Goal: Task Accomplishment & Management: Manage account settings

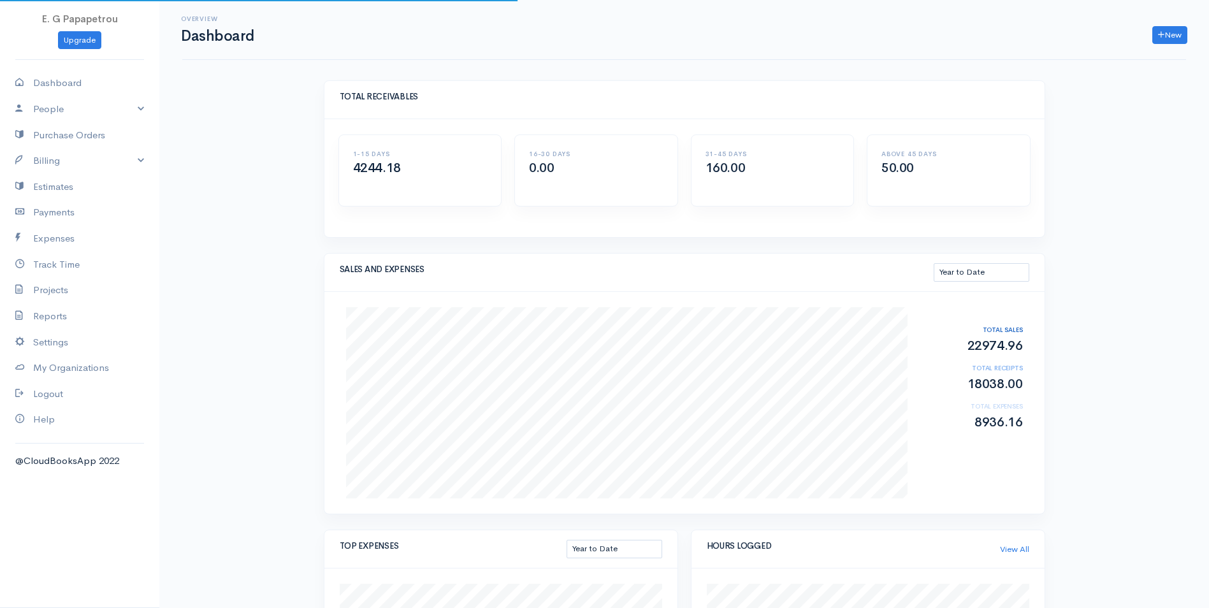
select select "thistoyear"
click at [38, 131] on link "Purchase Orders" at bounding box center [79, 135] width 159 height 26
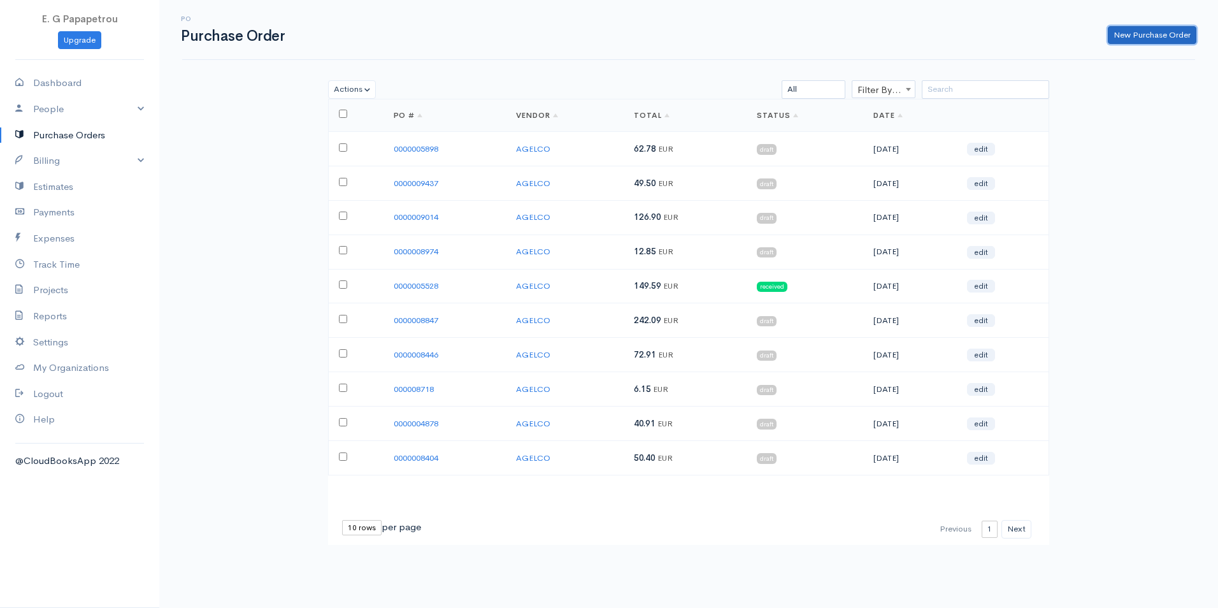
click at [1119, 36] on link "New Purchase Order" at bounding box center [1152, 35] width 89 height 18
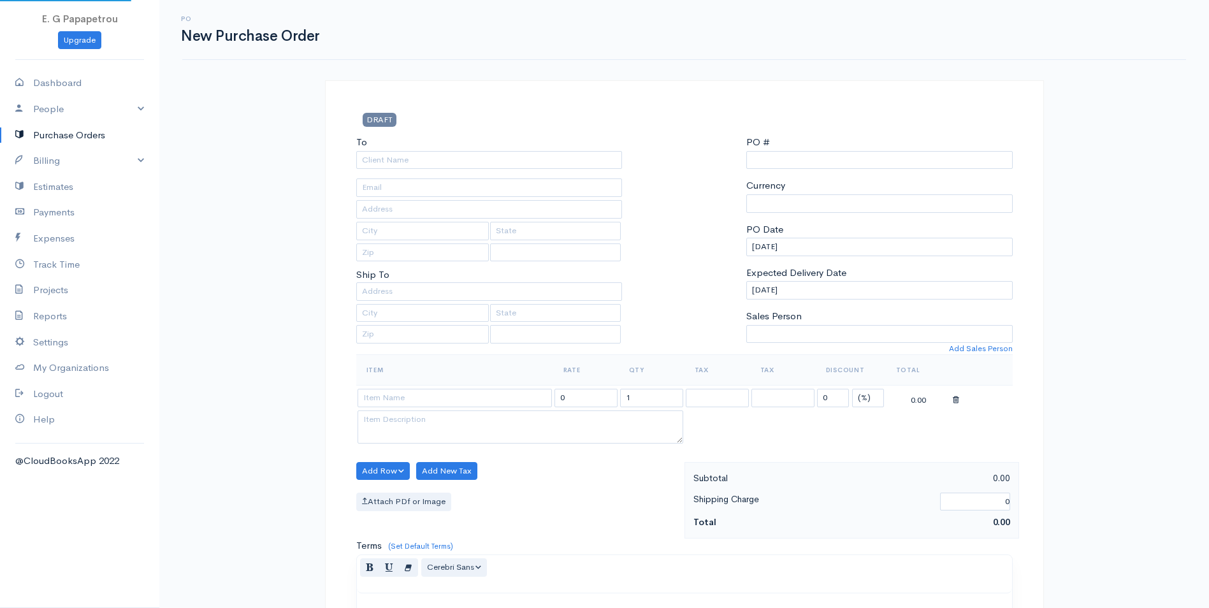
select select "EUR"
type input "0000015717"
select select "[GEOGRAPHIC_DATA]"
click at [424, 161] on input "To" at bounding box center [489, 160] width 266 height 18
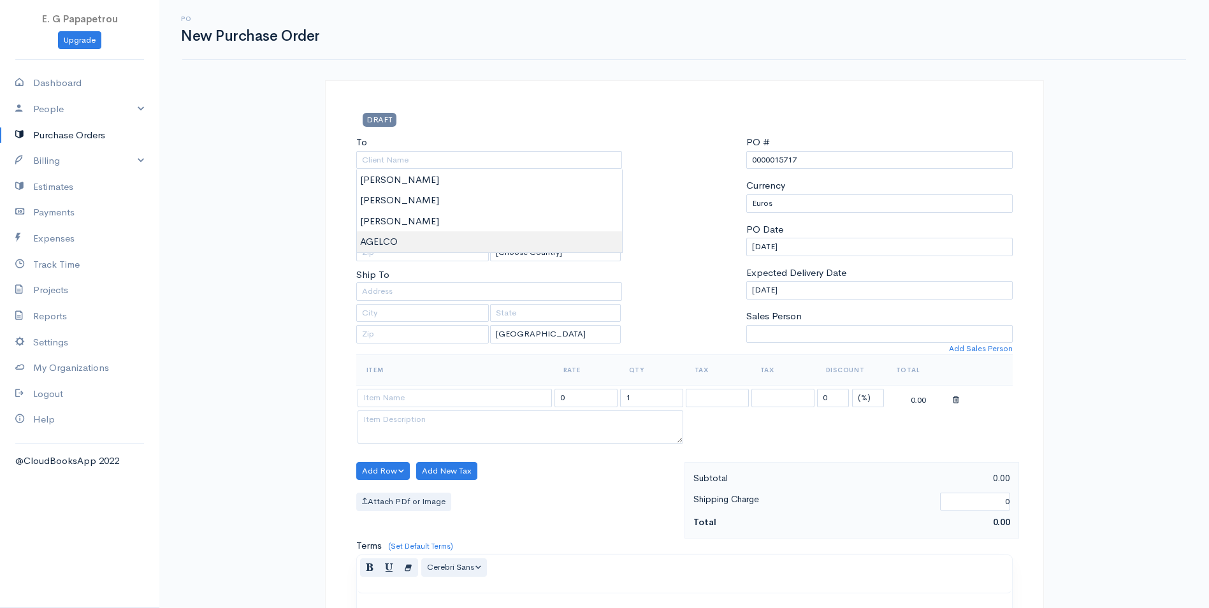
type input "AGELCO"
click at [426, 239] on body "E. G Papapetrou Upgrade Dashboard People Clients Vendors Staff Users Purchase O…" at bounding box center [604, 489] width 1209 height 979
click at [434, 396] on input at bounding box center [454, 398] width 194 height 18
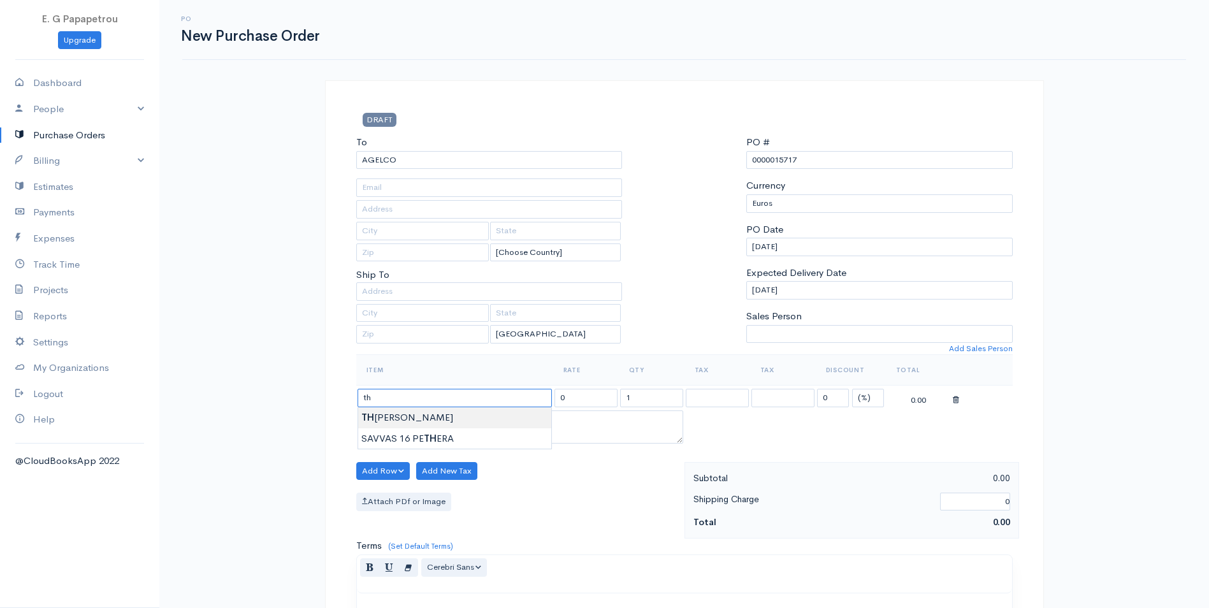
type input "[PERSON_NAME]"
click at [476, 415] on body "E. G Papapetrou Upgrade Dashboard People Clients Vendors Staff Users Purchase O…" at bounding box center [604, 489] width 1209 height 979
drag, startPoint x: 598, startPoint y: 393, endPoint x: 489, endPoint y: 377, distance: 109.5
click at [489, 377] on table "Item Rate Qty Tax Tax Discount Total THANASIS MARIA 62.78 1 0 (%) Flat 62.78" at bounding box center [684, 400] width 656 height 92
type input "1"
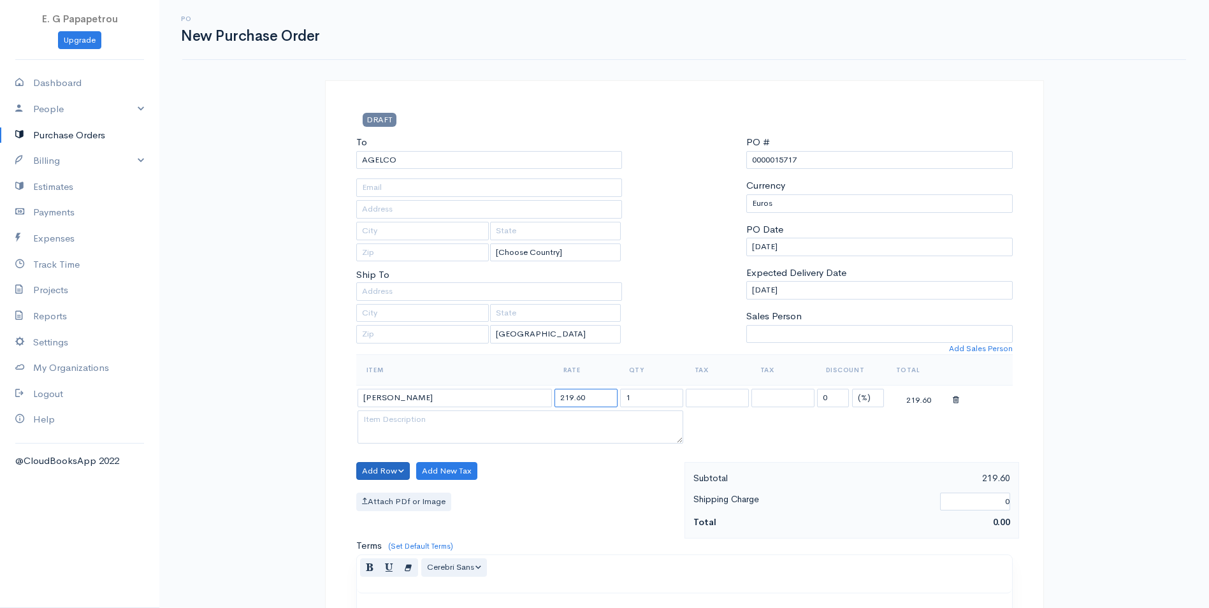
type input "219.60"
click at [367, 472] on button "Add Row" at bounding box center [383, 471] width 54 height 18
click at [412, 502] on link "Add Item Row" at bounding box center [407, 497] width 101 height 22
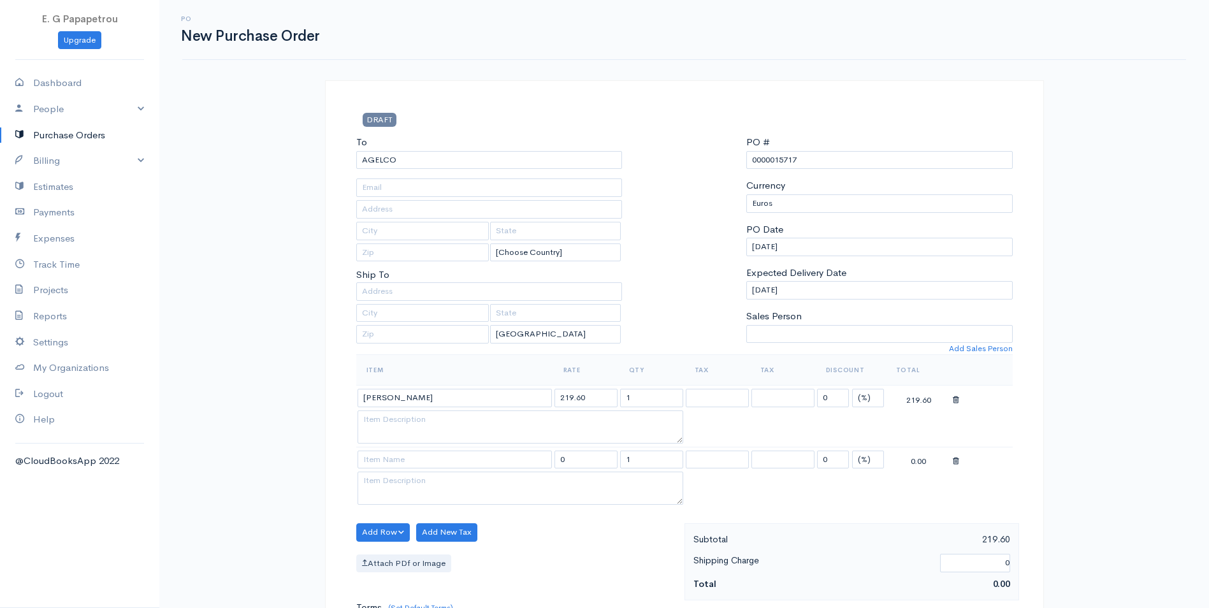
click at [240, 305] on div "PO New Purchase Order DRAFT To AGELCO [Choose Country] United States Canada Uni…" at bounding box center [684, 520] width 1050 height 1041
click at [467, 457] on input at bounding box center [454, 460] width 194 height 18
type input "spiti"
drag, startPoint x: 577, startPoint y: 455, endPoint x: 538, endPoint y: 458, distance: 38.3
click at [538, 458] on tr "spiti 0 1 0 (%) Flat 0.00" at bounding box center [684, 459] width 656 height 25
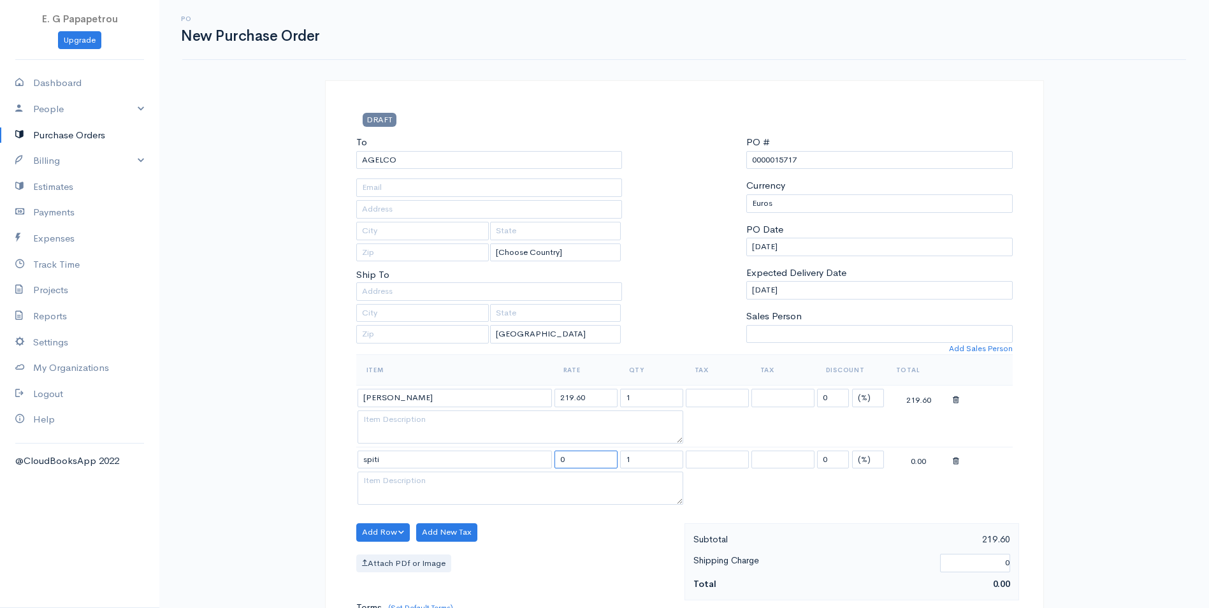
click at [604, 460] on input "0" at bounding box center [585, 460] width 63 height 18
type input "135.41"
drag, startPoint x: 586, startPoint y: 499, endPoint x: 575, endPoint y: 502, distance: 10.5
click at [585, 499] on textarea at bounding box center [520, 488] width 326 height 33
click at [384, 529] on button "Add Row" at bounding box center [383, 532] width 54 height 18
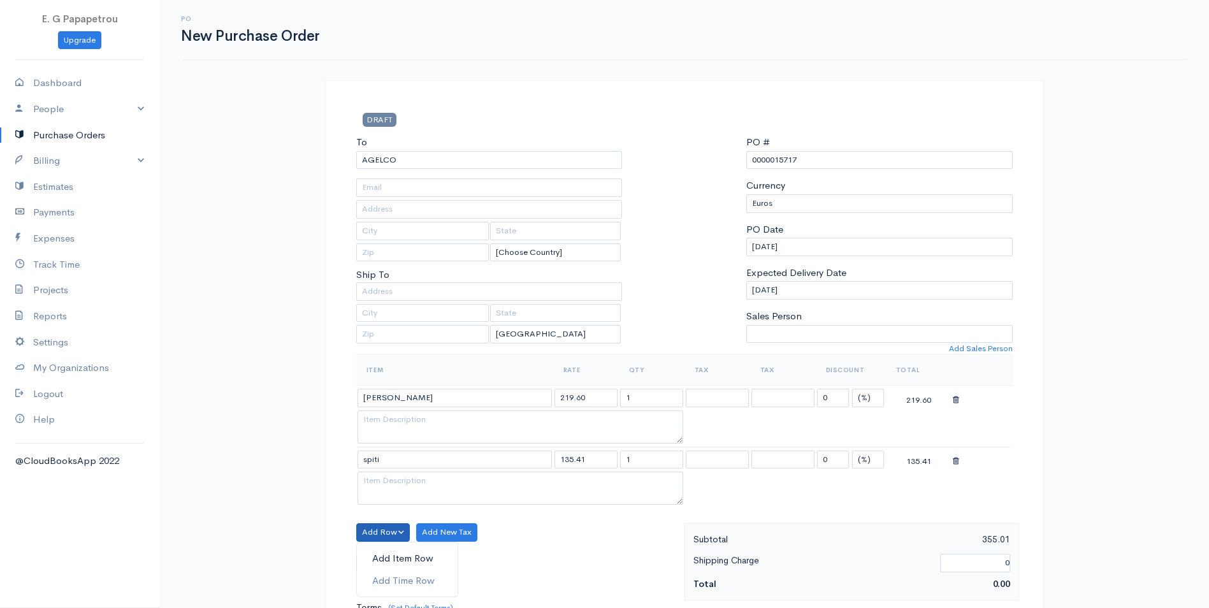
click at [395, 559] on link "Add Item Row" at bounding box center [407, 558] width 101 height 22
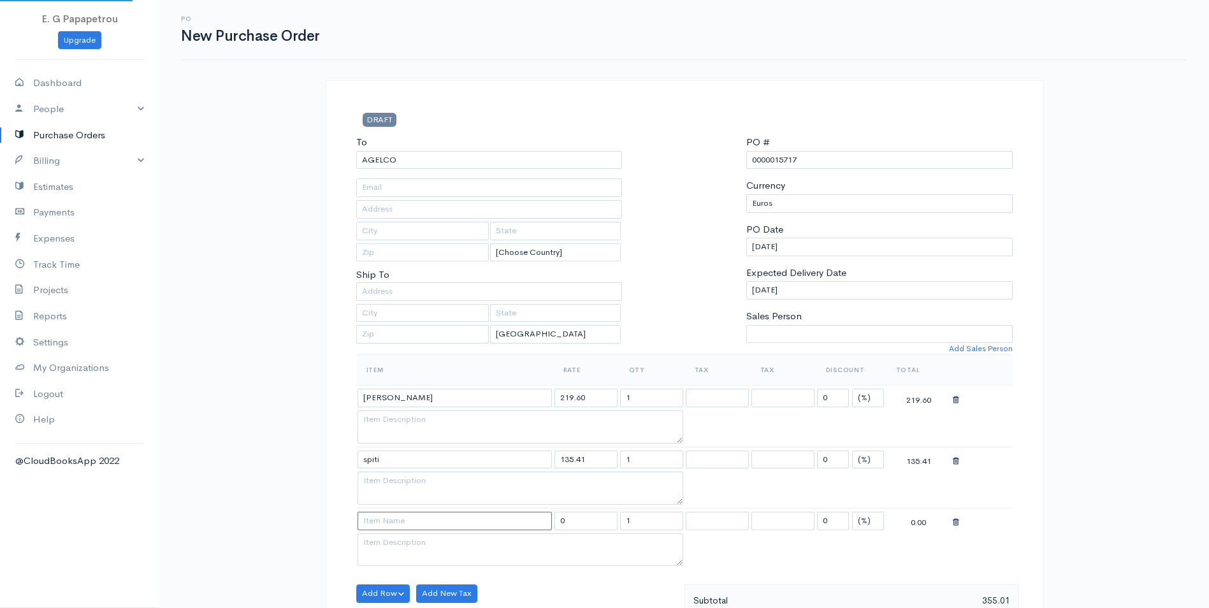
click at [393, 523] on input at bounding box center [454, 521] width 194 height 18
type input "KOTSIOS APESHIA"
click at [408, 581] on body "E. G Papapetrou Upgrade Dashboard People Clients Vendors Staff Users Purchase O…" at bounding box center [604, 551] width 1209 height 1102
drag, startPoint x: 605, startPoint y: 524, endPoint x: 539, endPoint y: 521, distance: 65.7
click at [539, 521] on tr "KOTSIOS APESHIA 38.72 1 0 (%) Flat 38.72" at bounding box center [684, 520] width 656 height 25
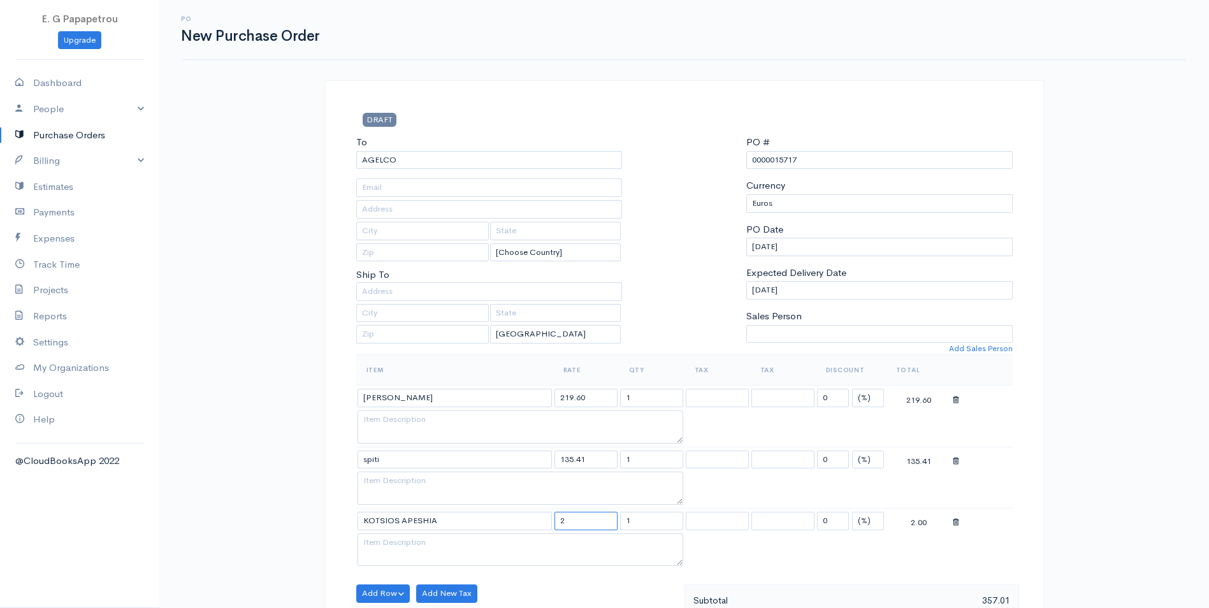
drag, startPoint x: 534, startPoint y: 517, endPoint x: 449, endPoint y: 501, distance: 86.4
click at [468, 513] on tr "KOTSIOS APESHIA 2 1 0 (%) Flat 2.00" at bounding box center [684, 520] width 656 height 25
type input "124"
click at [697, 504] on table "Item Rate Qty Tax Tax Discount Total THANASIS MARIA 219.60 1 0 (%) Flat 219.60 …" at bounding box center [684, 461] width 656 height 215
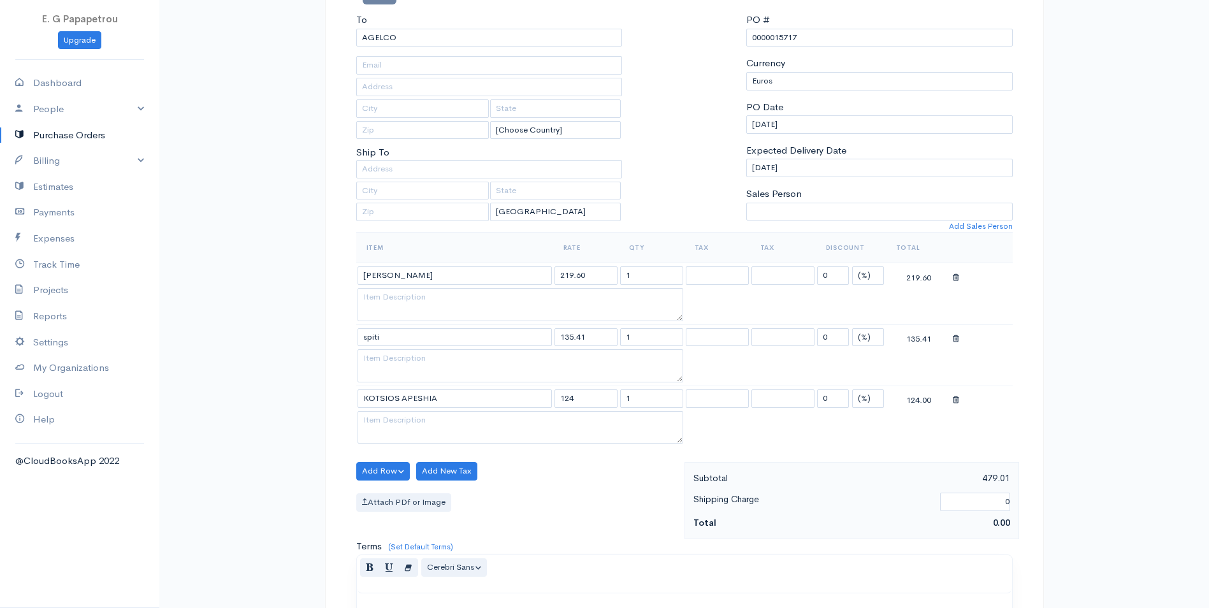
scroll to position [127, 0]
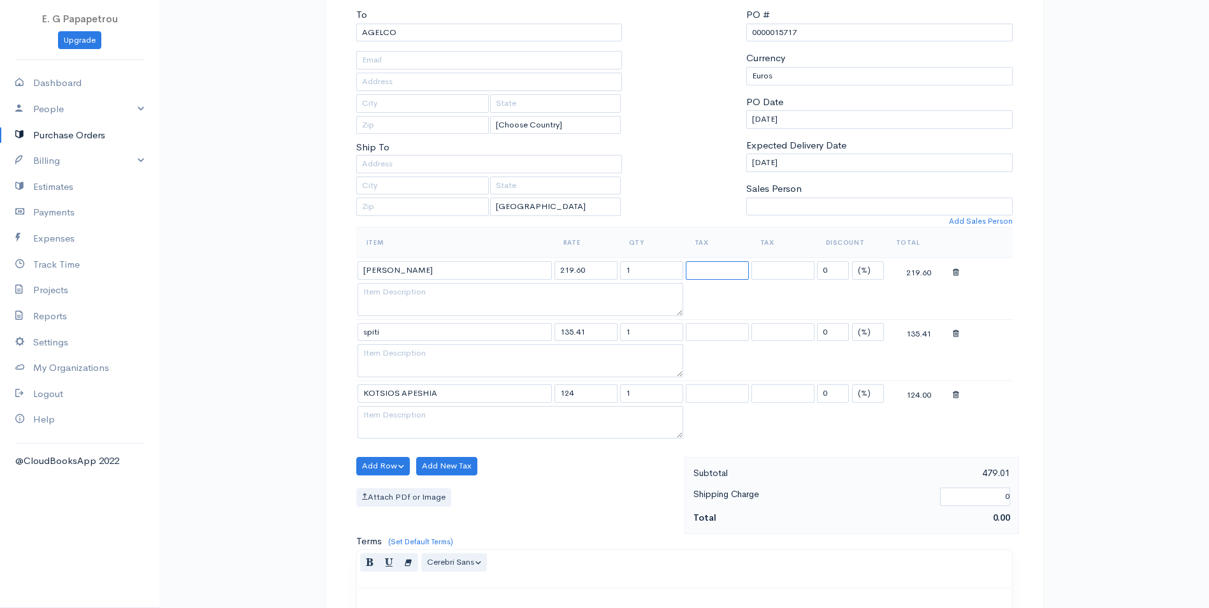
click at [719, 271] on select at bounding box center [717, 270] width 63 height 18
click at [730, 270] on select at bounding box center [717, 270] width 63 height 18
click at [718, 270] on select at bounding box center [717, 270] width 63 height 18
click at [779, 270] on select at bounding box center [782, 270] width 63 height 18
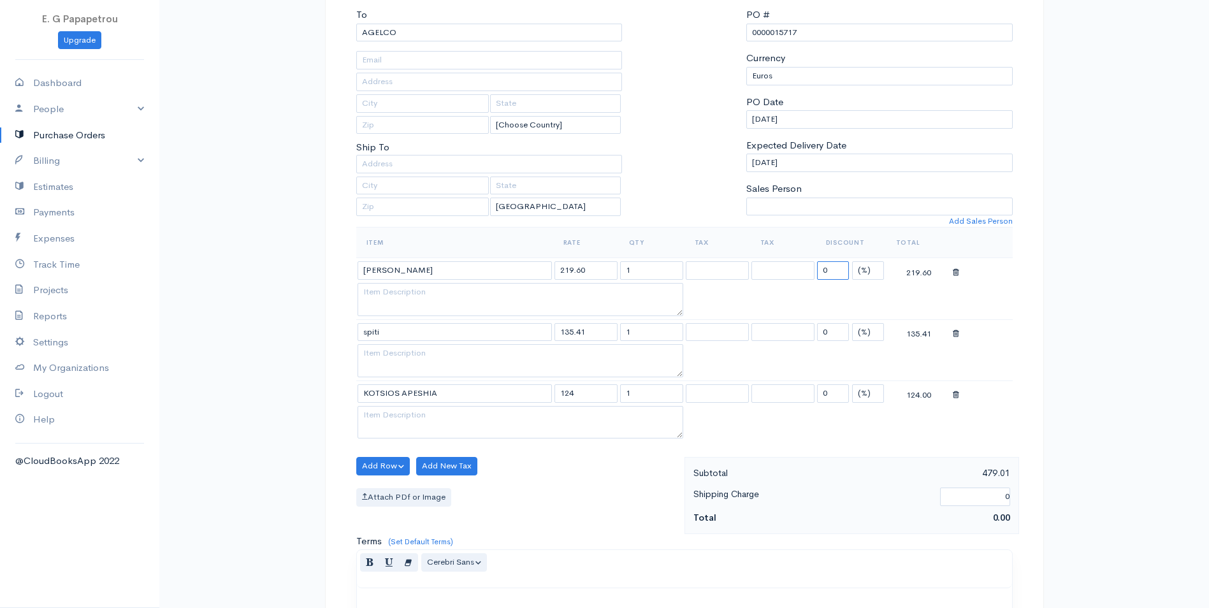
click at [830, 274] on input "0" at bounding box center [833, 270] width 32 height 18
click at [778, 273] on select at bounding box center [782, 270] width 63 height 18
click at [398, 459] on button "Add Row" at bounding box center [383, 466] width 54 height 18
click at [400, 491] on link "Add Item Row" at bounding box center [407, 492] width 101 height 22
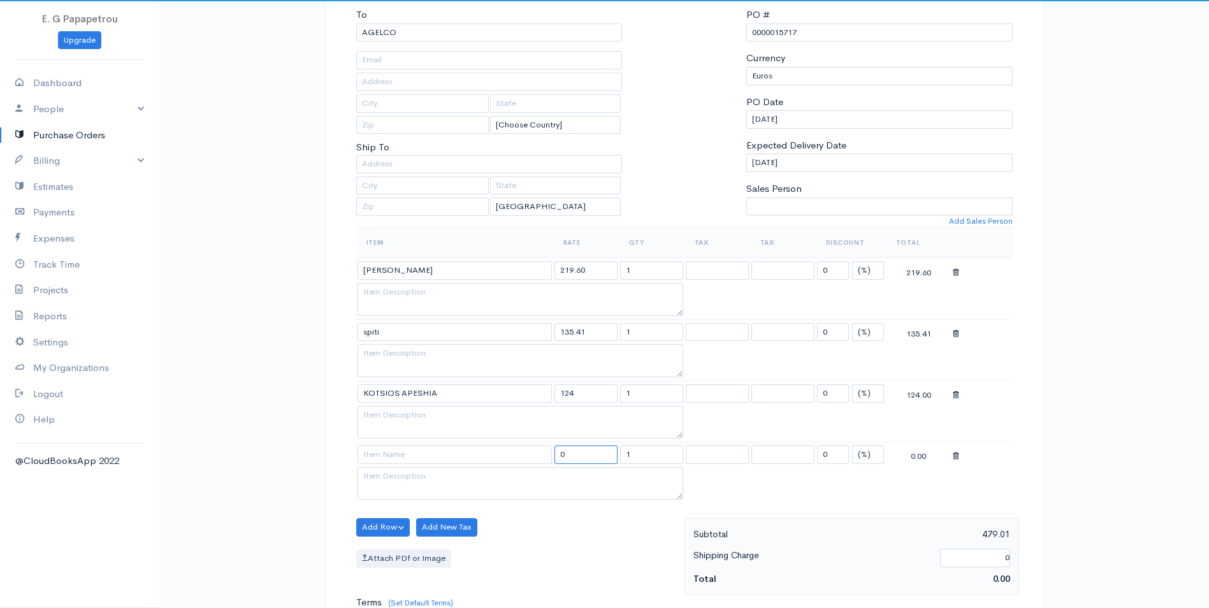
drag, startPoint x: 586, startPoint y: 461, endPoint x: 519, endPoint y: 451, distance: 68.2
click at [519, 451] on tr "0 1 0 (%) Flat 0.00" at bounding box center [684, 454] width 656 height 25
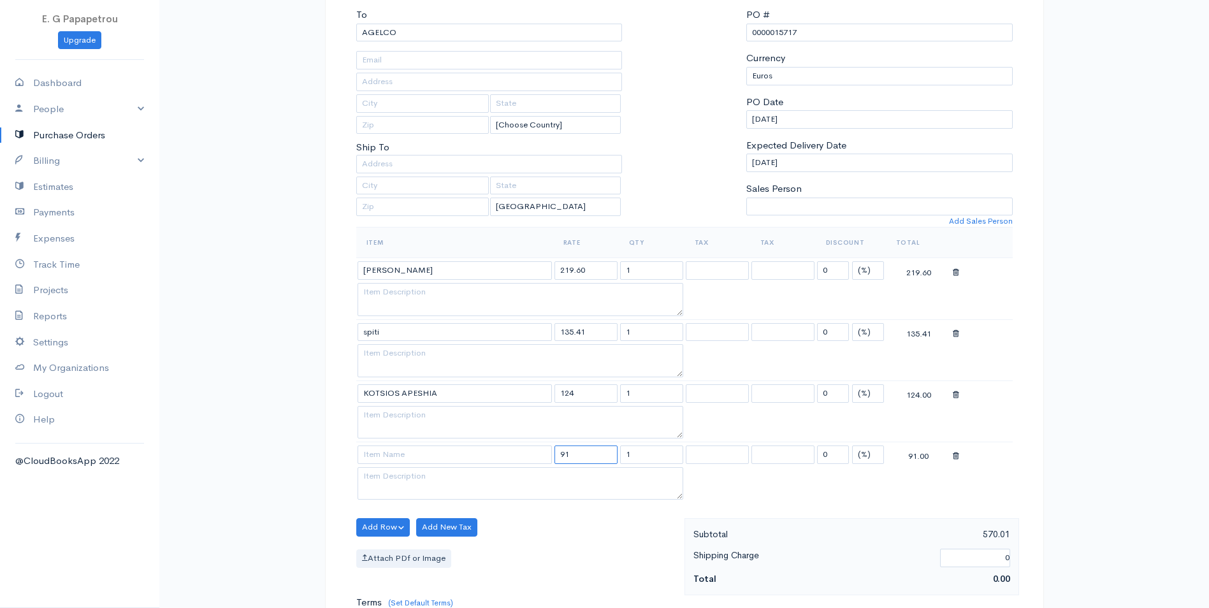
type input "91"
click at [457, 459] on input at bounding box center [454, 454] width 194 height 18
type input "VAT"
click at [562, 546] on div "Add Row Add Item Row Add Time Row Add New Tax Attach PDf or Image" at bounding box center [517, 556] width 335 height 77
click at [598, 339] on input "135.41" at bounding box center [585, 332] width 63 height 18
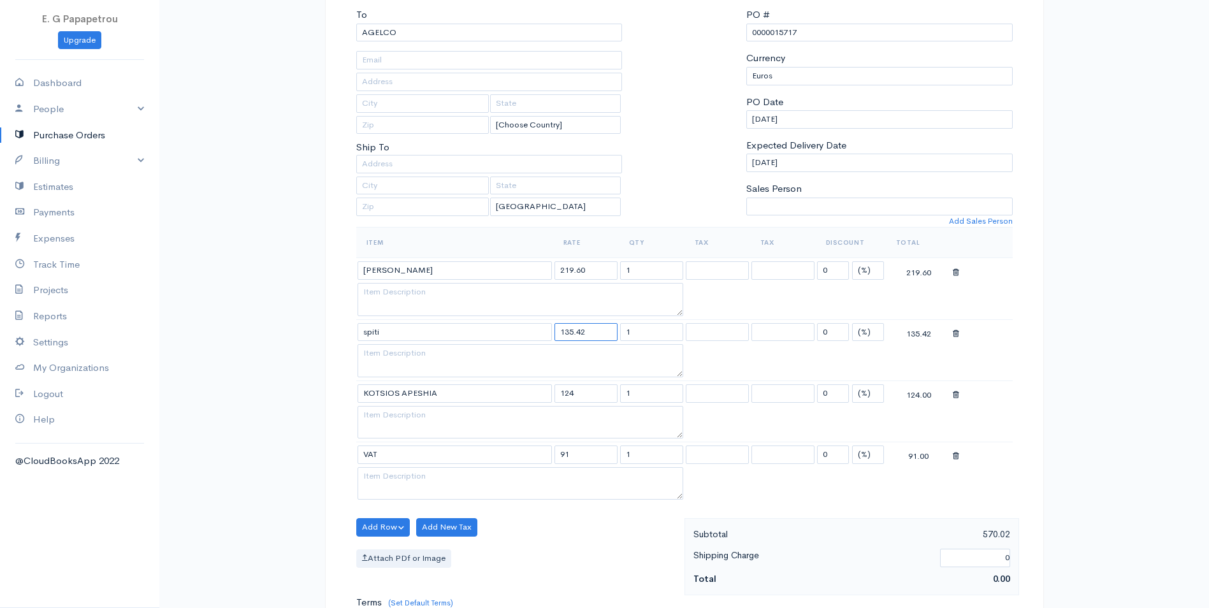
type input "135.42"
click at [594, 426] on textarea at bounding box center [520, 422] width 326 height 33
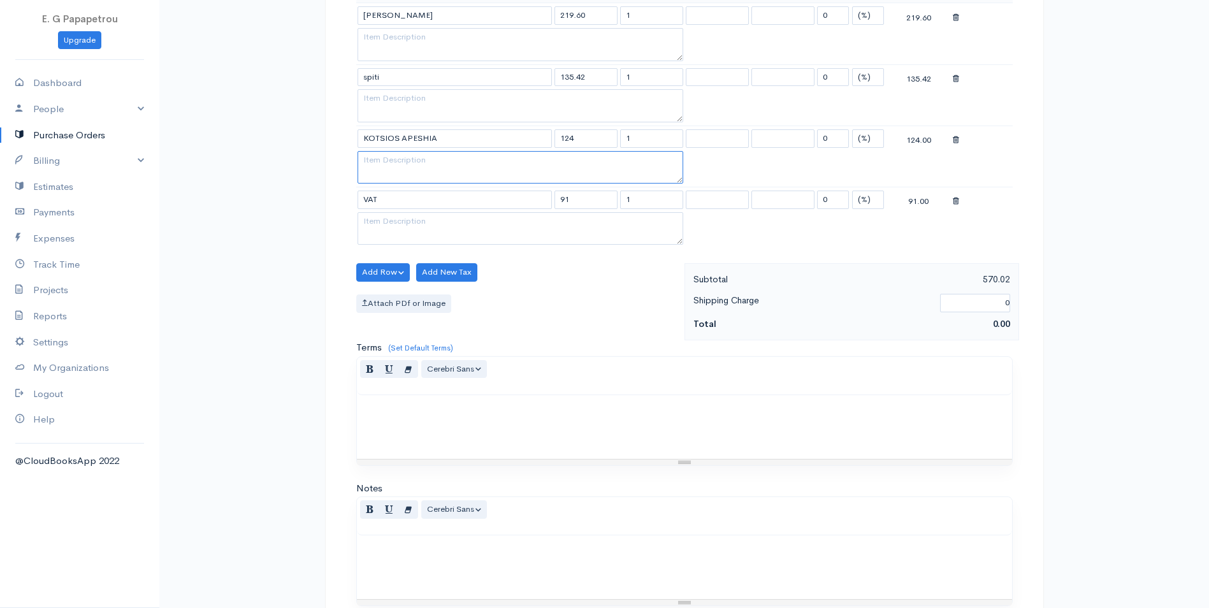
scroll to position [556, 0]
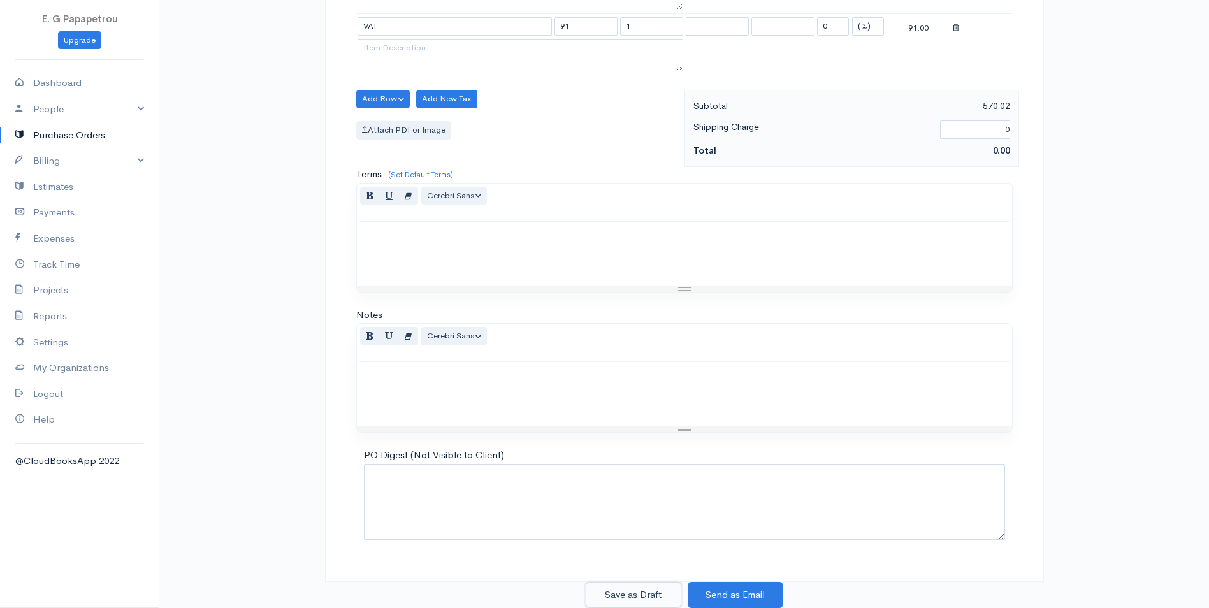
click at [658, 602] on button "Save as Draft" at bounding box center [634, 595] width 96 height 26
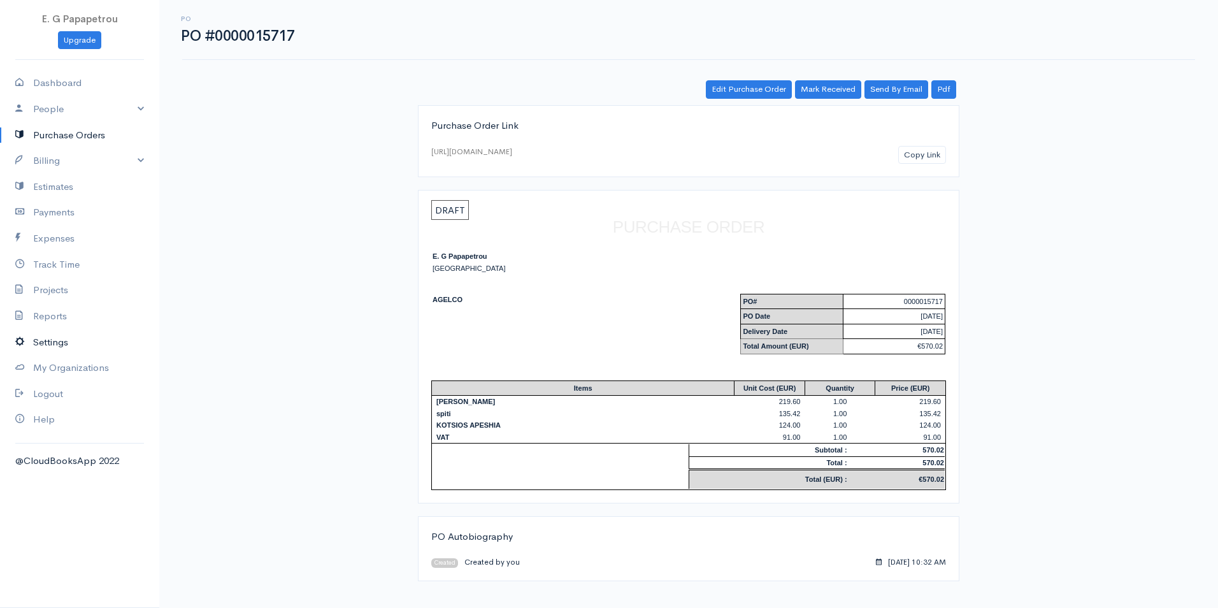
click at [41, 336] on link "Settings" at bounding box center [79, 342] width 159 height 26
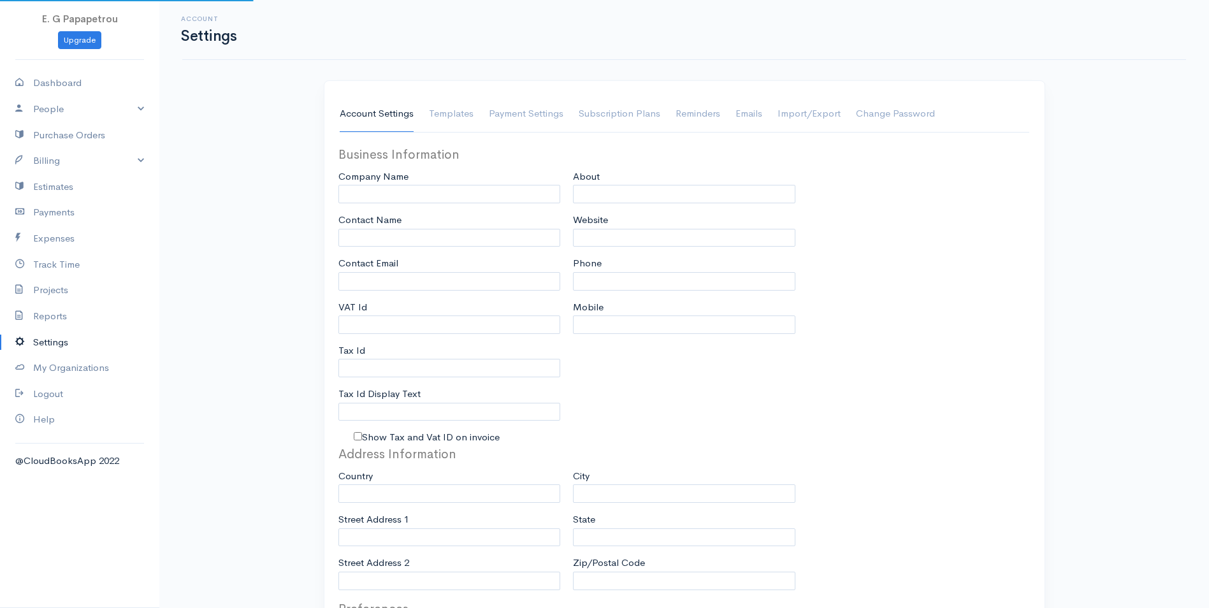
type input "E. G Papapetrou"
type input "[PERSON_NAME]"
type input "papapetrou2025@outlook.com"
type input "Tax Id"
select select
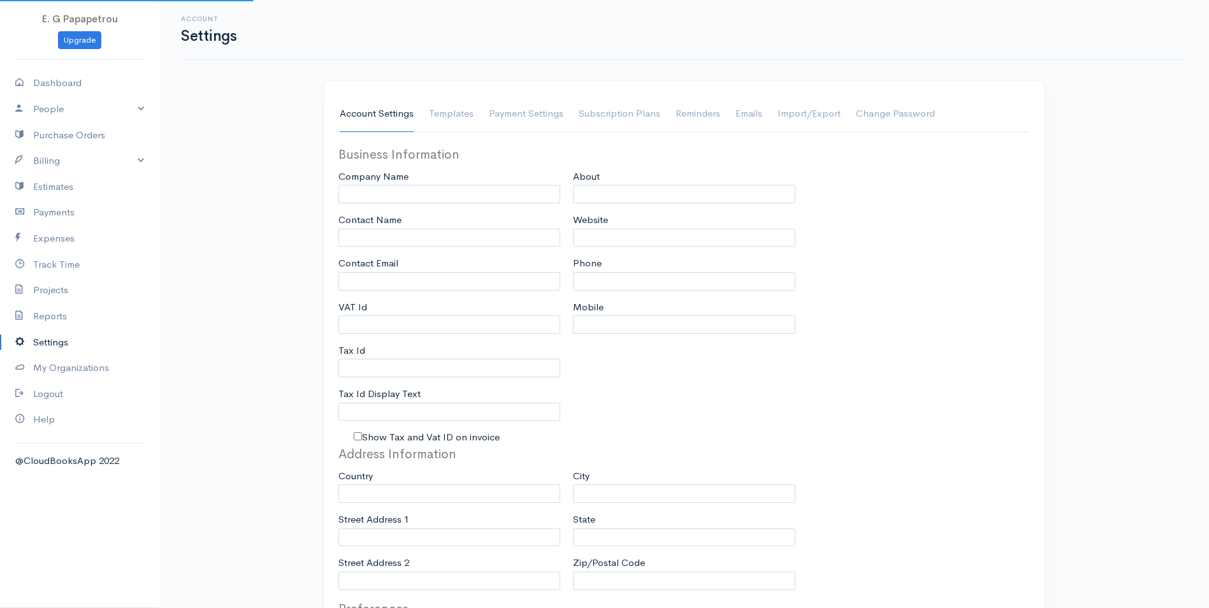
select select "dd-mm-yyyy"
select select
type input "INVOICE"
type input "1"
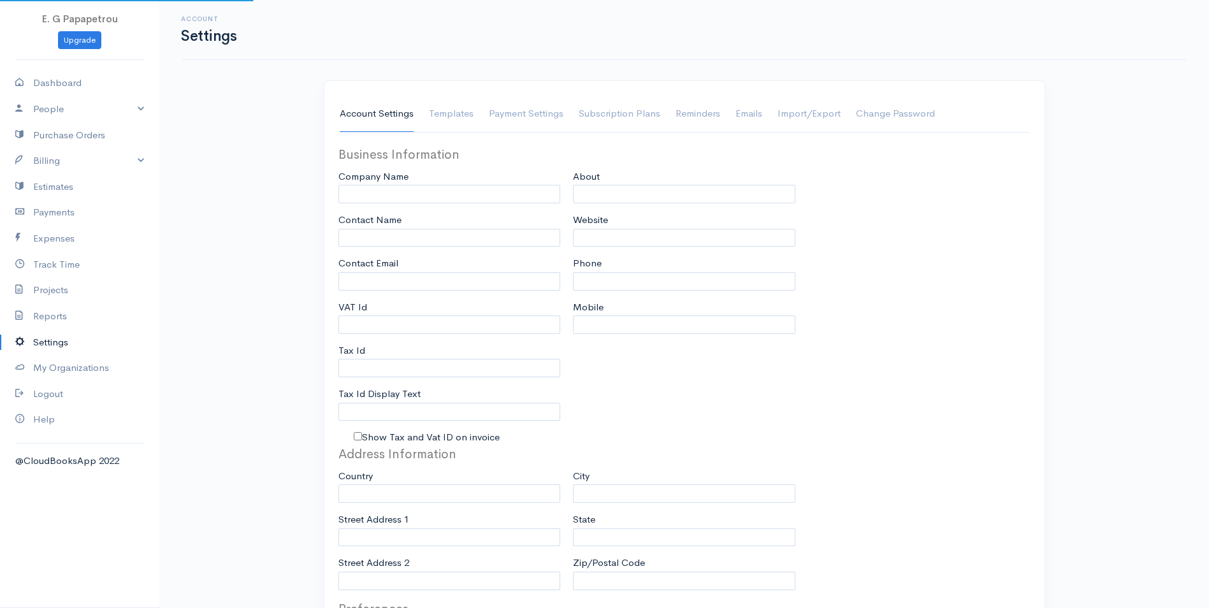
select select "3"
select select "[GEOGRAPHIC_DATA]"
select select "EUR"
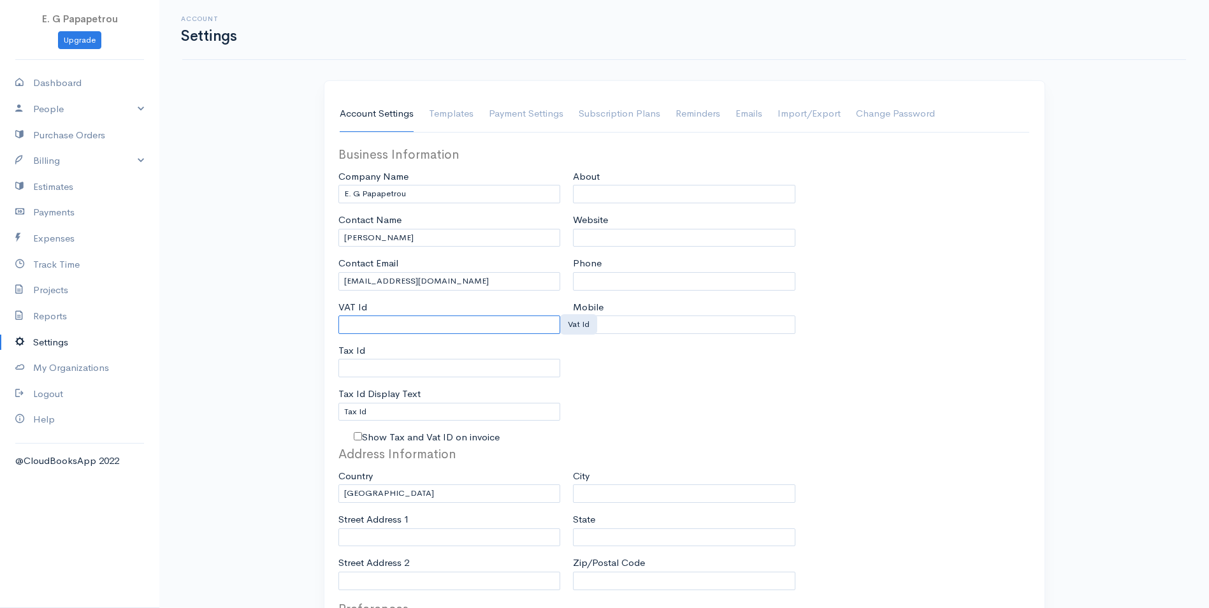
click at [394, 320] on input "VAT Id" at bounding box center [449, 324] width 222 height 18
click at [397, 368] on input "Tax Id" at bounding box center [449, 368] width 222 height 18
click at [578, 369] on div "Tax Id" at bounding box center [579, 368] width 38 height 20
click at [451, 412] on input "Tax Id" at bounding box center [449, 412] width 222 height 18
click at [354, 440] on input "Show Tax and Vat ID on invoice" at bounding box center [358, 436] width 8 height 8
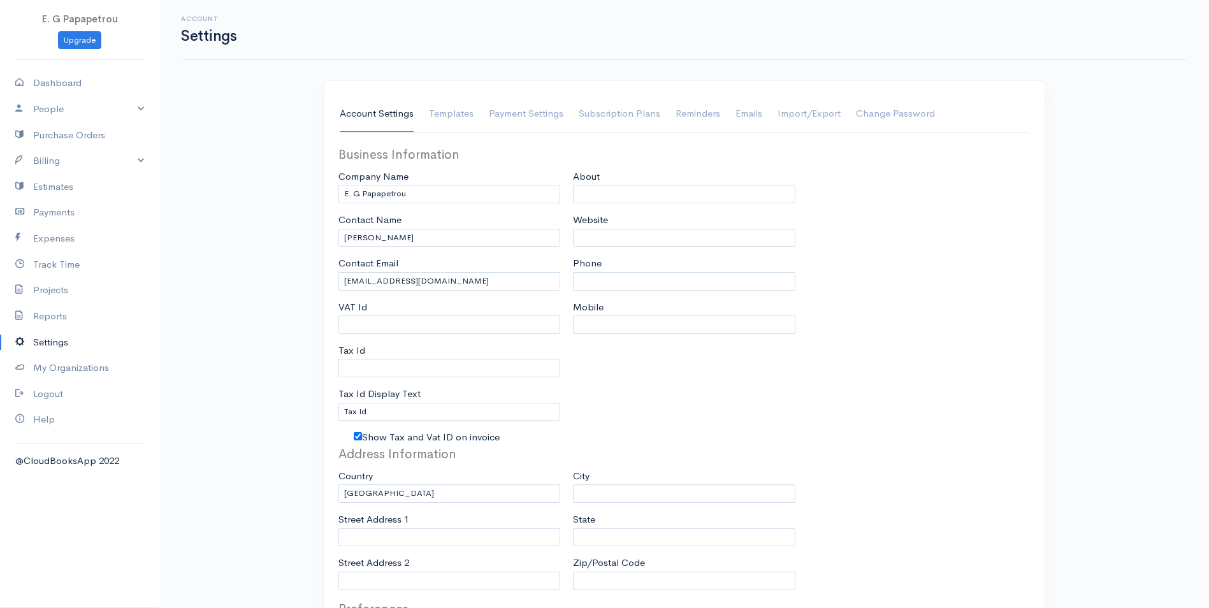
click at [355, 439] on input "Show Tax and Vat ID on invoice" at bounding box center [358, 436] width 8 height 8
checkbox input "false"
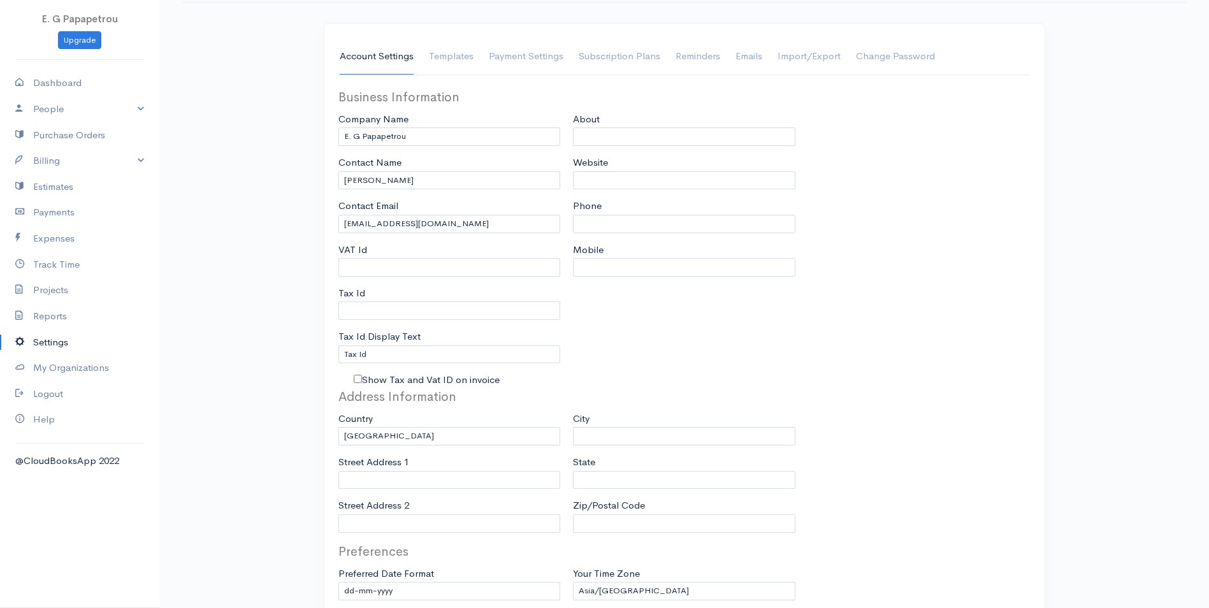
scroll to position [30, 0]
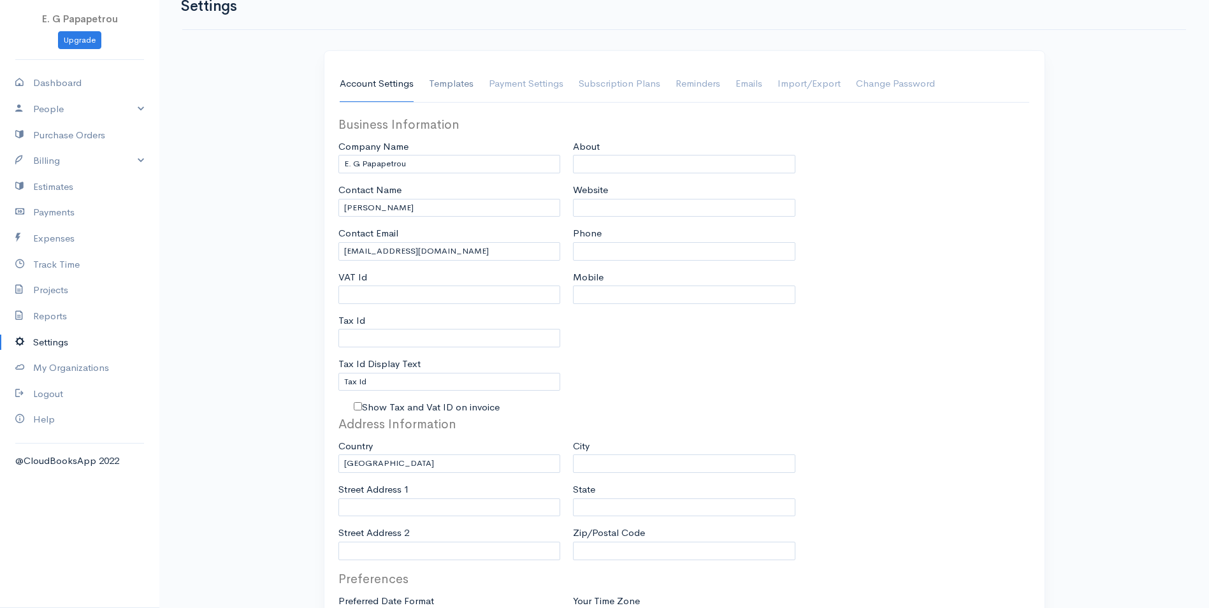
click at [459, 90] on link "Templates" at bounding box center [451, 84] width 45 height 36
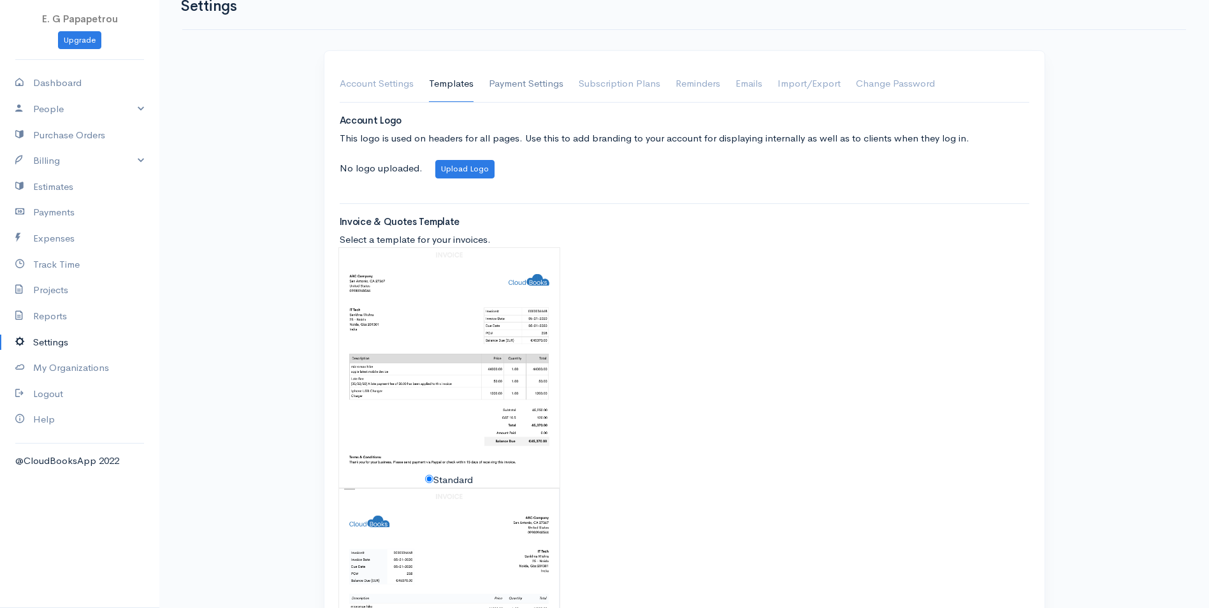
click at [521, 90] on link "Payment Settings" at bounding box center [526, 84] width 75 height 36
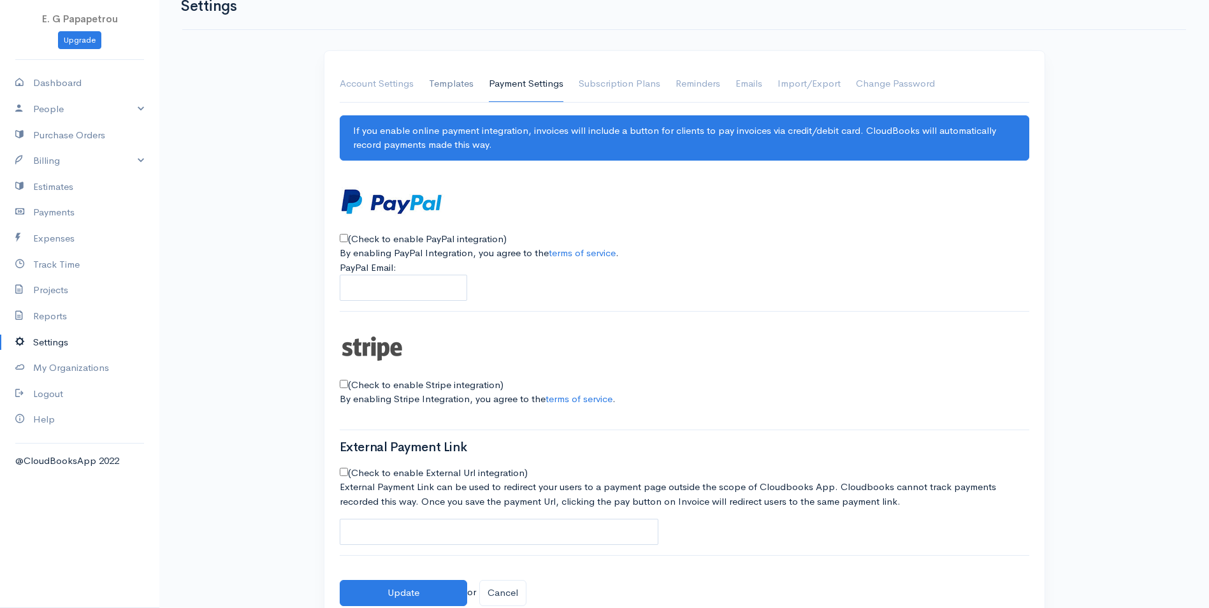
click at [470, 89] on link "Templates" at bounding box center [451, 84] width 45 height 36
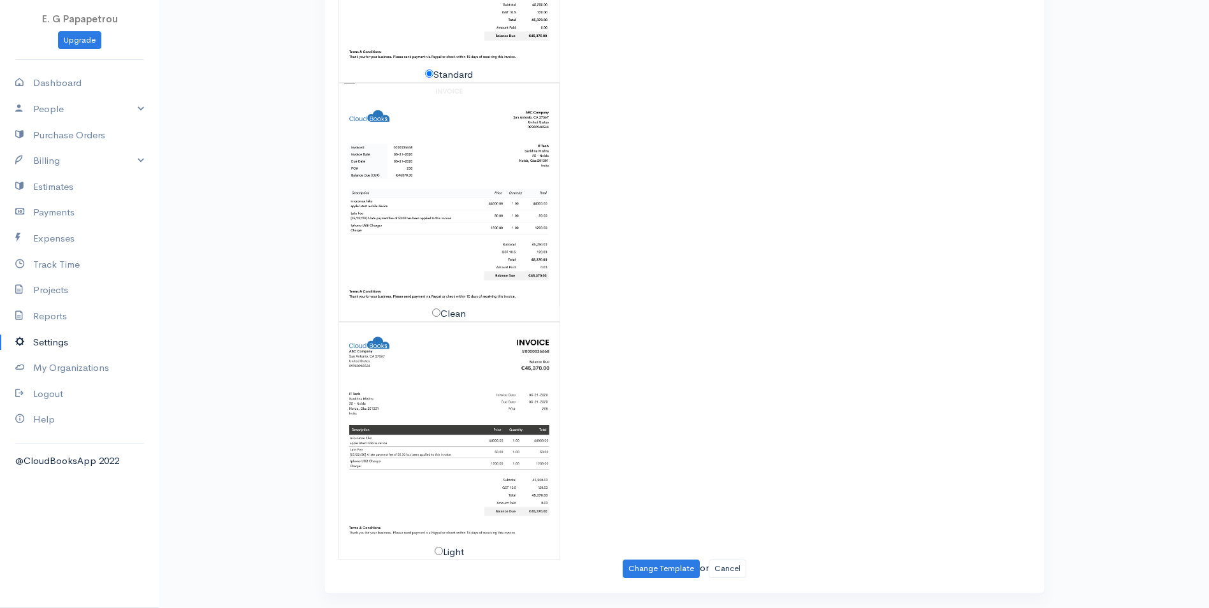
scroll to position [437, 0]
click at [645, 565] on button "Change Template" at bounding box center [661, 567] width 77 height 18
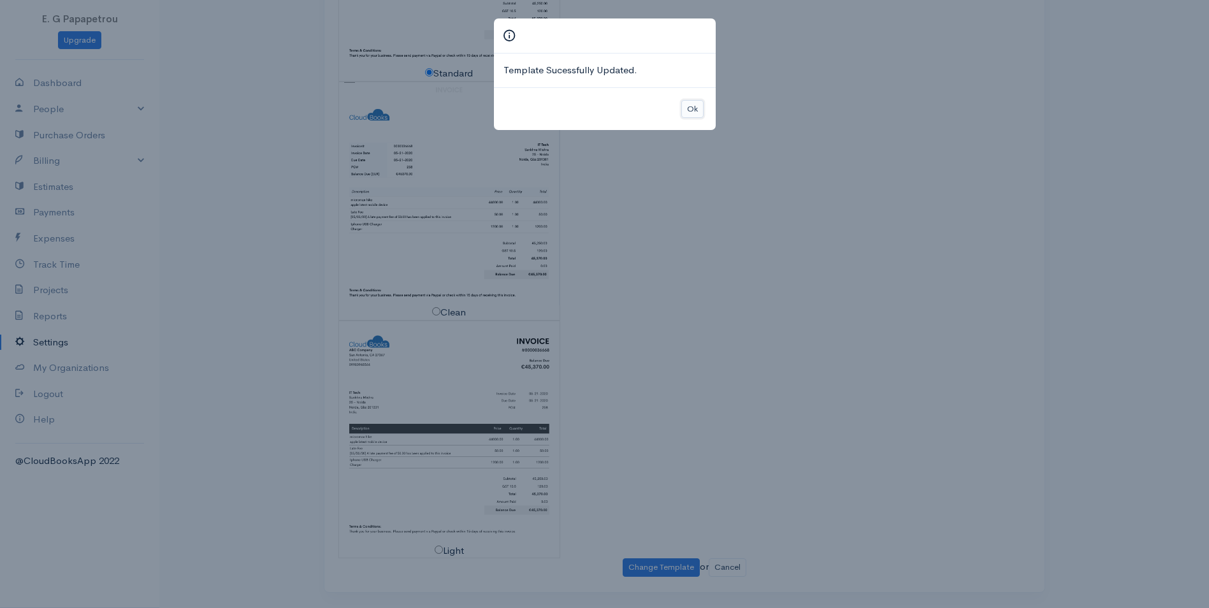
click at [697, 114] on button "Ok" at bounding box center [692, 109] width 22 height 18
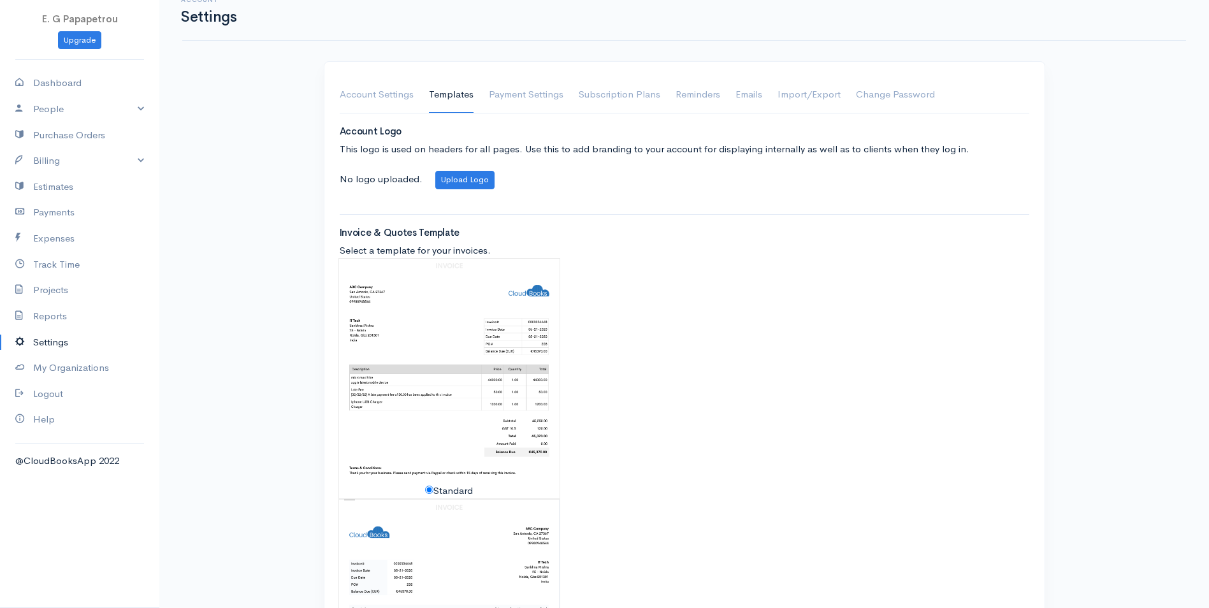
scroll to position [0, 0]
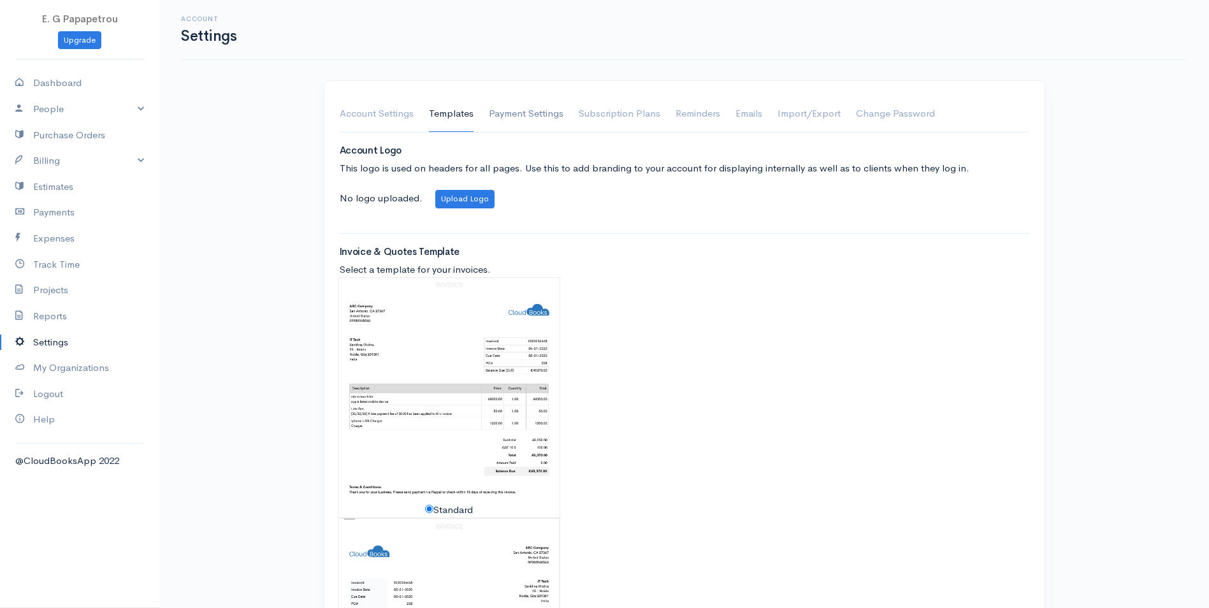
click at [526, 114] on link "Payment Settings" at bounding box center [526, 114] width 75 height 36
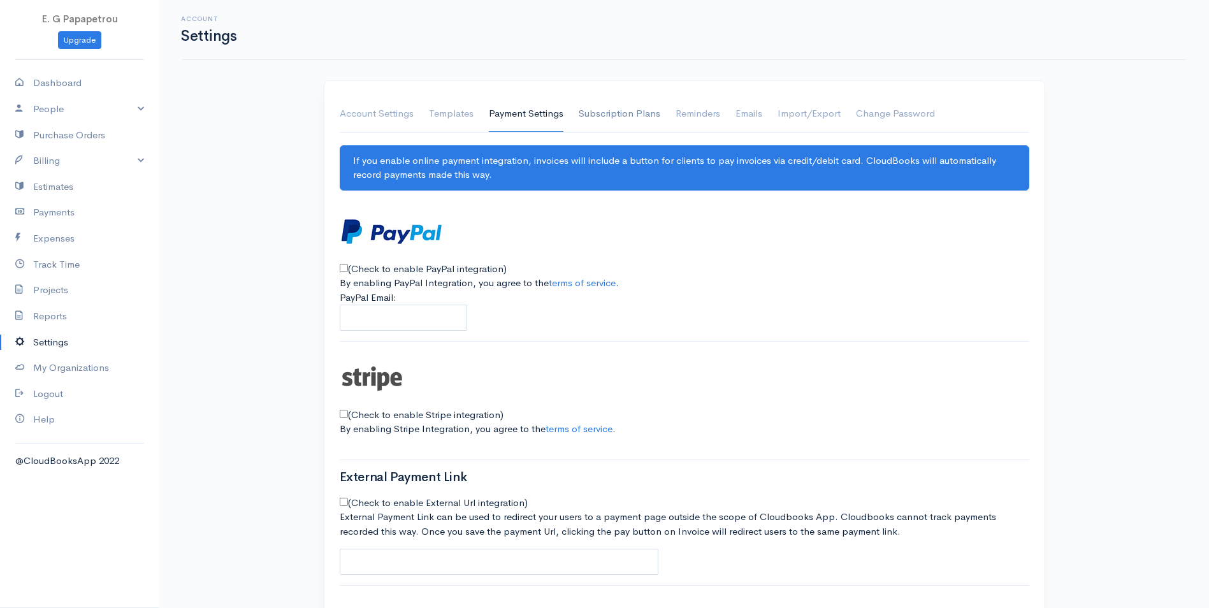
click at [593, 117] on link "Subscription Plans" at bounding box center [620, 114] width 82 height 36
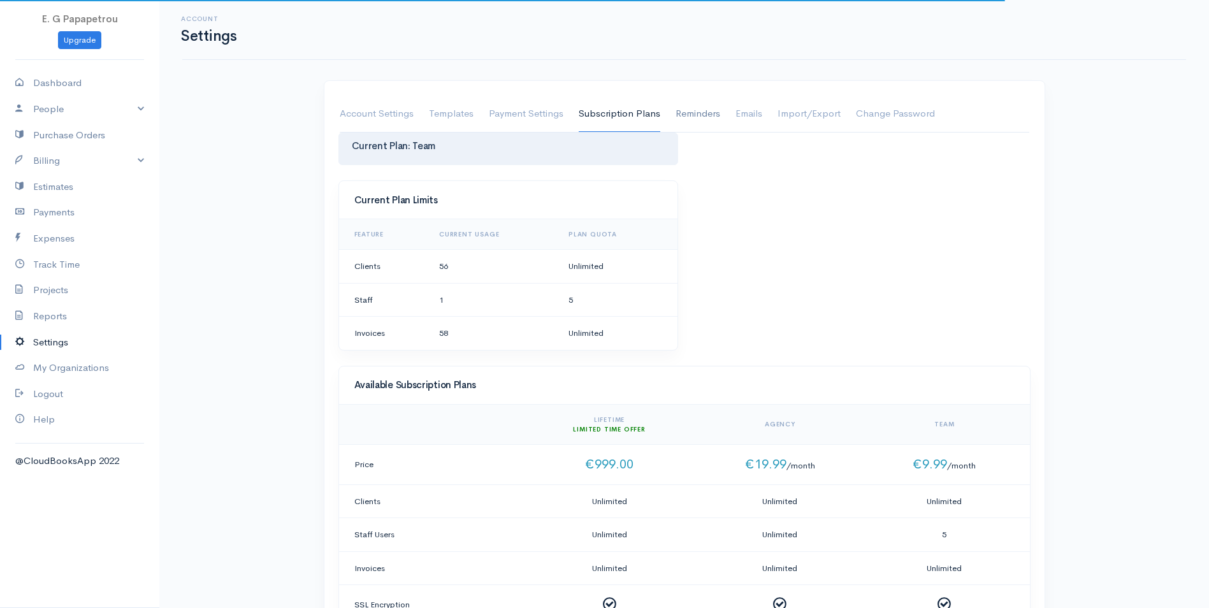
click at [678, 118] on link "Reminders" at bounding box center [697, 114] width 45 height 36
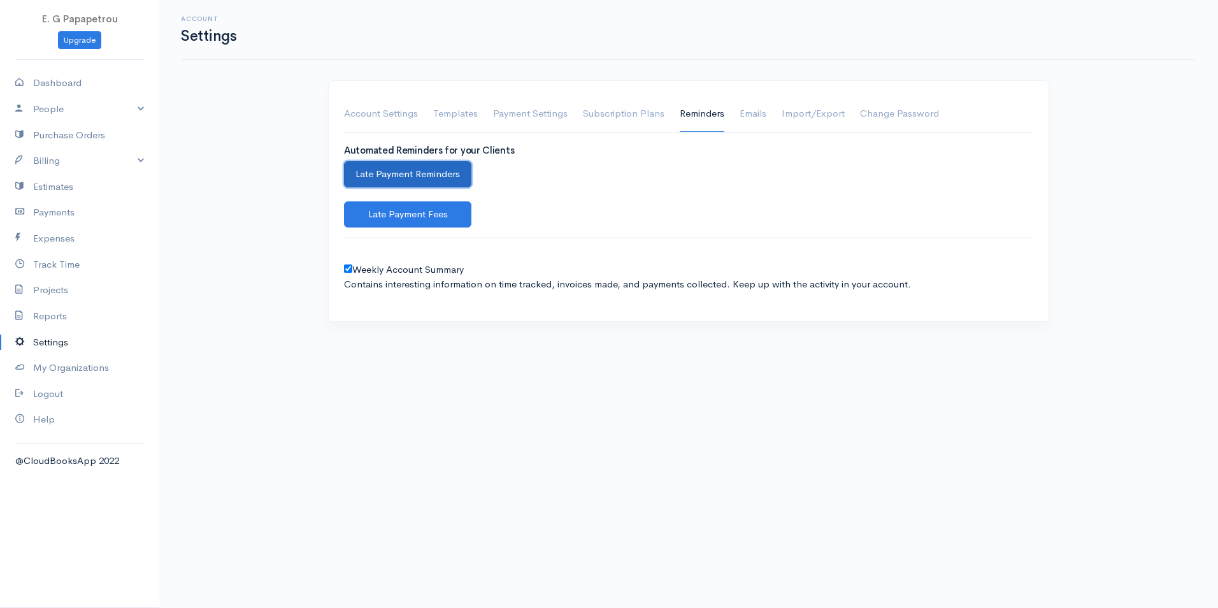
click at [386, 174] on button "Late Payment Reminders" at bounding box center [407, 174] width 127 height 26
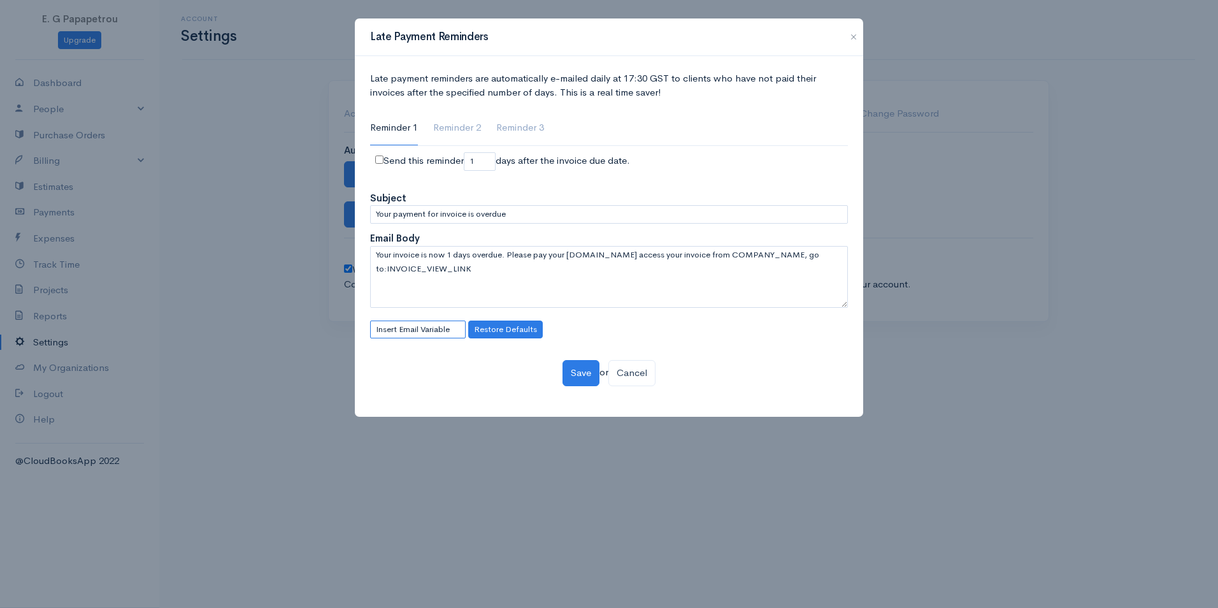
click at [430, 333] on select "Insert Email Variable Your Name Your Email Invoice Total Invoice Currency Invoi…" at bounding box center [418, 330] width 96 height 18
select select "YOUR_EMAIL"
click at [370, 321] on select "Insert Email Variable Your Name Your Email Invoice Total Invoice Currency Invoi…" at bounding box center [418, 330] width 96 height 18
type textarea "YOUR_EMAIL Your invoice is now 1 days overdue. Please pay your invoice.To acces…"
select select "insertVariable"
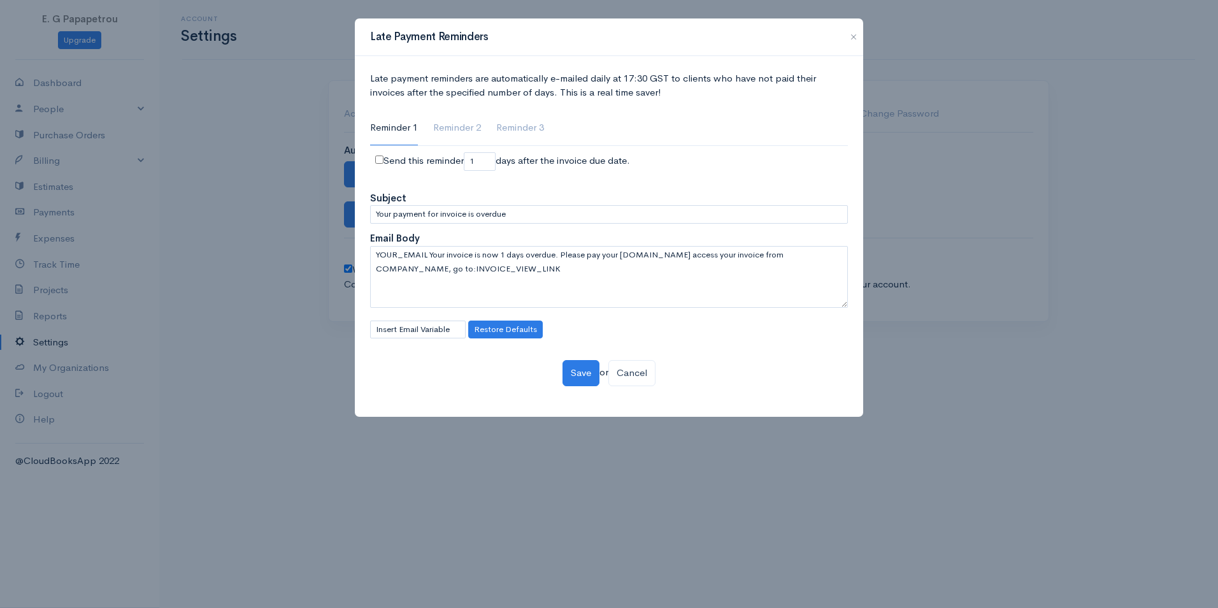
click at [430, 161] on div "Send this reminder 1 days after the invoice due date." at bounding box center [609, 161] width 480 height 18
click at [380, 161] on input "checkbox" at bounding box center [379, 159] width 8 height 8
checkbox input "true"
click at [419, 333] on select "Insert Email Variable Your Name Your Email Invoice Total Invoice Currency Invoi…" at bounding box center [418, 330] width 96 height 18
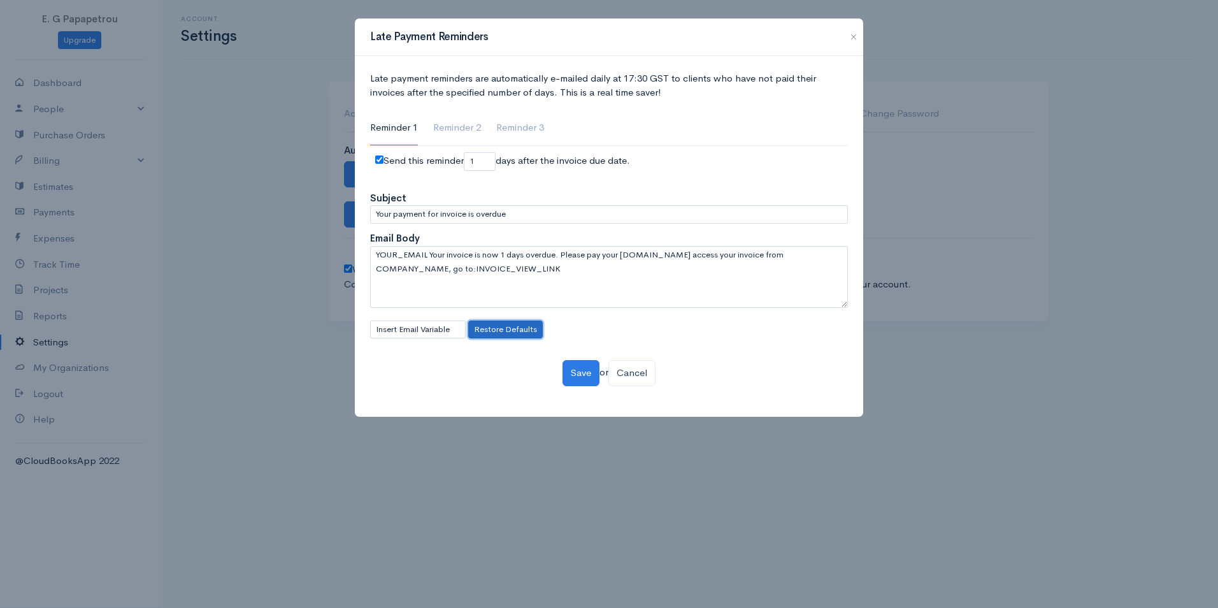
click at [480, 335] on button "Restore Defaults" at bounding box center [505, 330] width 75 height 18
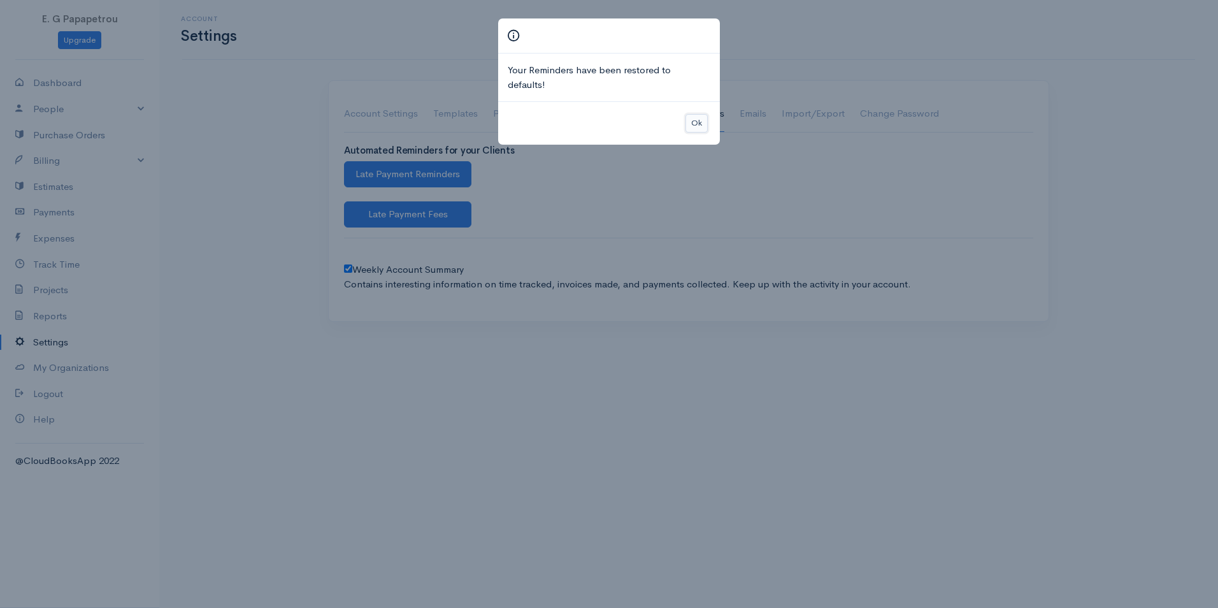
click at [700, 117] on button "Ok" at bounding box center [697, 123] width 22 height 18
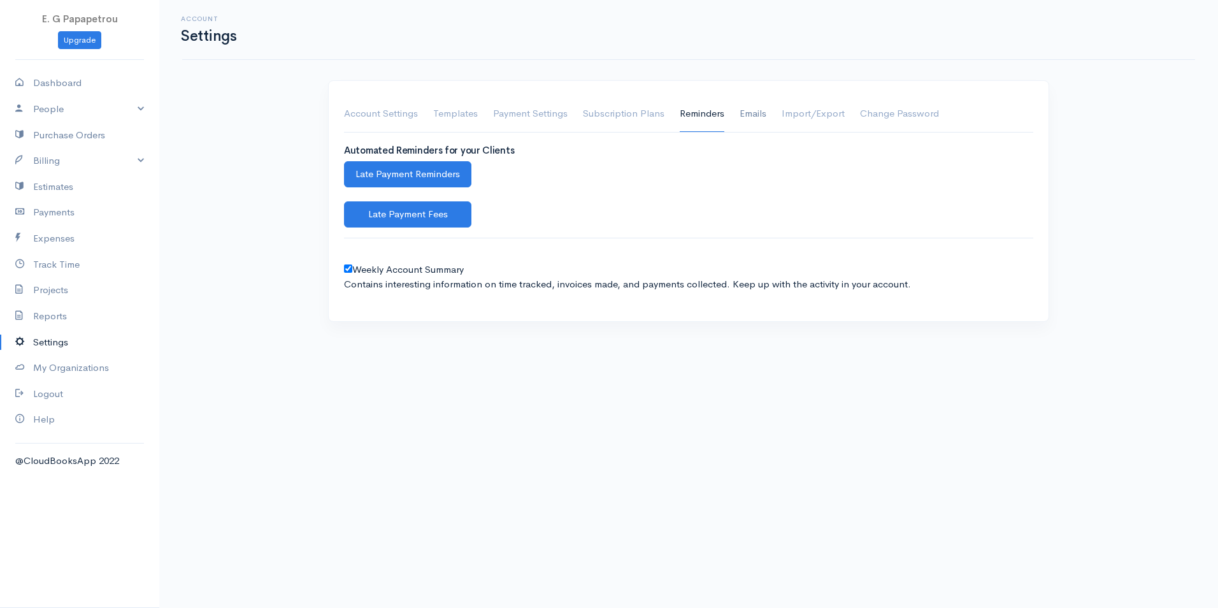
click at [744, 120] on link "Emails" at bounding box center [753, 114] width 27 height 36
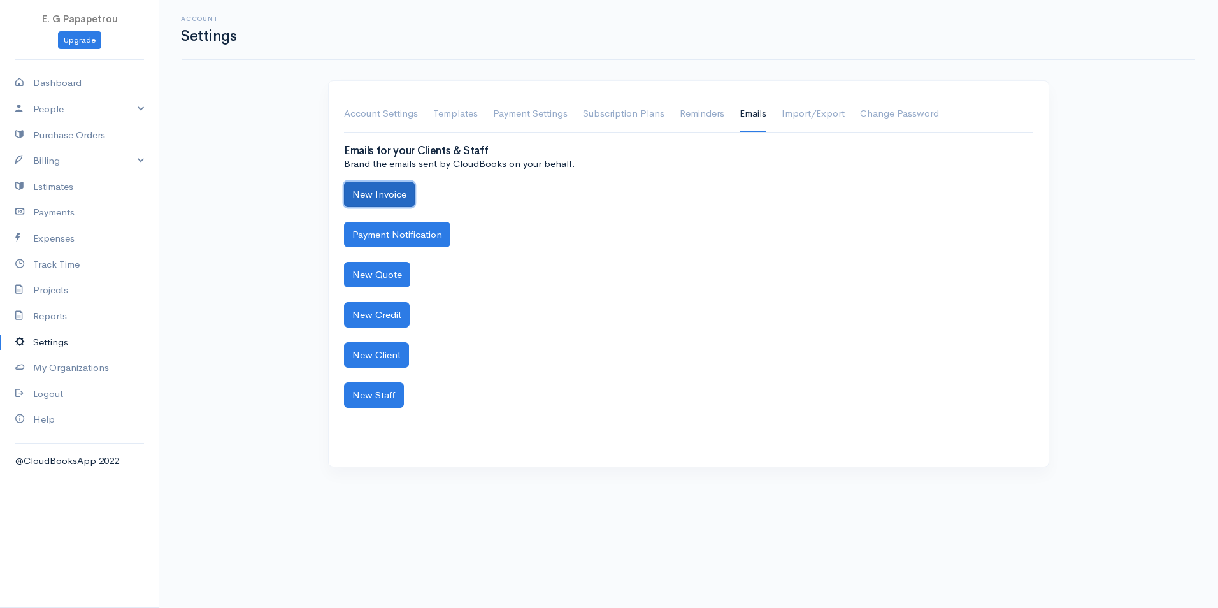
click at [373, 195] on button "New Invoice" at bounding box center [379, 195] width 71 height 26
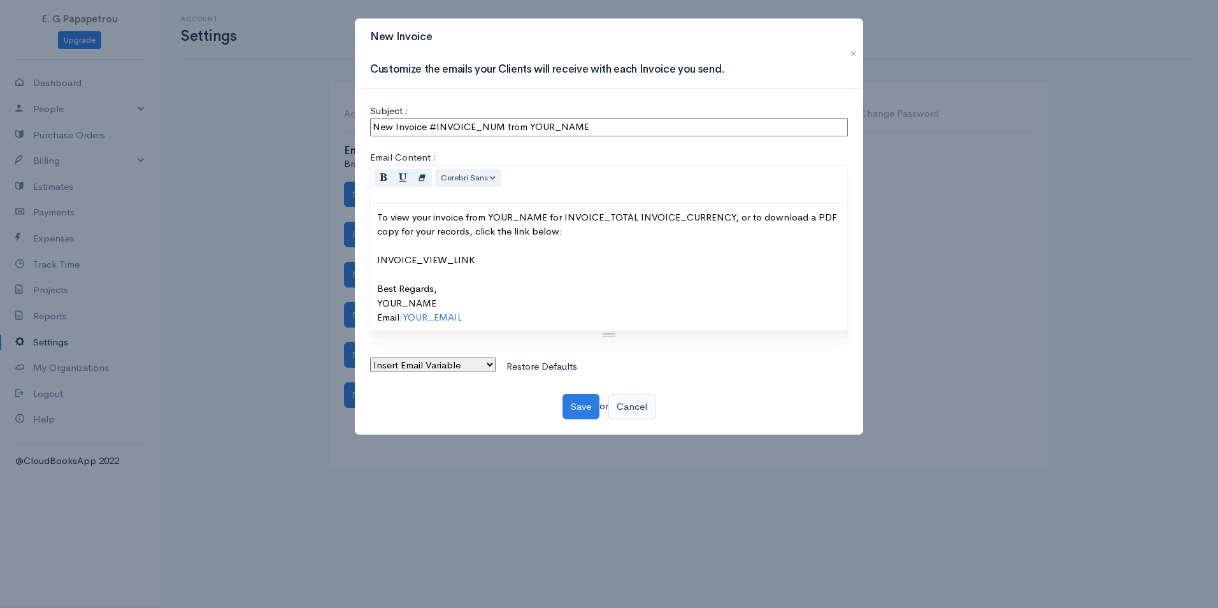
click at [639, 411] on link "Cancel" at bounding box center [632, 407] width 47 height 26
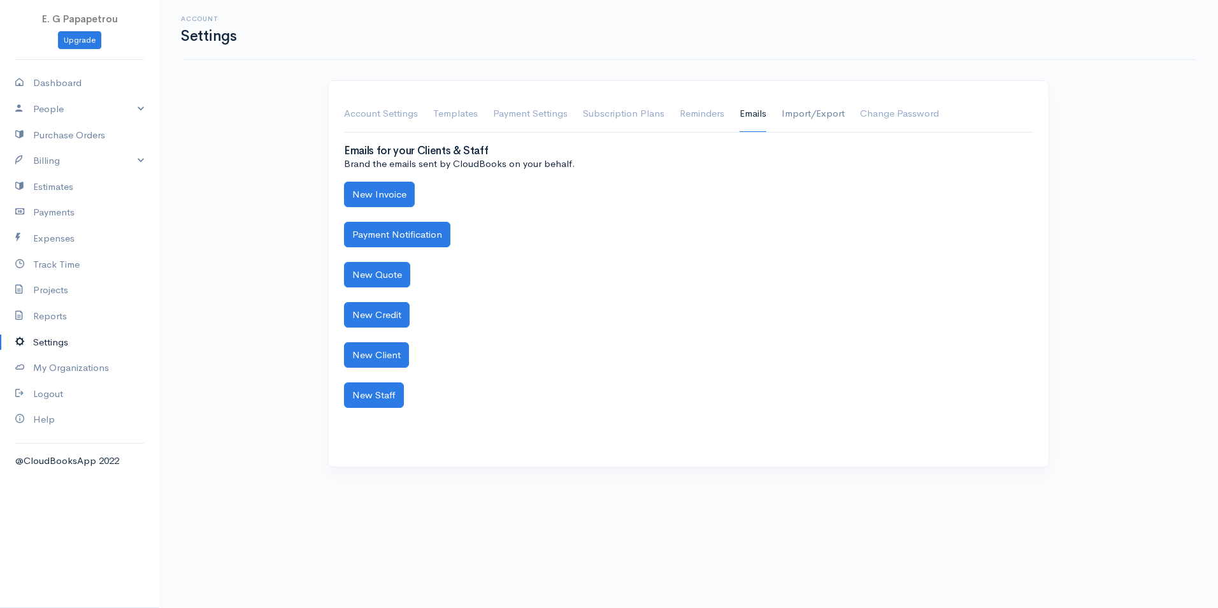
click at [820, 122] on link "Import/Export" at bounding box center [813, 114] width 63 height 36
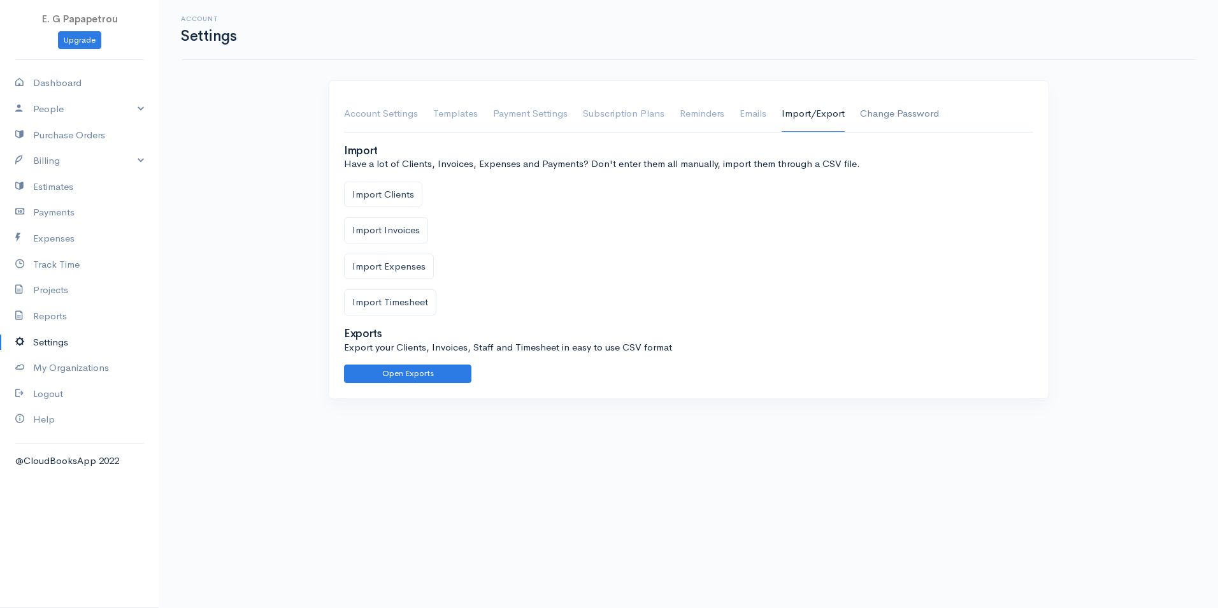
click at [888, 117] on link "Change Password" at bounding box center [899, 114] width 79 height 36
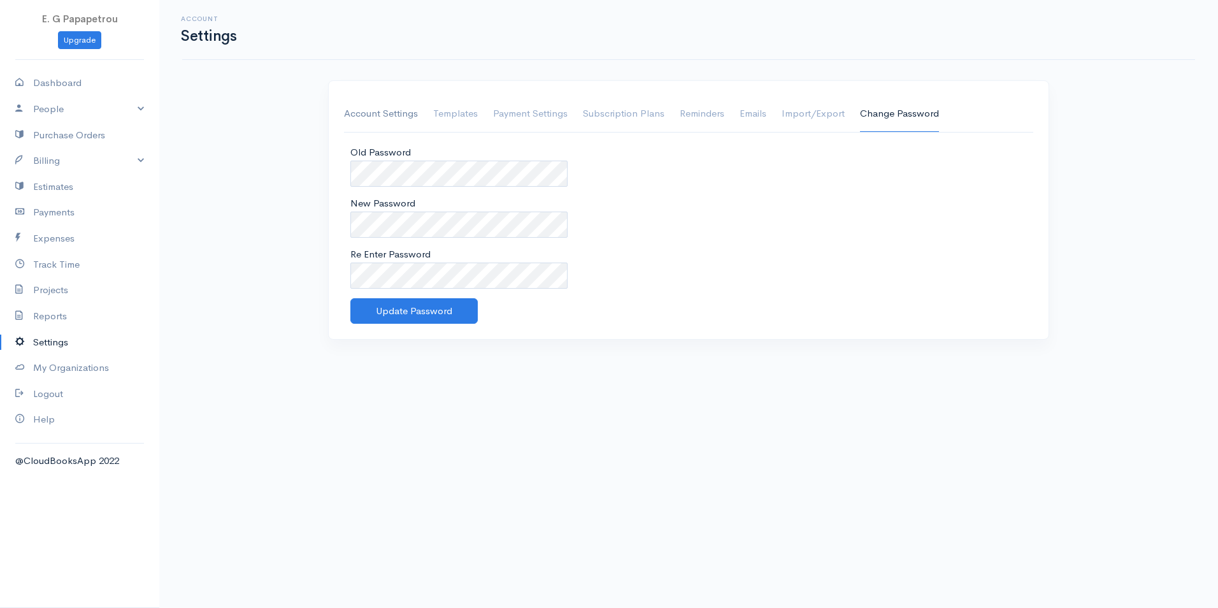
click at [387, 108] on link "Account Settings" at bounding box center [381, 114] width 74 height 36
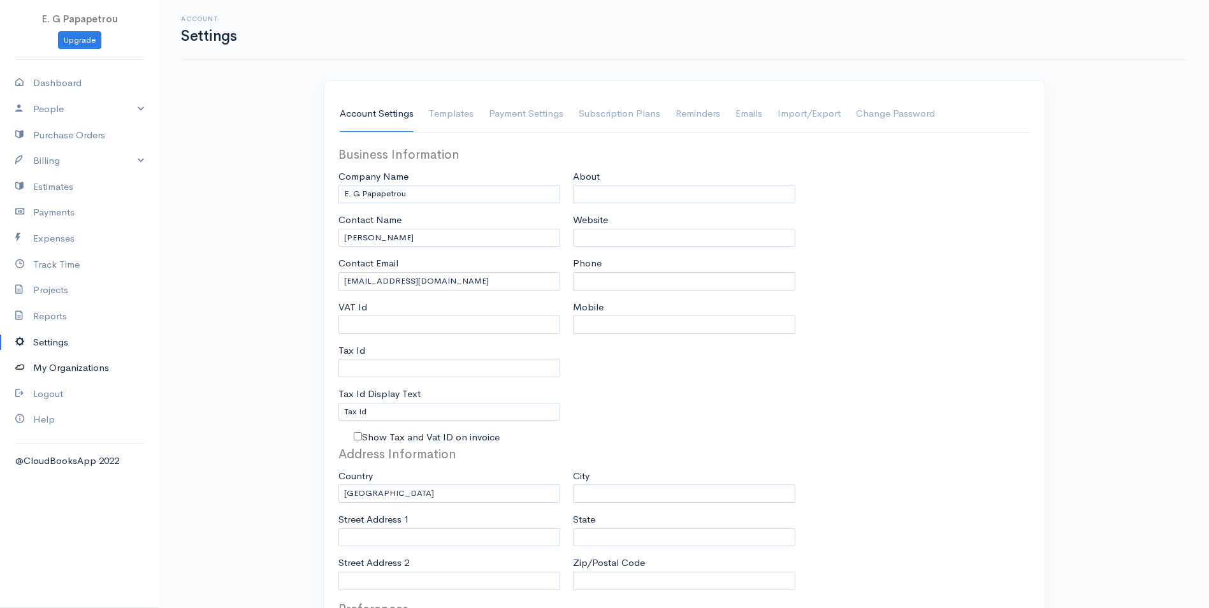
click at [83, 365] on link "My Organizations" at bounding box center [79, 368] width 159 height 26
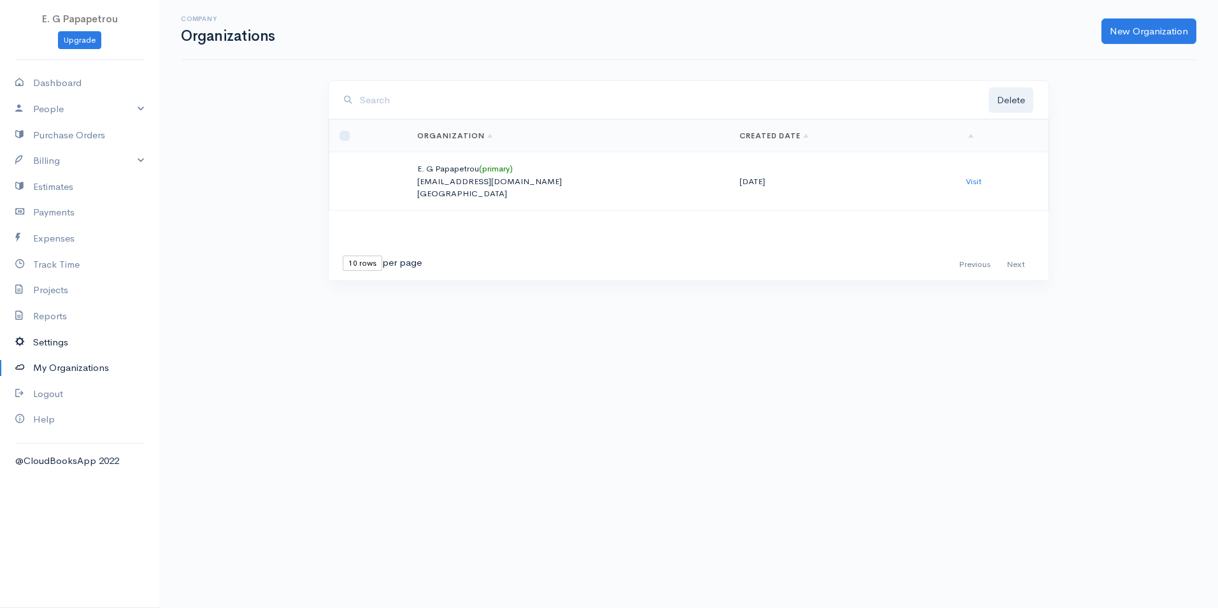
click at [31, 339] on icon at bounding box center [24, 343] width 18 height 16
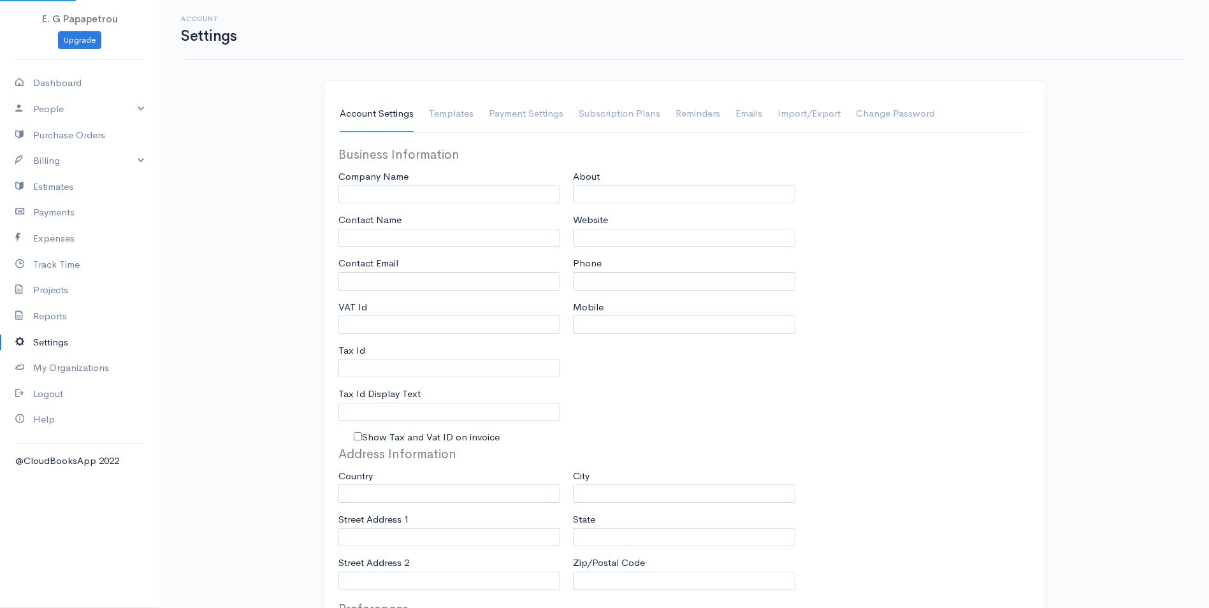
type input "papapetrou2025@outlook.com"
type input "E. G Papapetrou"
type input "[PERSON_NAME]"
type input "papapetrou2025@outlook.com"
type input "Tax Id"
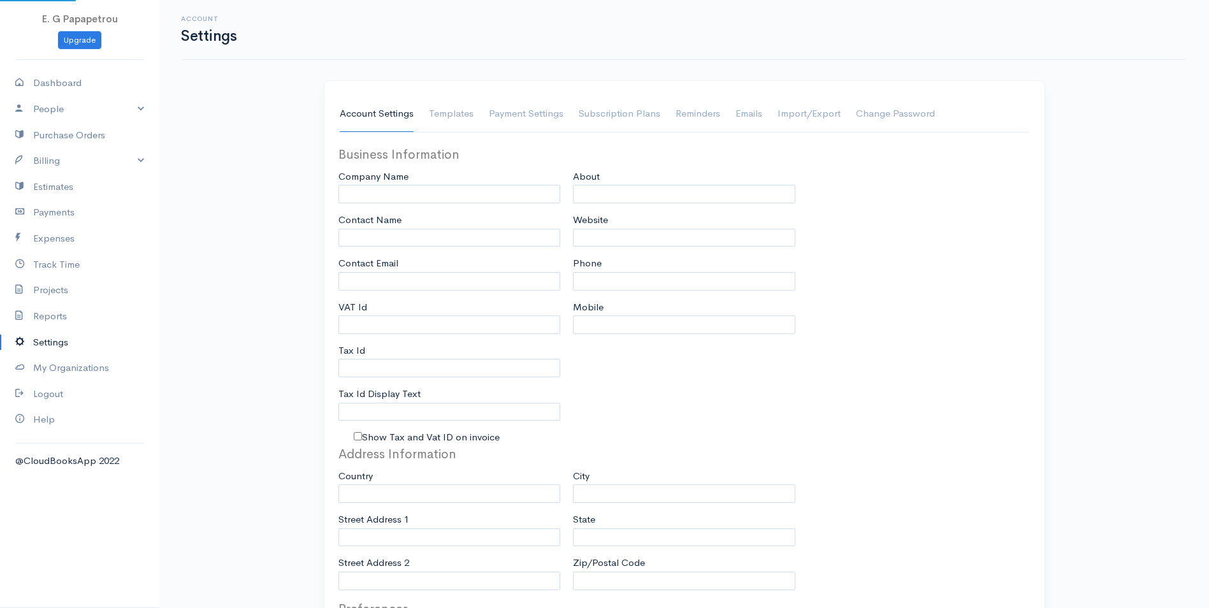
select select
select select "dd-mm-yyyy"
select select
type input "INVOICE"
type input "1"
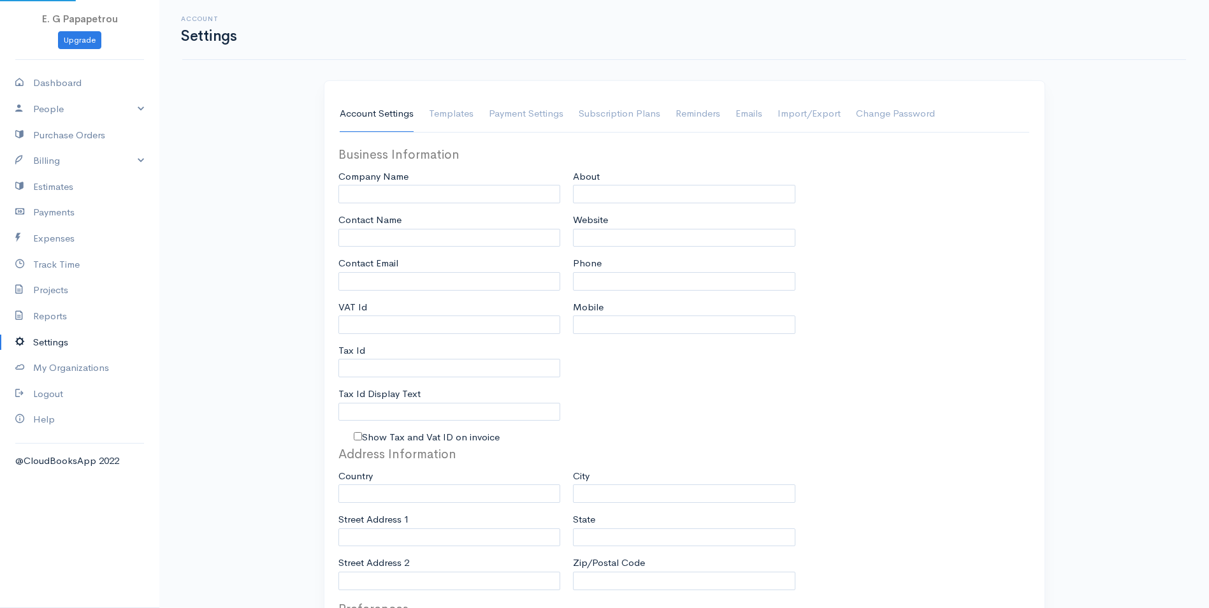
type input "1"
select select "3"
select select "[GEOGRAPHIC_DATA]"
select select "EUR"
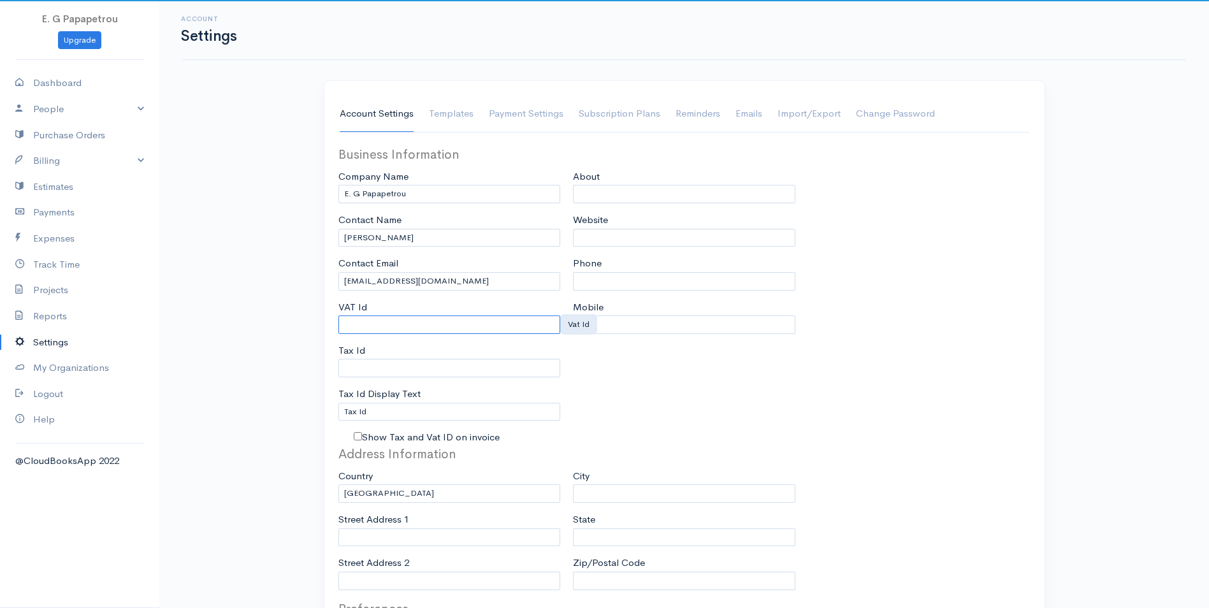
click at [391, 325] on input "VAT Id" at bounding box center [449, 324] width 222 height 18
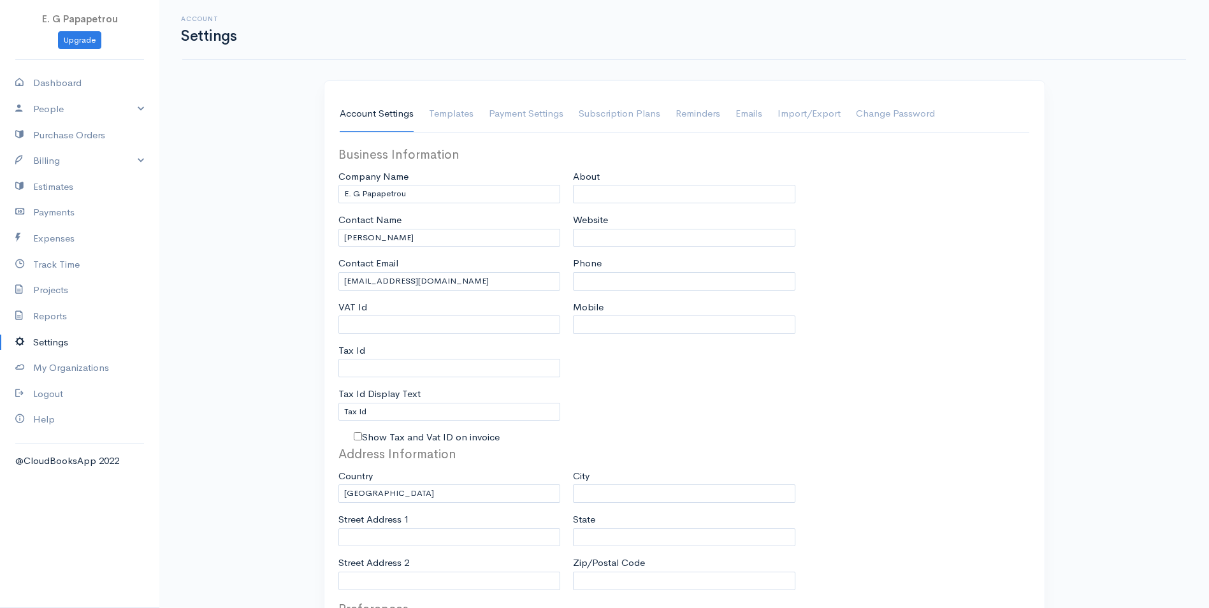
click at [584, 329] on div "Vat Id" at bounding box center [578, 324] width 37 height 20
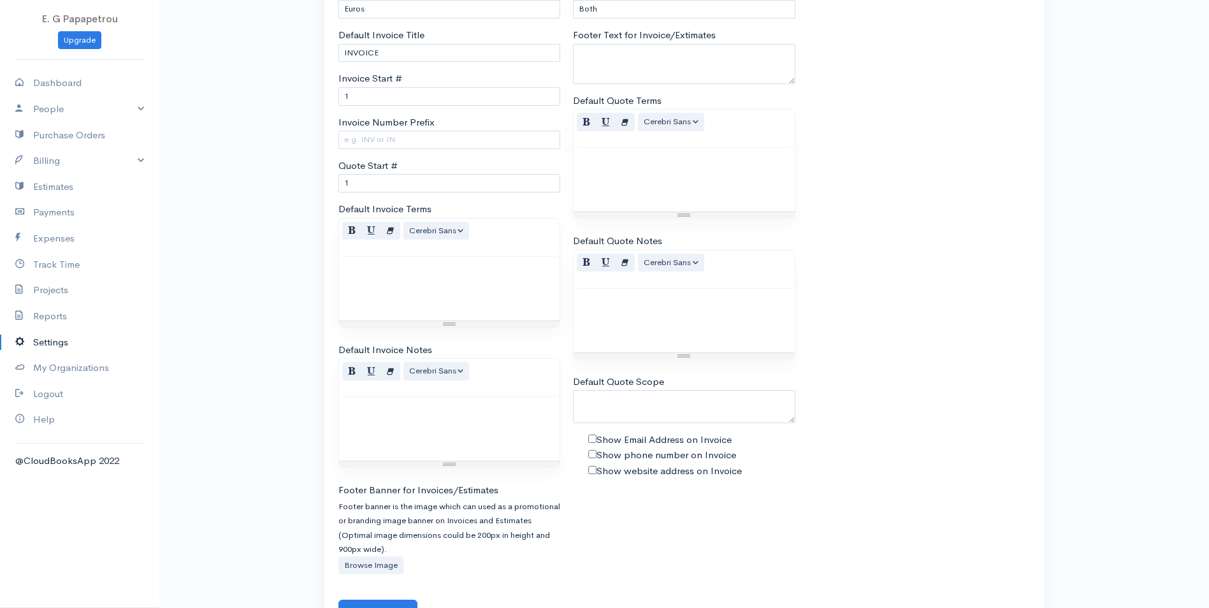
scroll to position [701, 0]
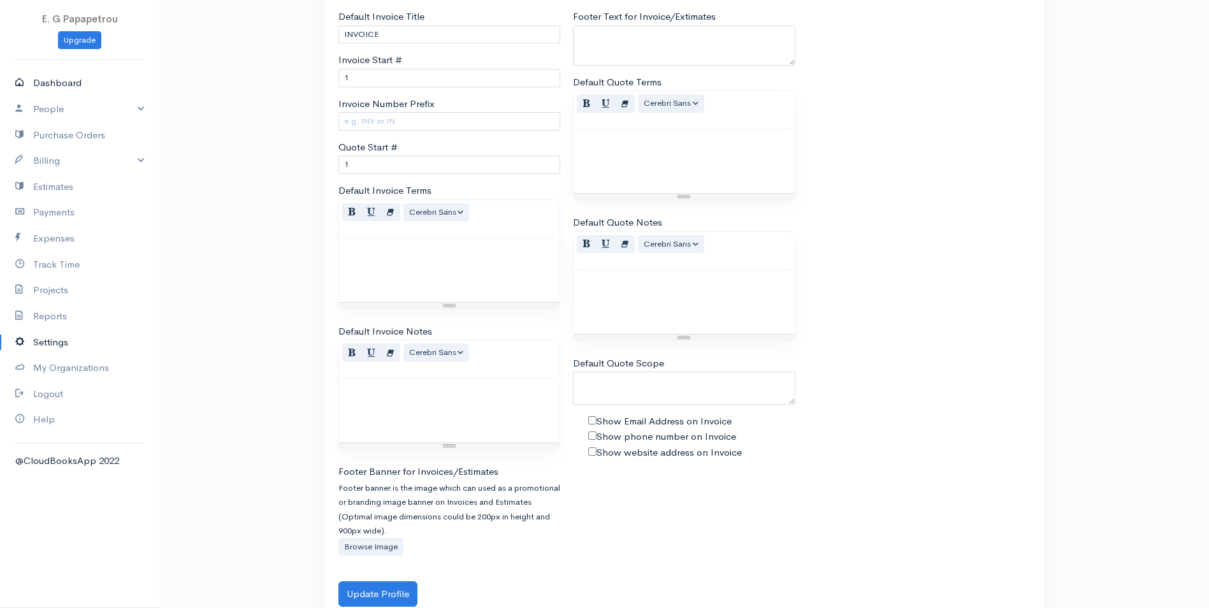
click at [54, 85] on link "Dashboard" at bounding box center [79, 83] width 159 height 26
select select "thistoyear"
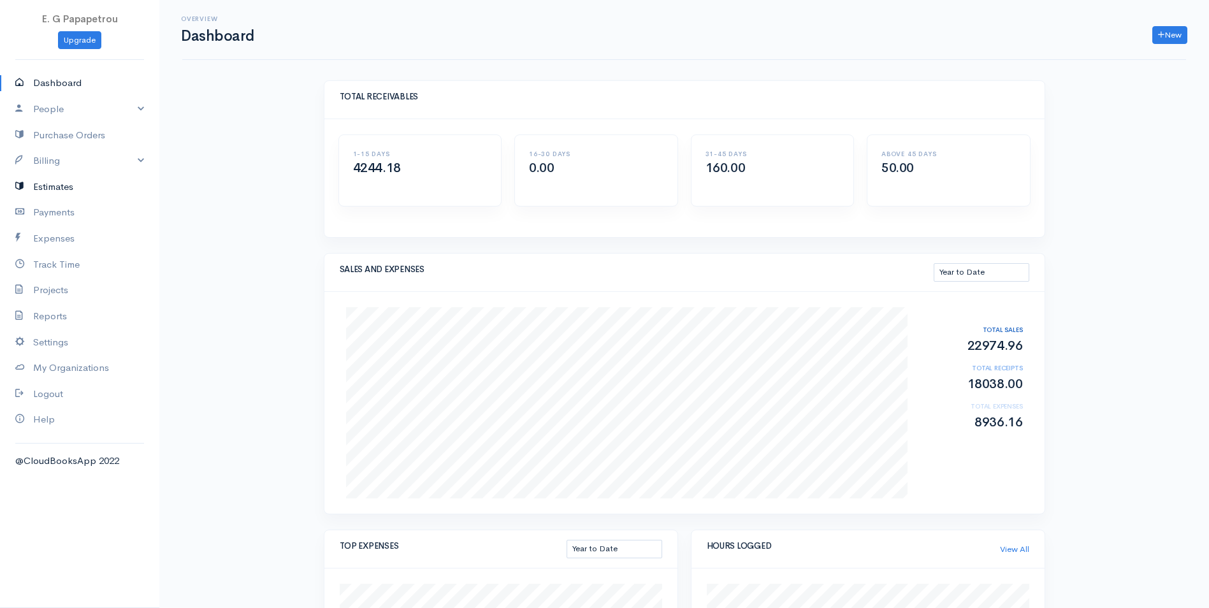
click at [50, 187] on link "Estimates" at bounding box center [79, 187] width 159 height 26
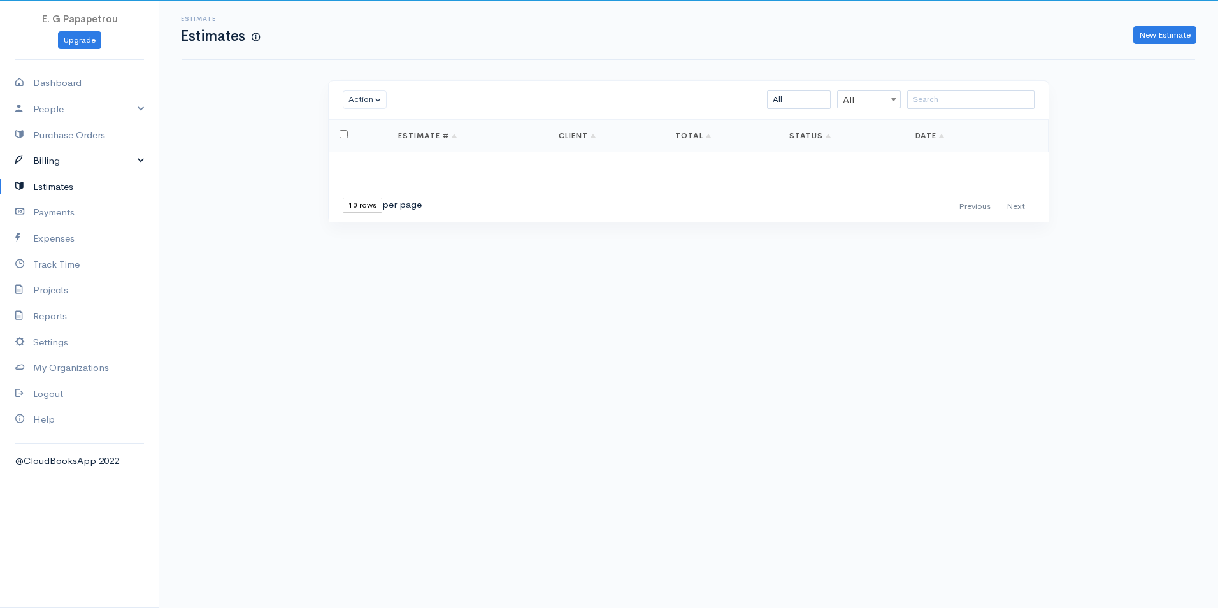
click at [48, 165] on link "Billing" at bounding box center [79, 161] width 159 height 26
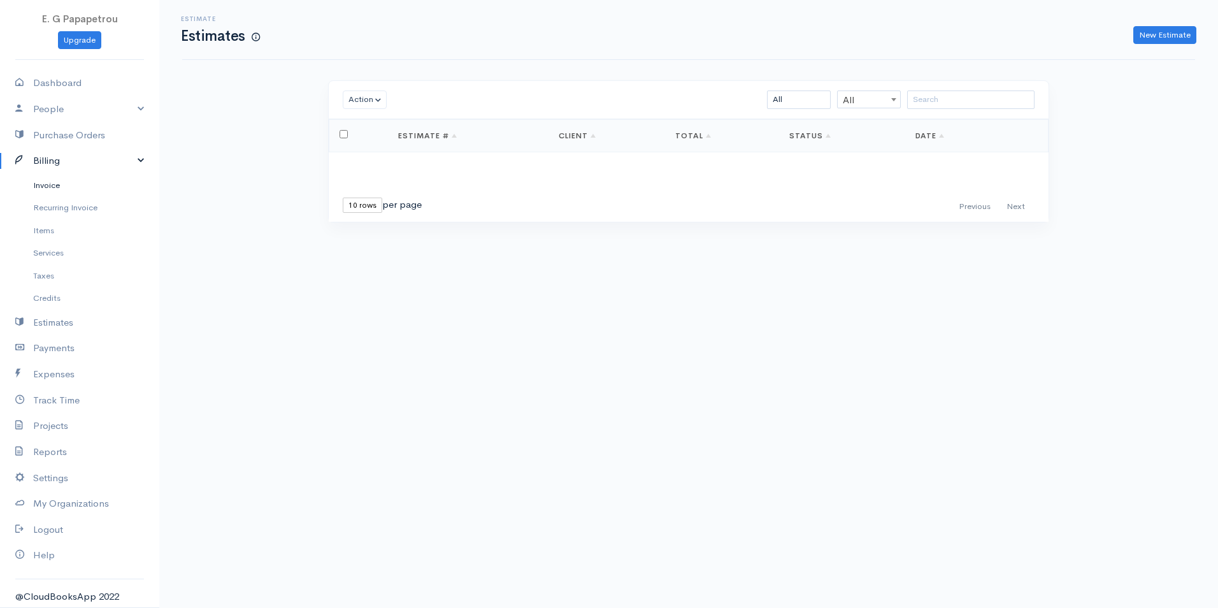
click at [48, 182] on link "Invoice" at bounding box center [79, 185] width 159 height 23
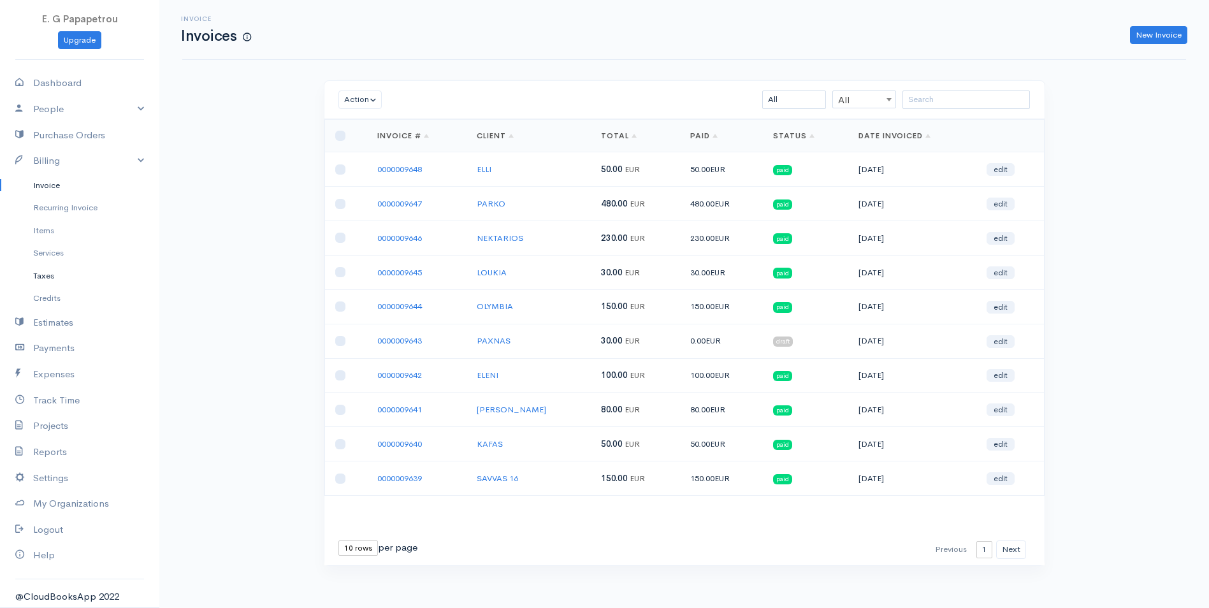
click at [52, 270] on link "Taxes" at bounding box center [79, 275] width 159 height 23
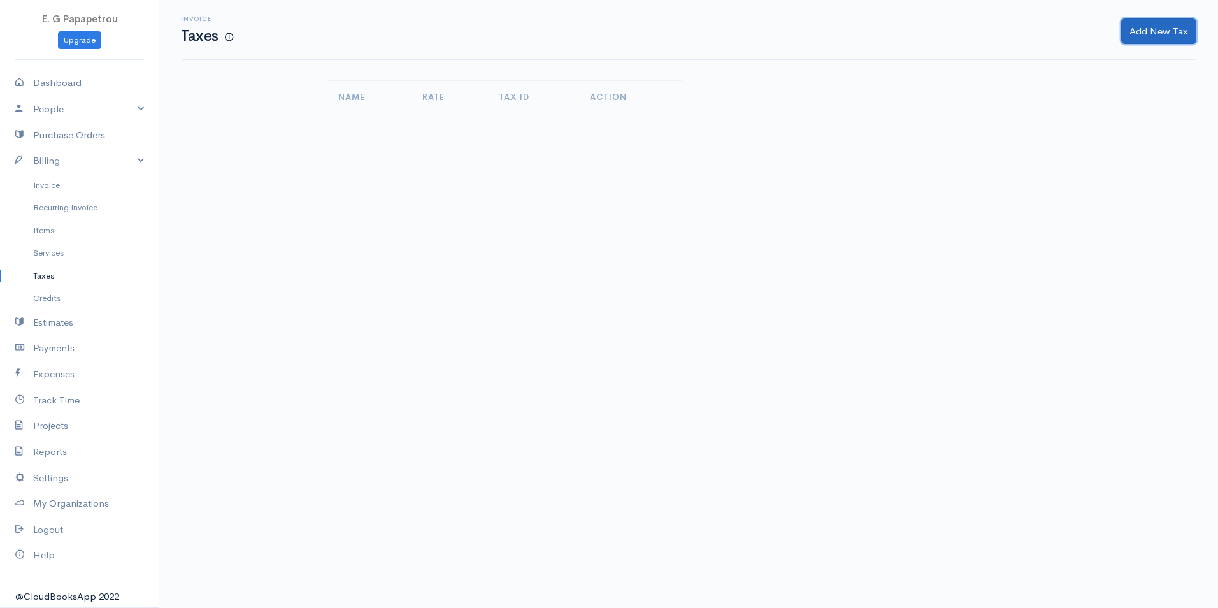
click at [1167, 36] on button "Add New Tax" at bounding box center [1159, 31] width 75 height 26
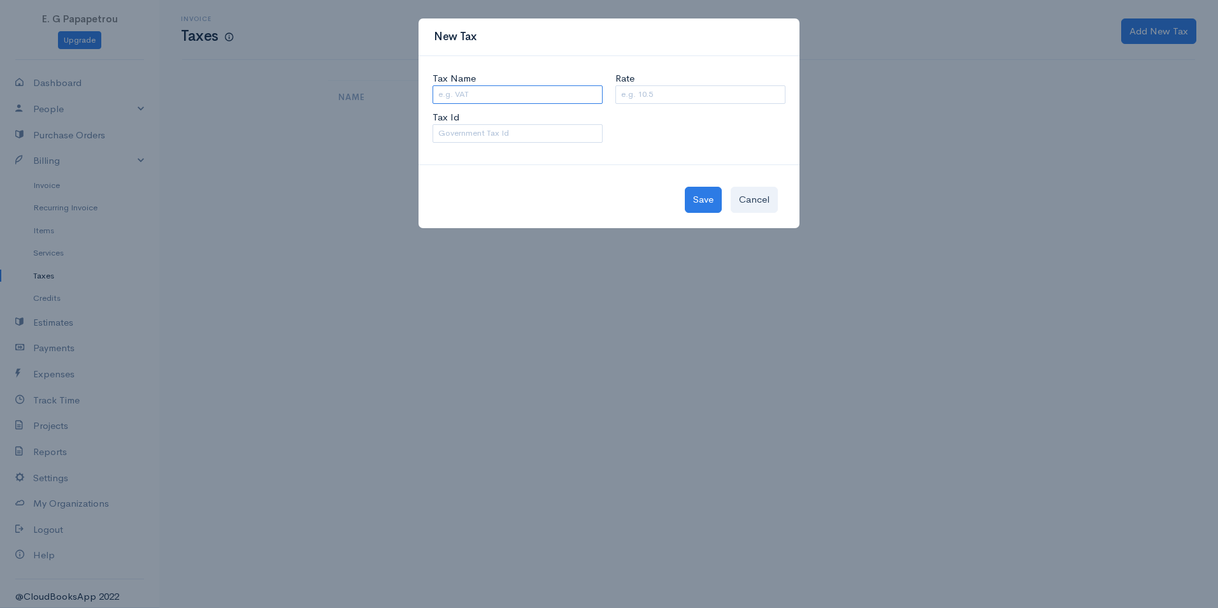
click at [588, 96] on input "Tax Name" at bounding box center [518, 94] width 170 height 18
type input "v"
type input "vat"
click at [547, 133] on input "Tax Id" at bounding box center [518, 133] width 170 height 18
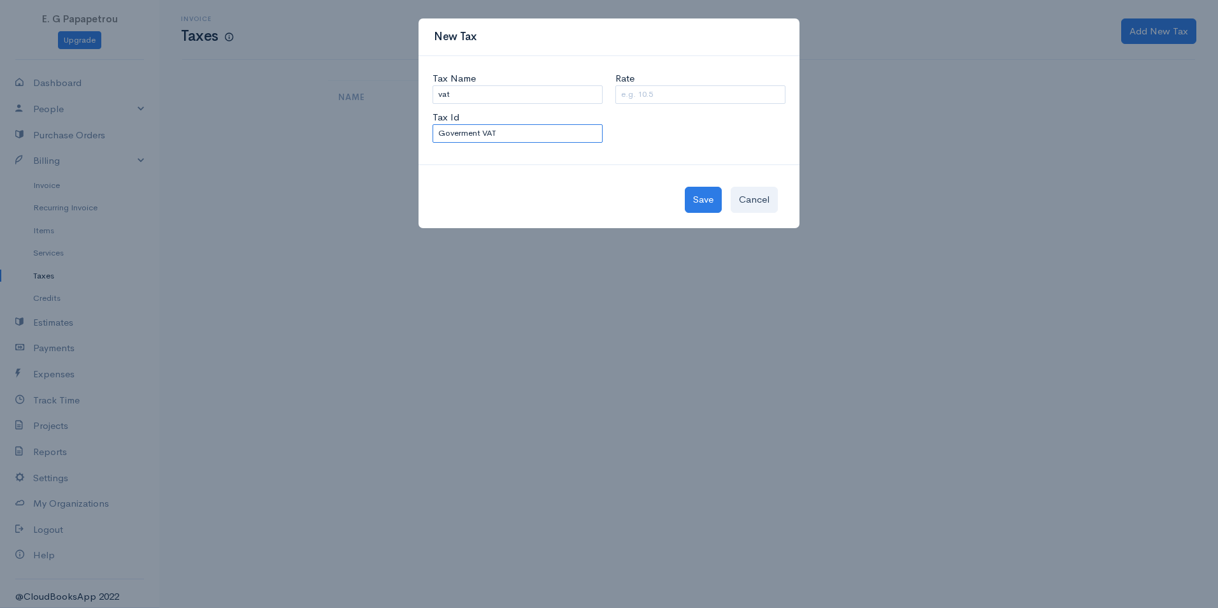
click at [461, 134] on input "Goverment VAT" at bounding box center [518, 133] width 170 height 18
type input "Government VAT"
click at [632, 97] on input "Rate" at bounding box center [701, 94] width 170 height 18
type input "19"
click at [705, 209] on button "Save" at bounding box center [703, 200] width 37 height 26
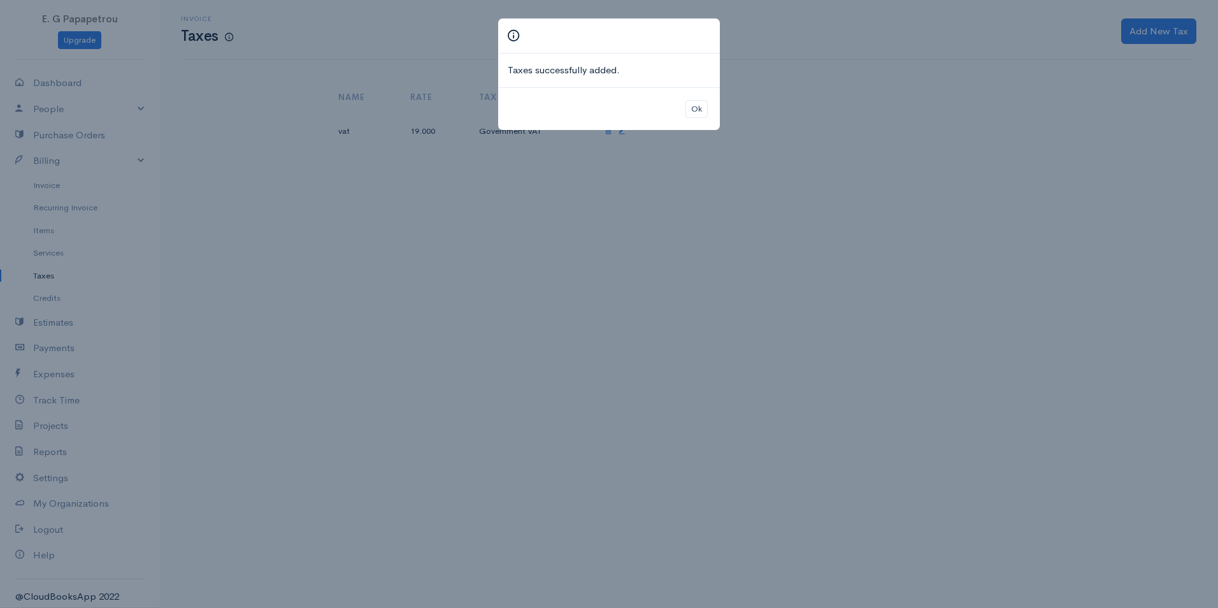
drag, startPoint x: 703, startPoint y: 94, endPoint x: 701, endPoint y: 102, distance: 8.5
click at [703, 95] on div "Ok" at bounding box center [609, 108] width 222 height 43
click at [700, 109] on button "Ok" at bounding box center [697, 109] width 22 height 18
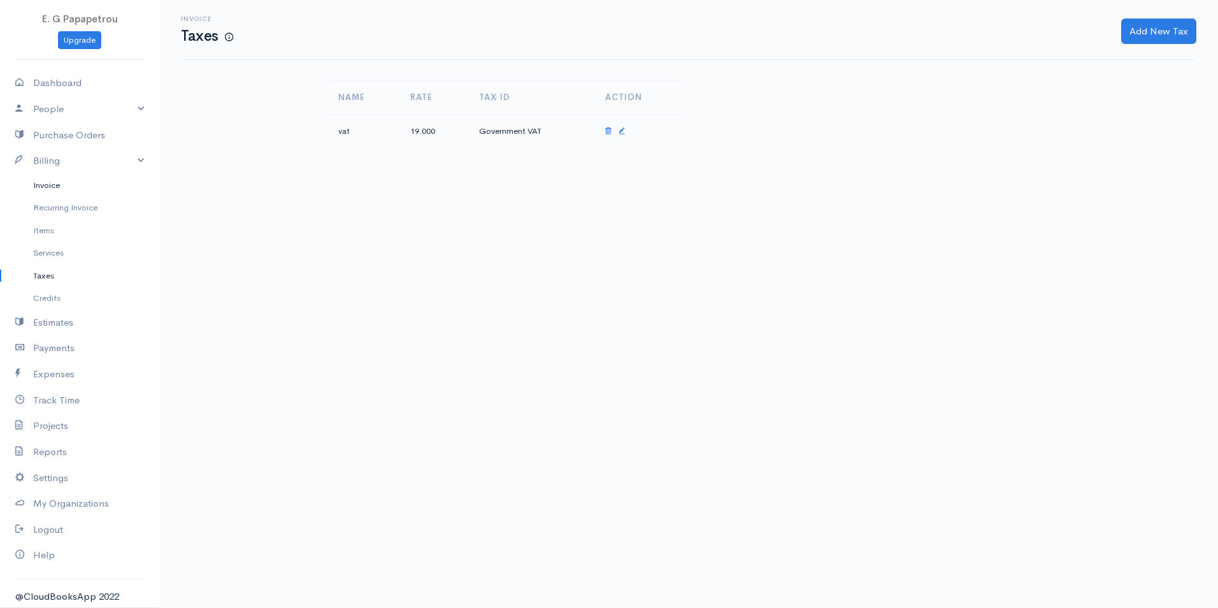
click at [49, 187] on link "Invoice" at bounding box center [79, 185] width 159 height 23
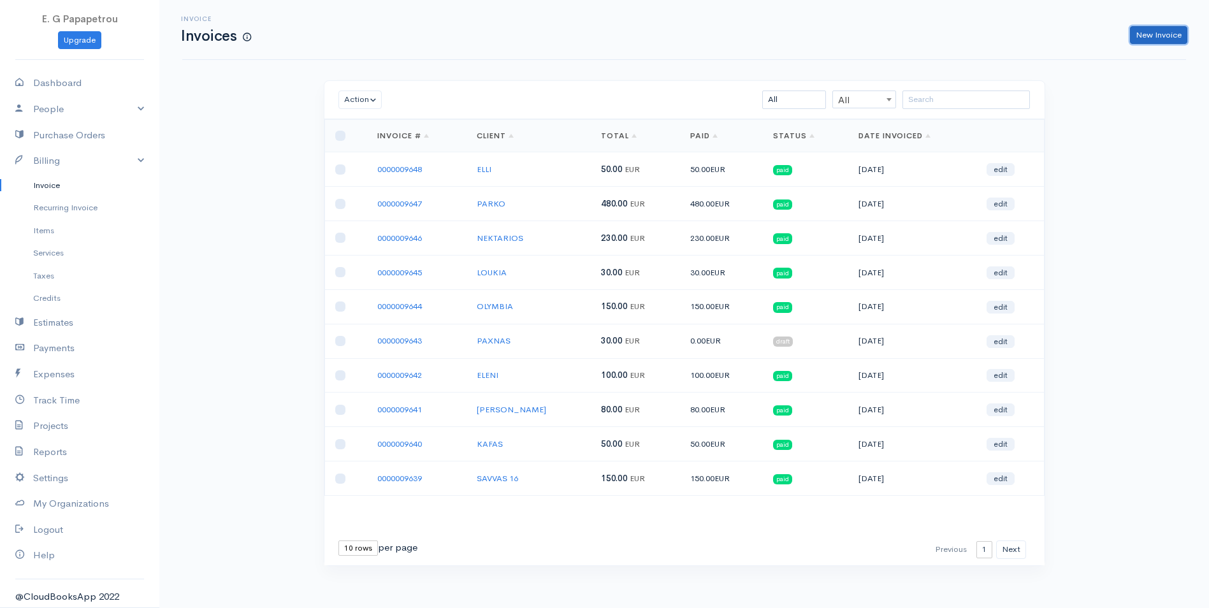
click at [1150, 29] on link "New Invoice" at bounding box center [1158, 35] width 57 height 18
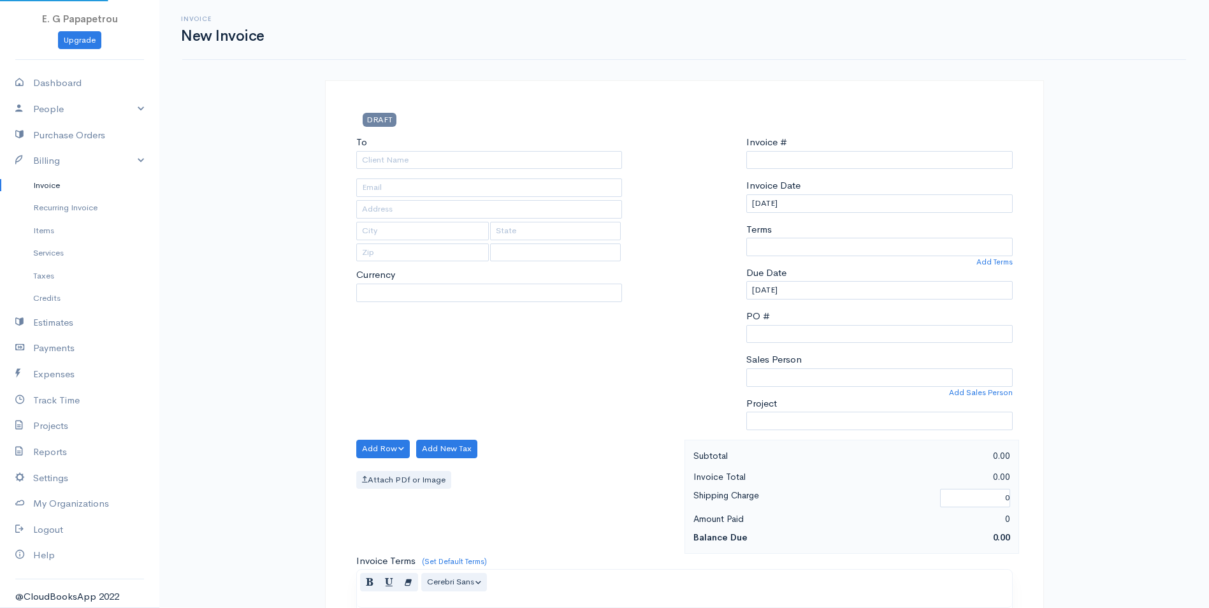
select select "[GEOGRAPHIC_DATA]"
select select "EUR"
type input "0000009649"
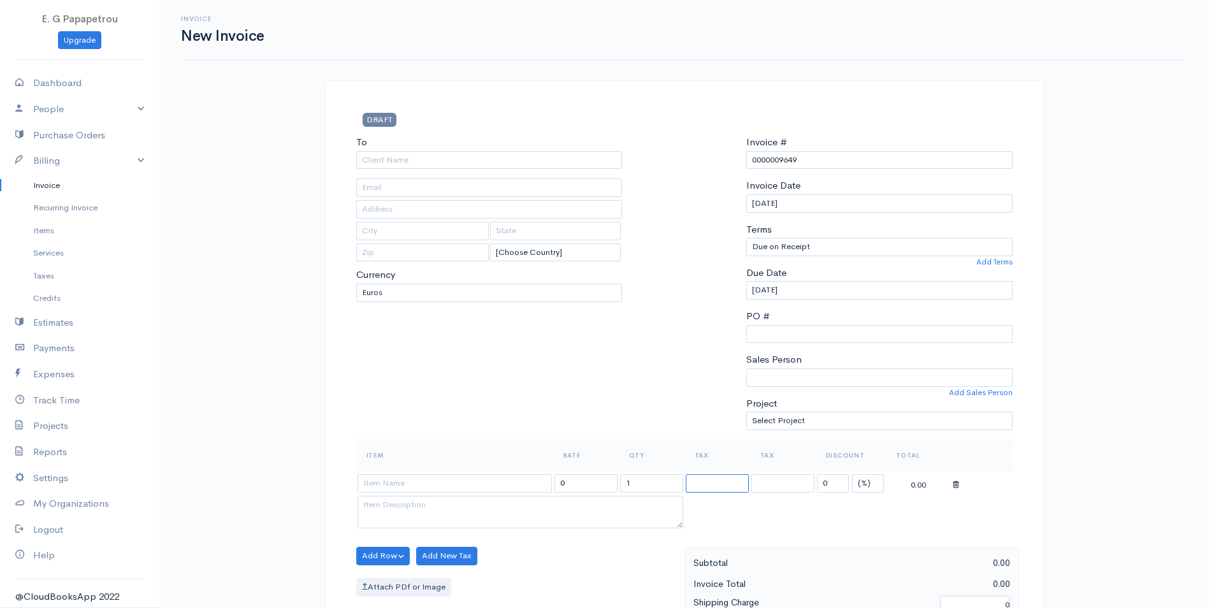
click at [700, 481] on select "vat" at bounding box center [717, 483] width 63 height 18
select select "19.000"
click at [686, 474] on select "vat" at bounding box center [717, 483] width 63 height 18
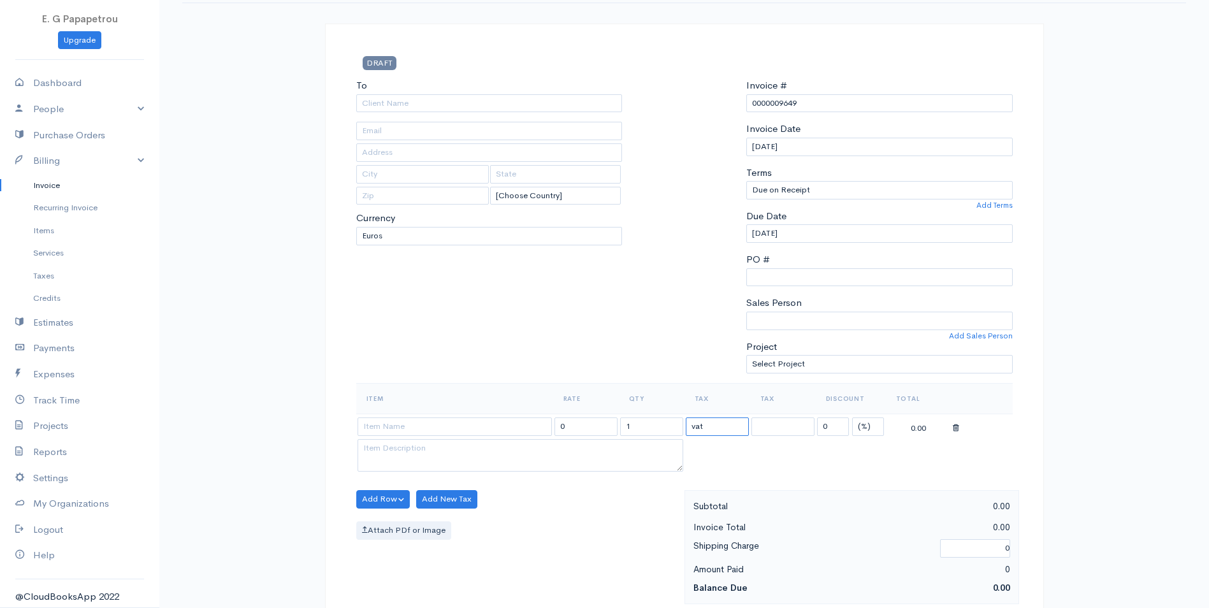
scroll to position [191, 0]
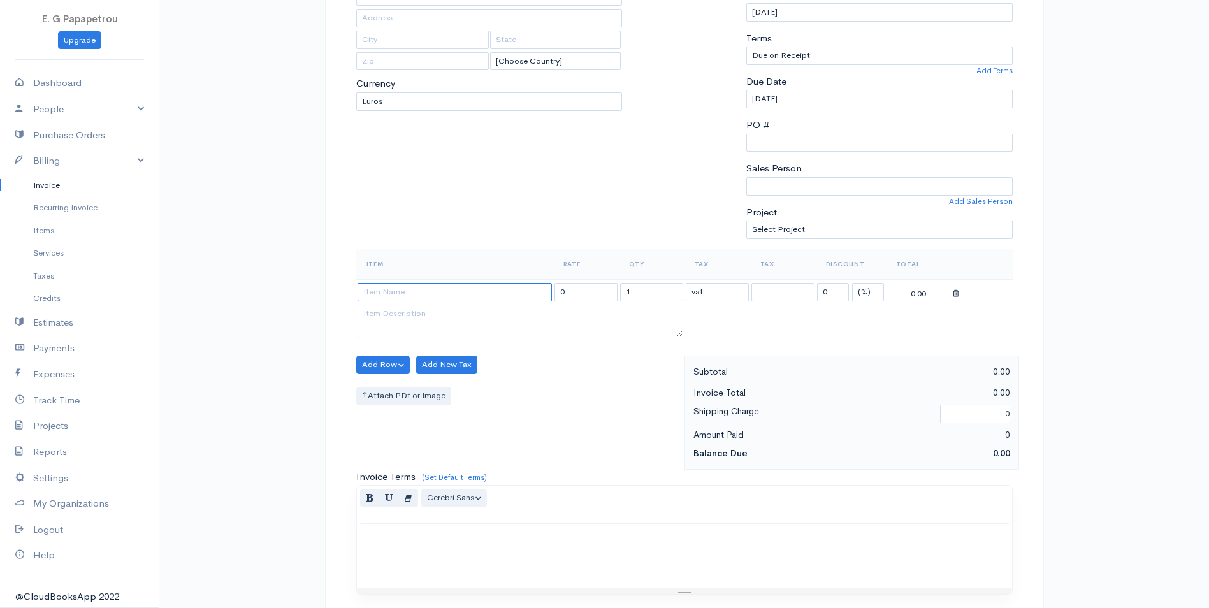
click at [453, 289] on input at bounding box center [454, 292] width 194 height 18
drag, startPoint x: 597, startPoint y: 289, endPoint x: 542, endPoint y: 292, distance: 54.9
click at [542, 292] on tr "0 1 vat vat 0 (%) Flat 0.00" at bounding box center [684, 291] width 656 height 25
type input "10"
click at [54, 137] on link "Purchase Orders" at bounding box center [79, 135] width 159 height 26
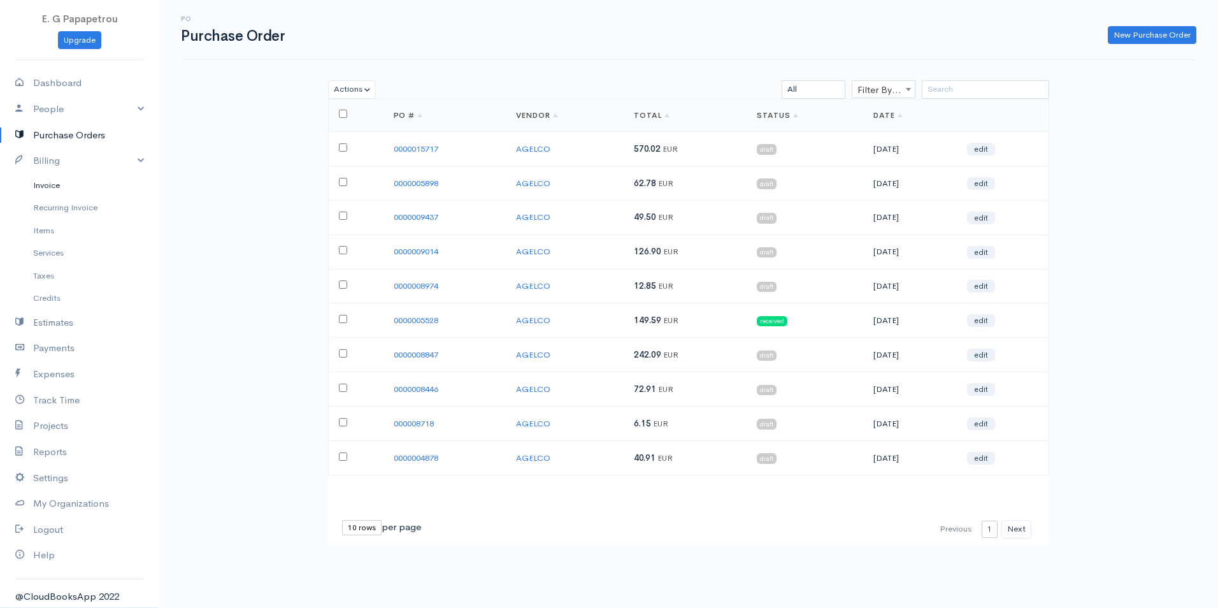
click at [57, 186] on link "Invoice" at bounding box center [79, 185] width 159 height 23
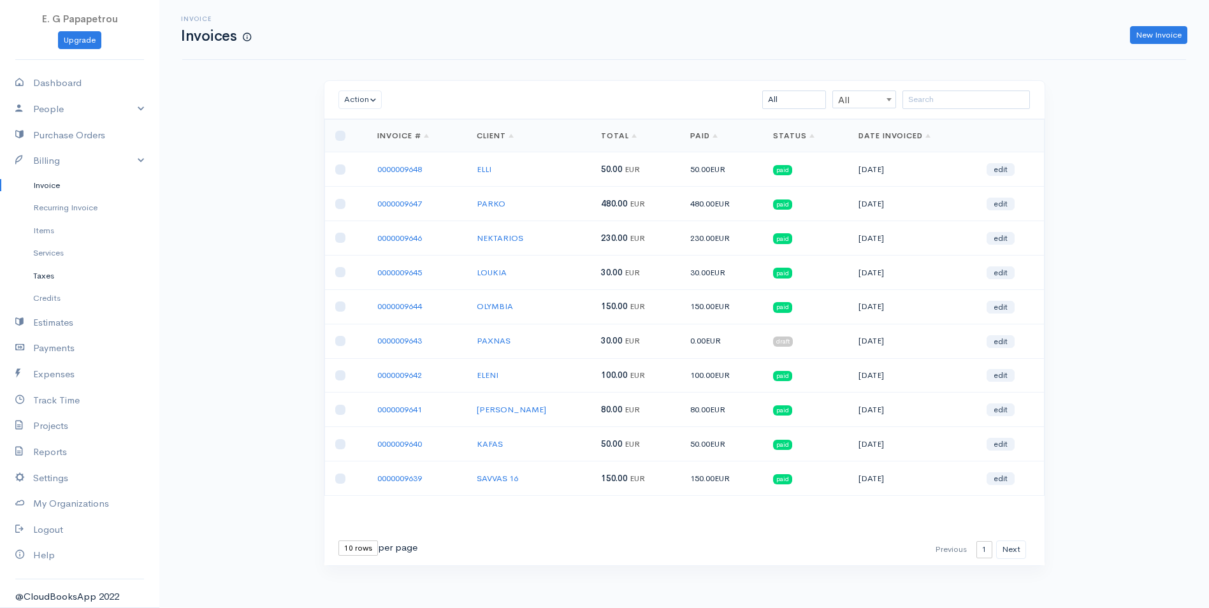
click at [43, 278] on link "Taxes" at bounding box center [79, 275] width 159 height 23
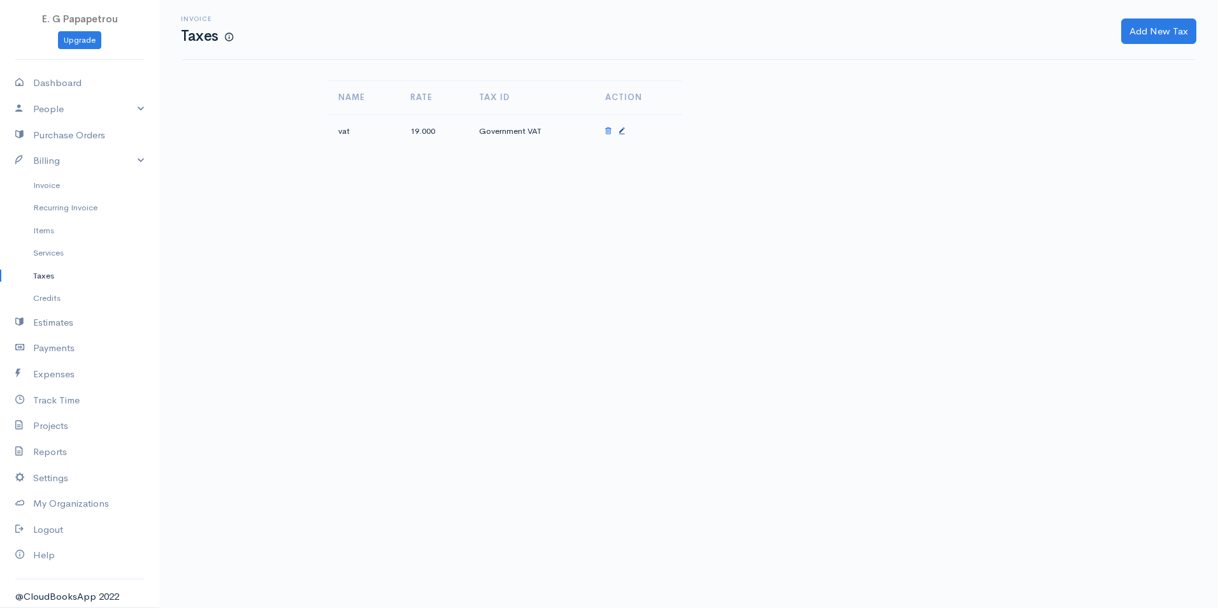
click at [623, 134] on icon at bounding box center [622, 131] width 6 height 9
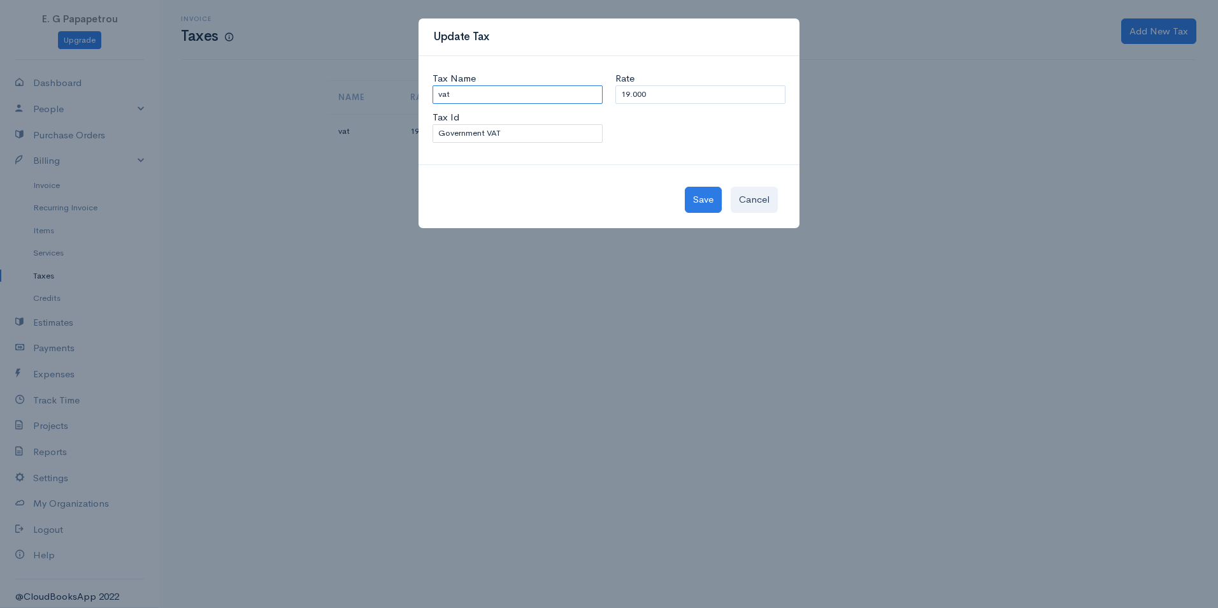
drag, startPoint x: 502, startPoint y: 97, endPoint x: 395, endPoint y: 108, distance: 107.0
click at [395, 108] on div "Update Tax Tax Name vat Rate 19.000 Tax Id Government VAT Save Cancel" at bounding box center [609, 304] width 1218 height 608
type input "19%"
click at [700, 194] on button "Save" at bounding box center [703, 200] width 37 height 26
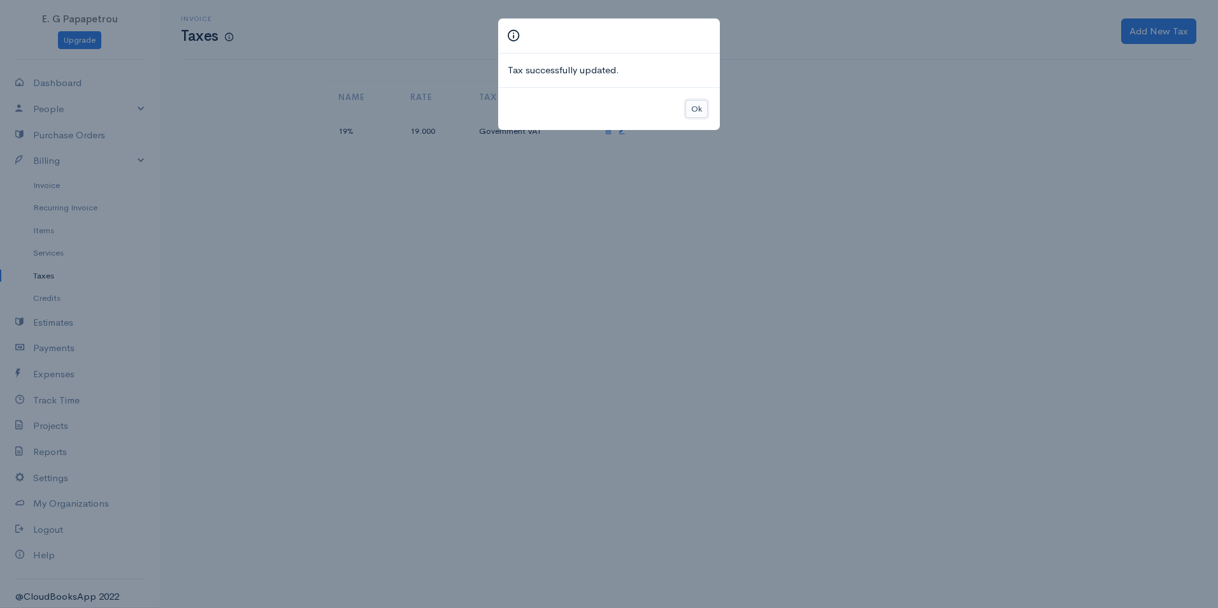
click at [689, 108] on button "Ok" at bounding box center [697, 109] width 22 height 18
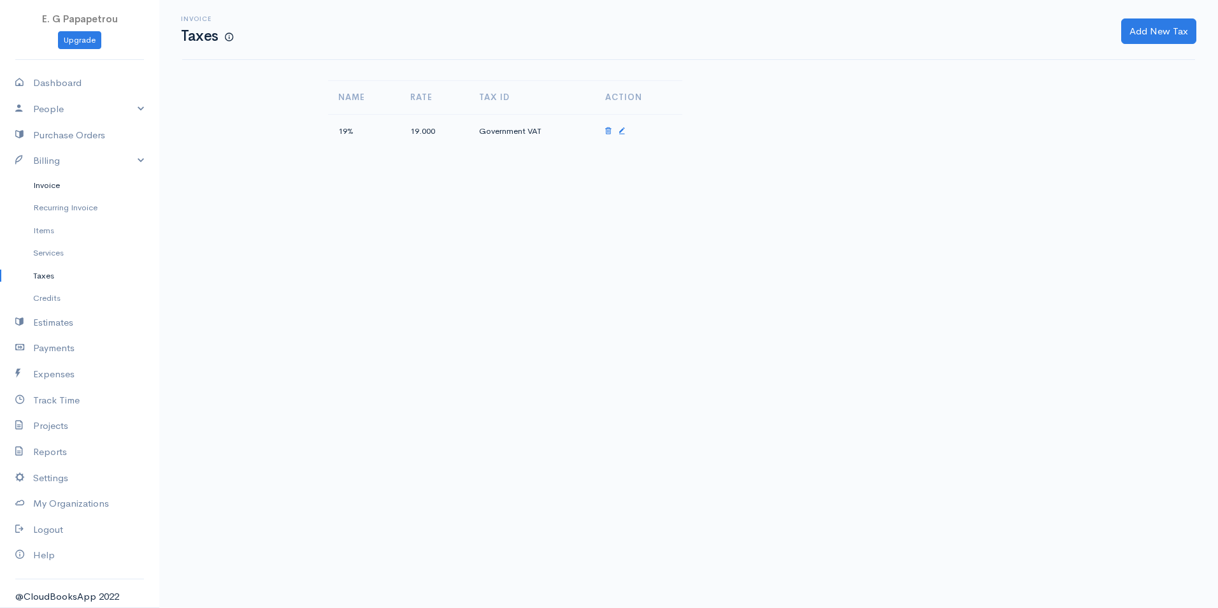
click at [44, 186] on link "Invoice" at bounding box center [79, 185] width 159 height 23
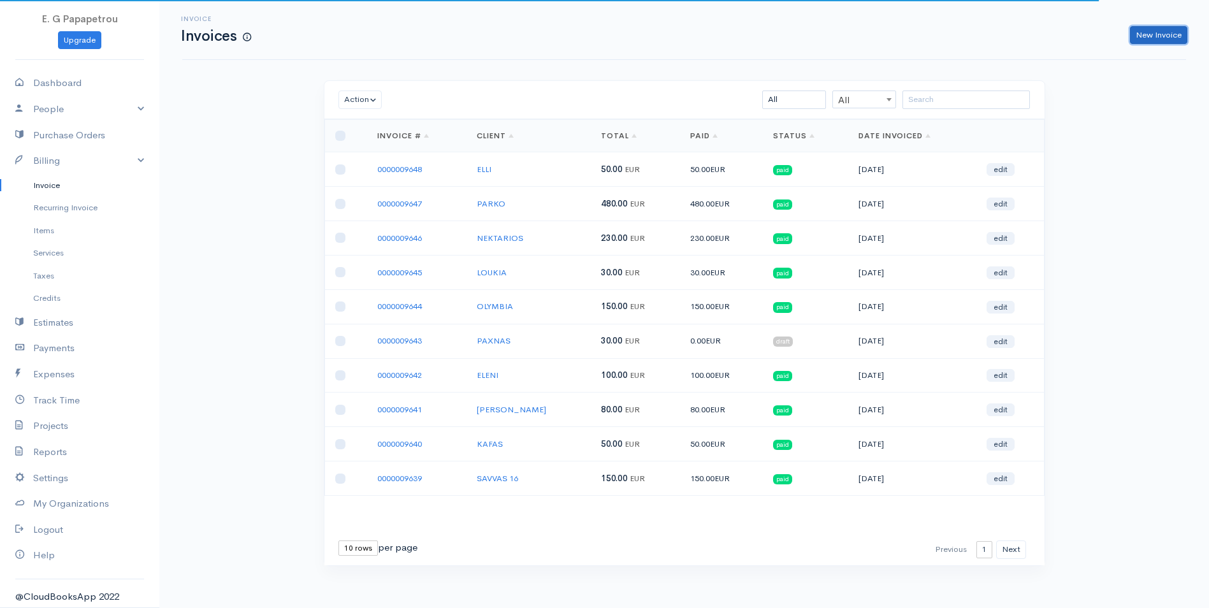
click at [1154, 35] on link "New Invoice" at bounding box center [1158, 35] width 57 height 18
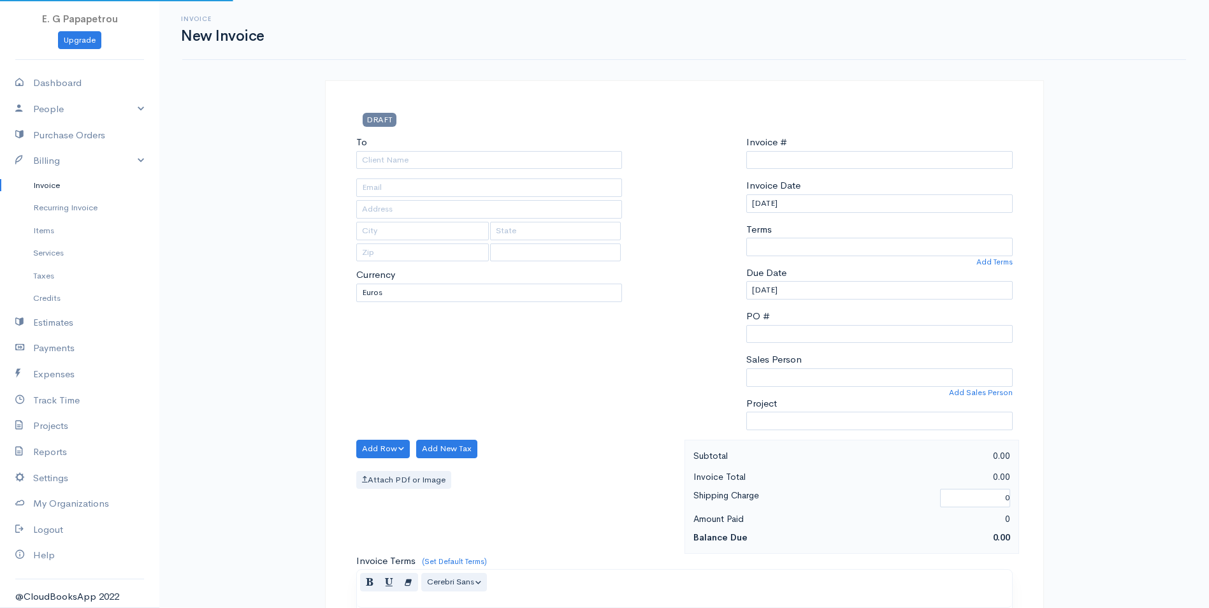
type input "0000009649"
select select "[GEOGRAPHIC_DATA]"
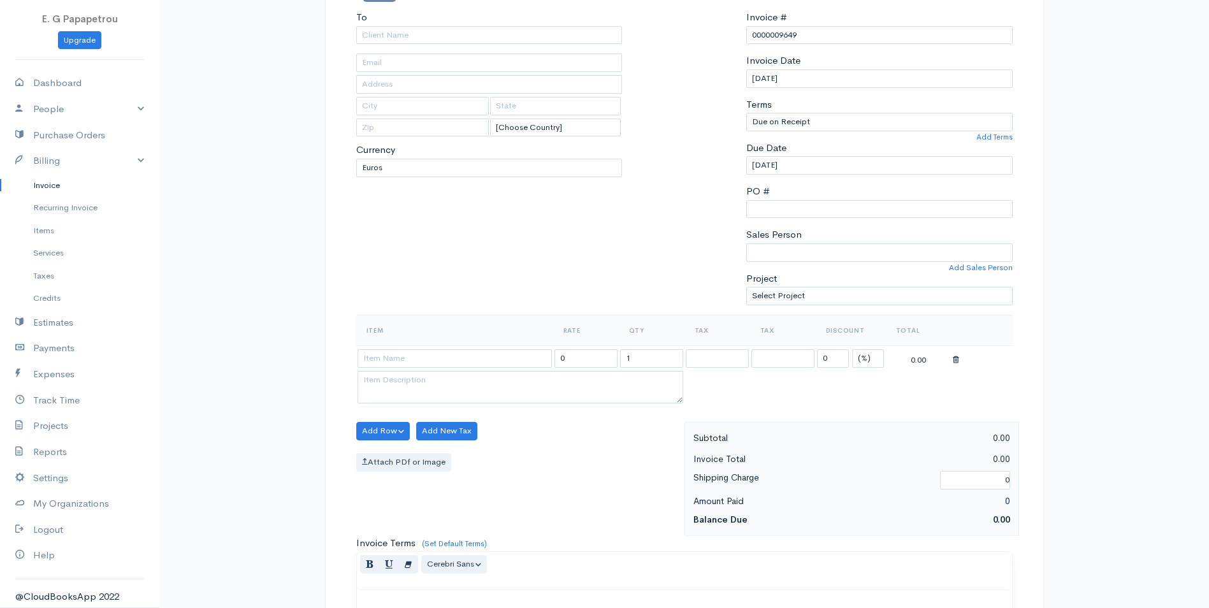
scroll to position [127, 0]
click at [588, 353] on input "0" at bounding box center [585, 356] width 63 height 18
click at [589, 353] on input "0" at bounding box center [585, 356] width 63 height 18
type input "0"
type input "27"
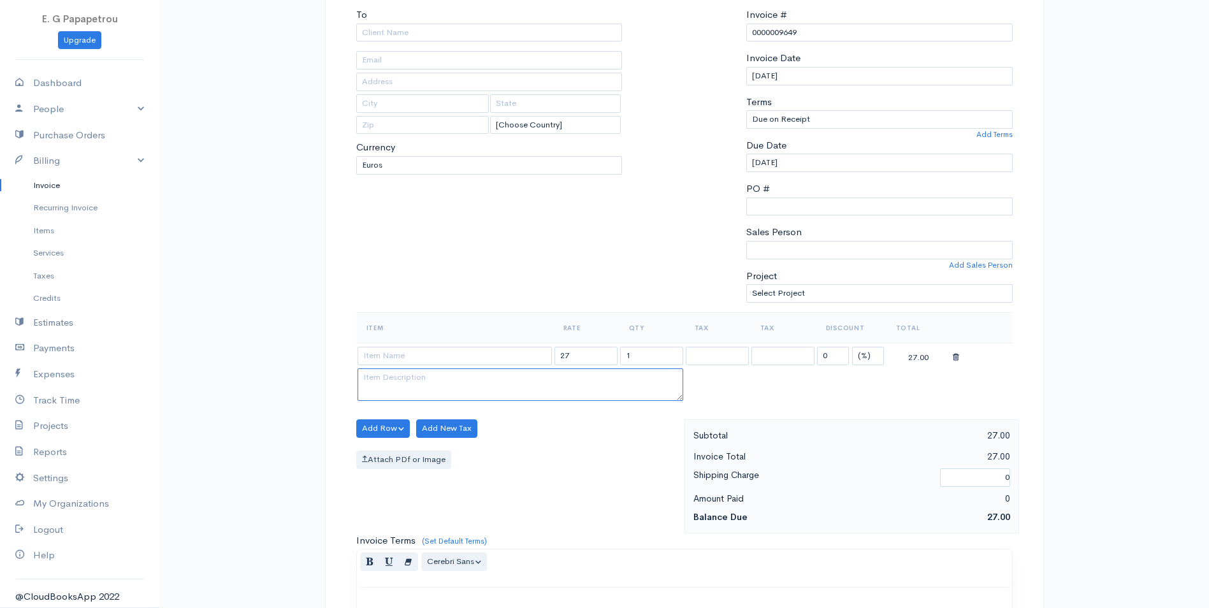
click at [524, 370] on textarea at bounding box center [520, 384] width 326 height 33
click at [526, 354] on input at bounding box center [454, 356] width 194 height 18
click at [706, 361] on select "19%" at bounding box center [717, 356] width 63 height 18
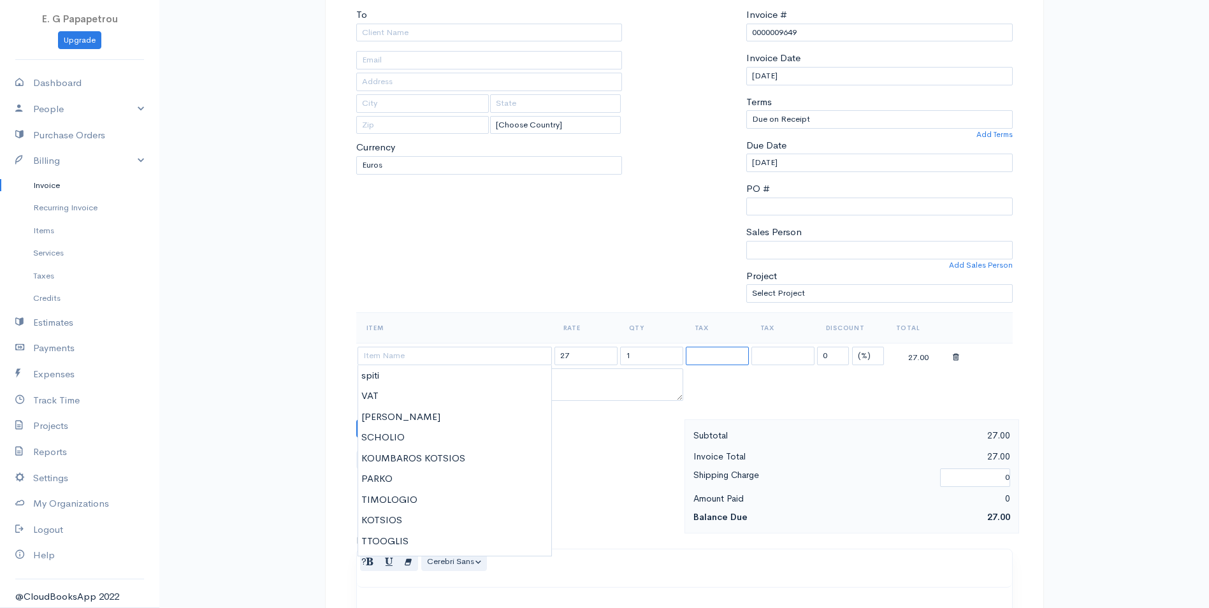
select select "19.000"
click at [686, 347] on select "19%" at bounding box center [717, 356] width 63 height 18
click at [707, 402] on table "Item Rate Qty Tax Tax Discount Total 27 1 19% 19% 0 (%) Flat 27.00" at bounding box center [684, 358] width 656 height 92
click at [582, 442] on div "Add Row Add Item Row Add Time Row Add New Tax Attach PDf or Image" at bounding box center [517, 484] width 335 height 130
click at [638, 456] on div "Attach PDf or Image" at bounding box center [517, 460] width 322 height 18
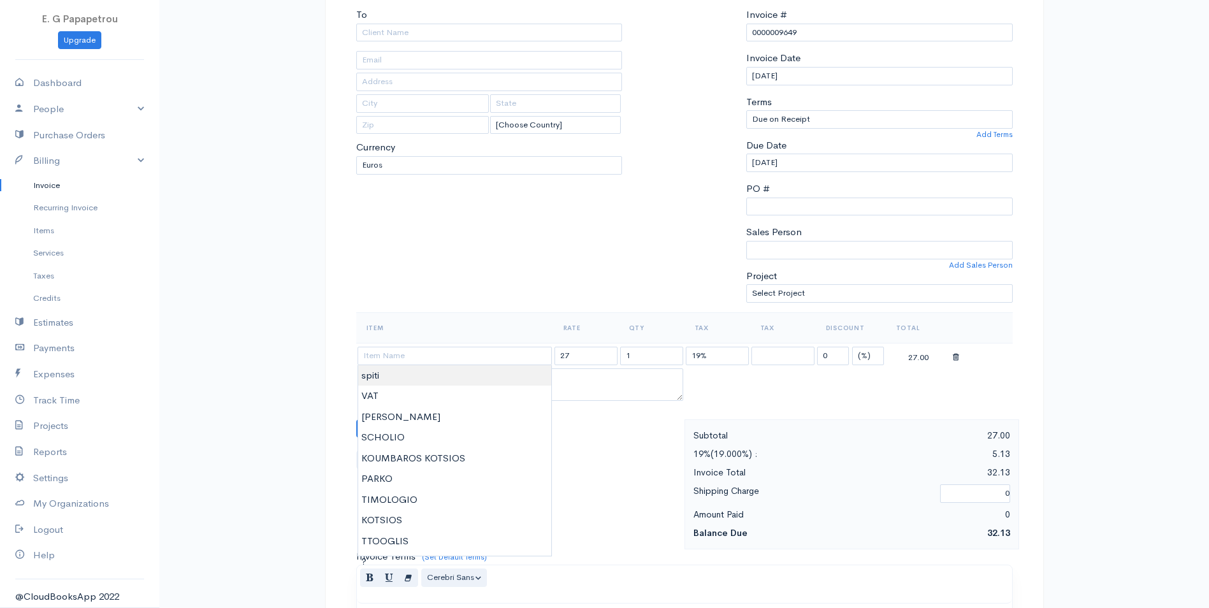
type input "spiti"
click at [449, 378] on body "E. G Papapetrou Upgrade Dashboard People Clients Vendors Staff Users Purchase O…" at bounding box center [604, 432] width 1209 height 1118
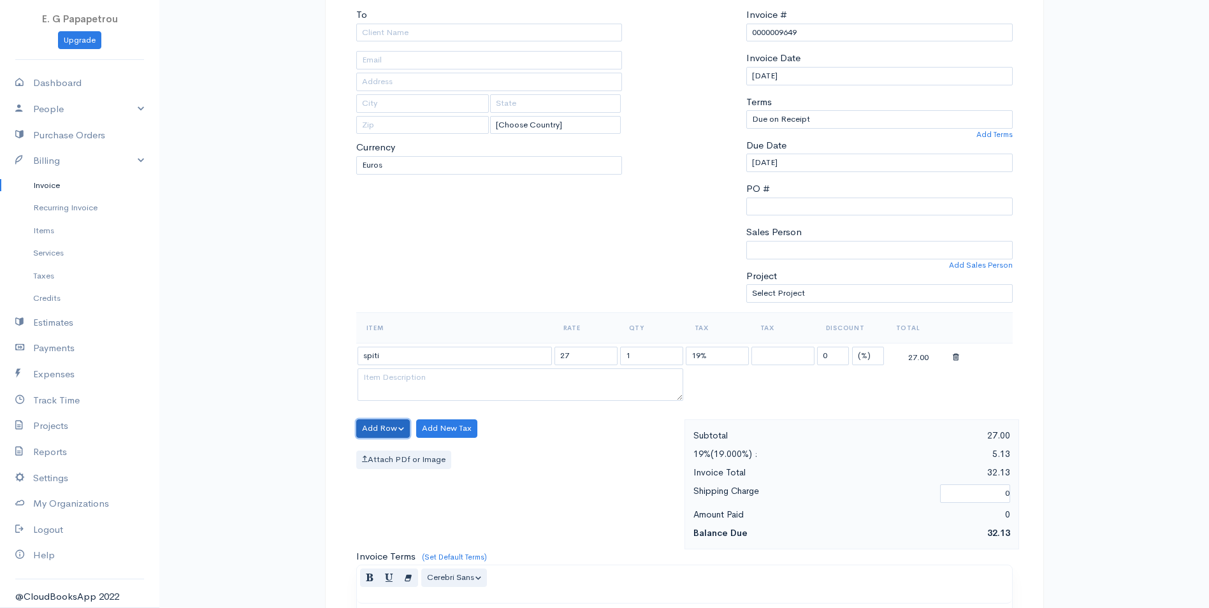
click at [370, 432] on button "Add Row" at bounding box center [383, 428] width 54 height 18
click at [391, 456] on link "Add Item Row" at bounding box center [407, 455] width 101 height 22
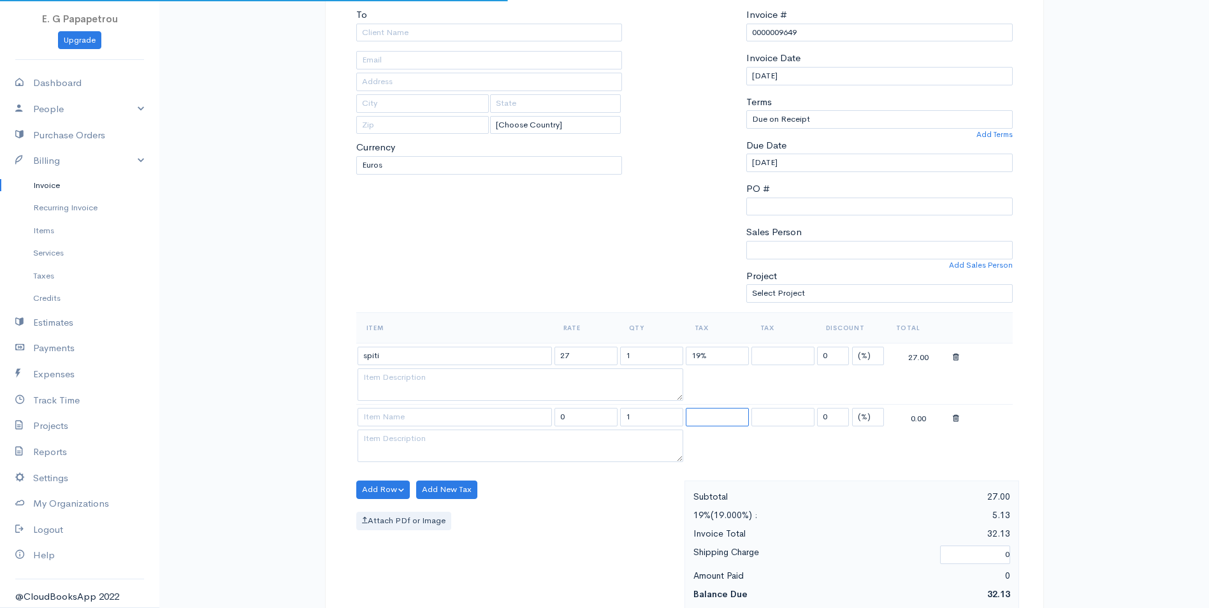
click at [715, 419] on select "19%" at bounding box center [717, 417] width 63 height 18
select select "19.000"
click at [686, 408] on select "19%" at bounding box center [717, 417] width 63 height 18
click at [722, 420] on select "19%" at bounding box center [717, 417] width 63 height 18
select select
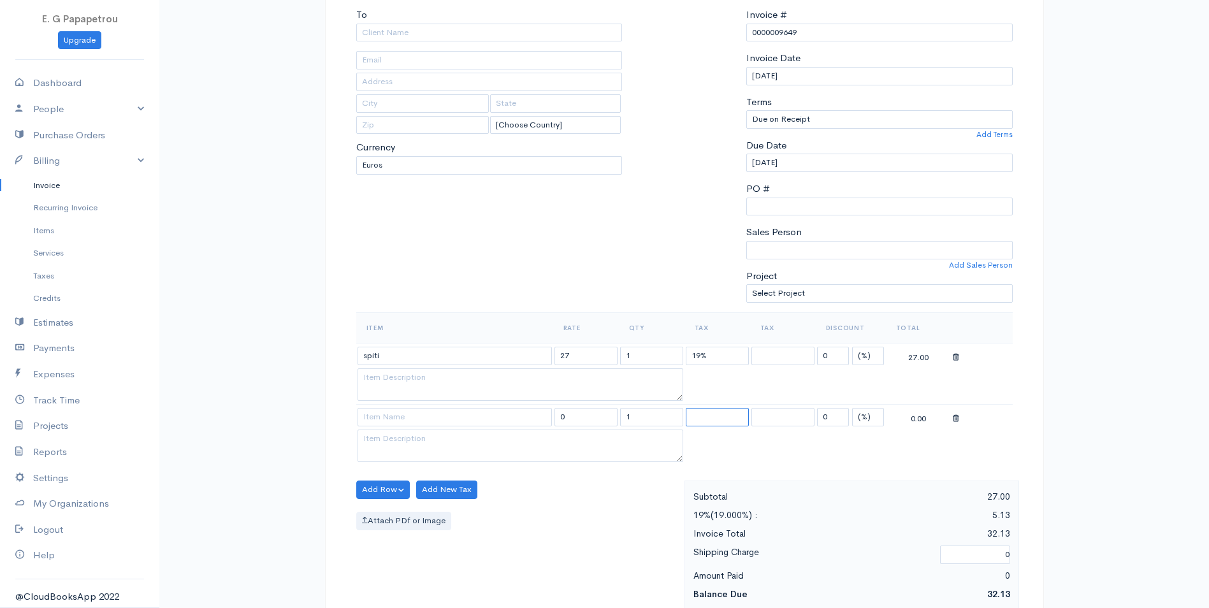
click at [686, 408] on select "19%" at bounding box center [717, 417] width 63 height 18
click at [957, 419] on icon at bounding box center [956, 418] width 6 height 9
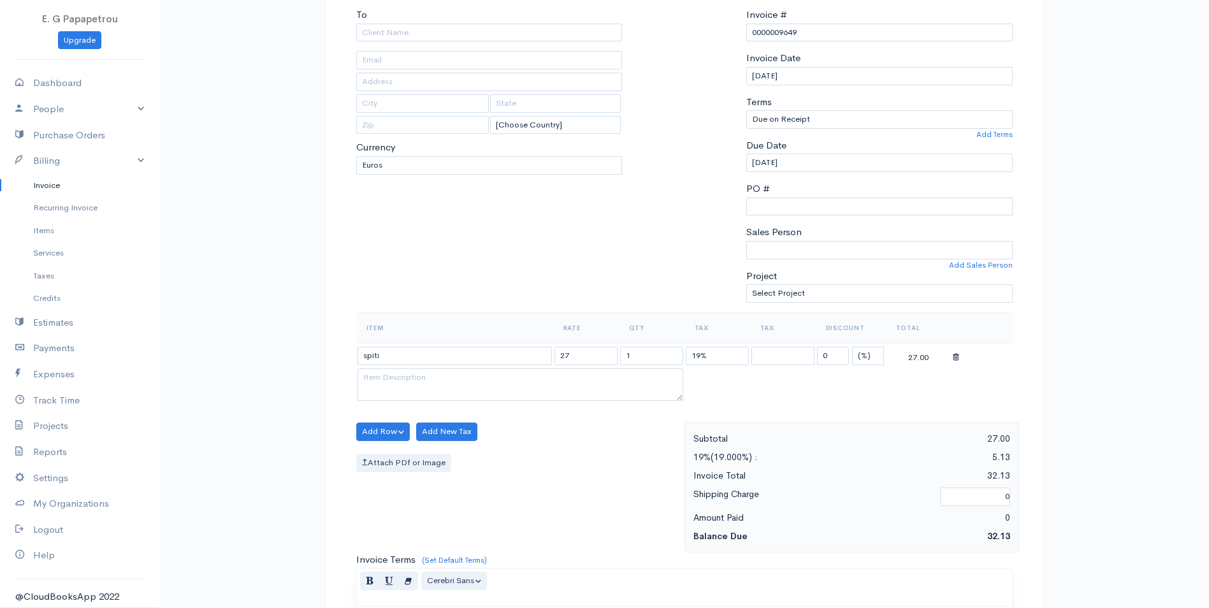
click at [957, 361] on icon at bounding box center [956, 357] width 6 height 9
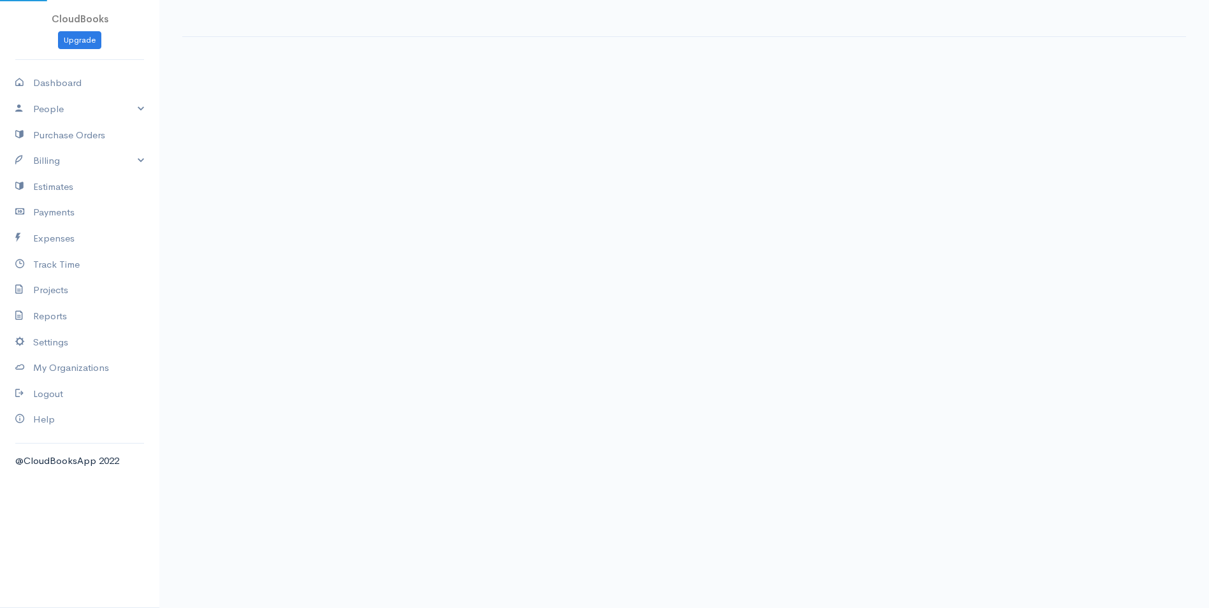
select select "thistoyear"
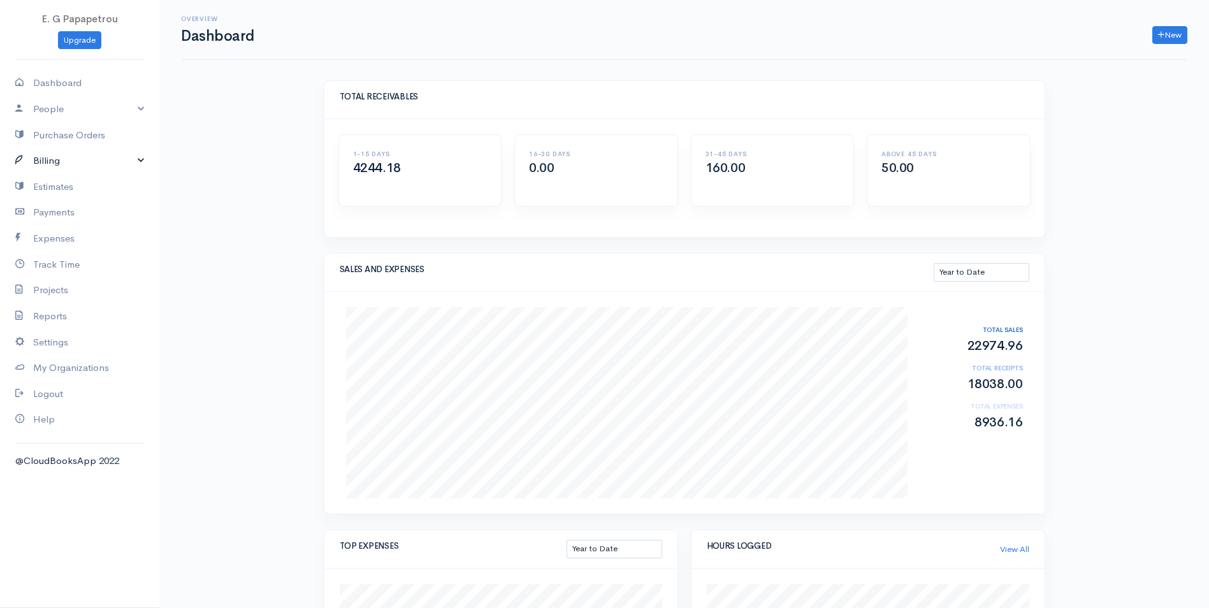
click at [59, 160] on link "Billing" at bounding box center [79, 161] width 159 height 26
click at [54, 184] on link "Invoice" at bounding box center [79, 185] width 159 height 23
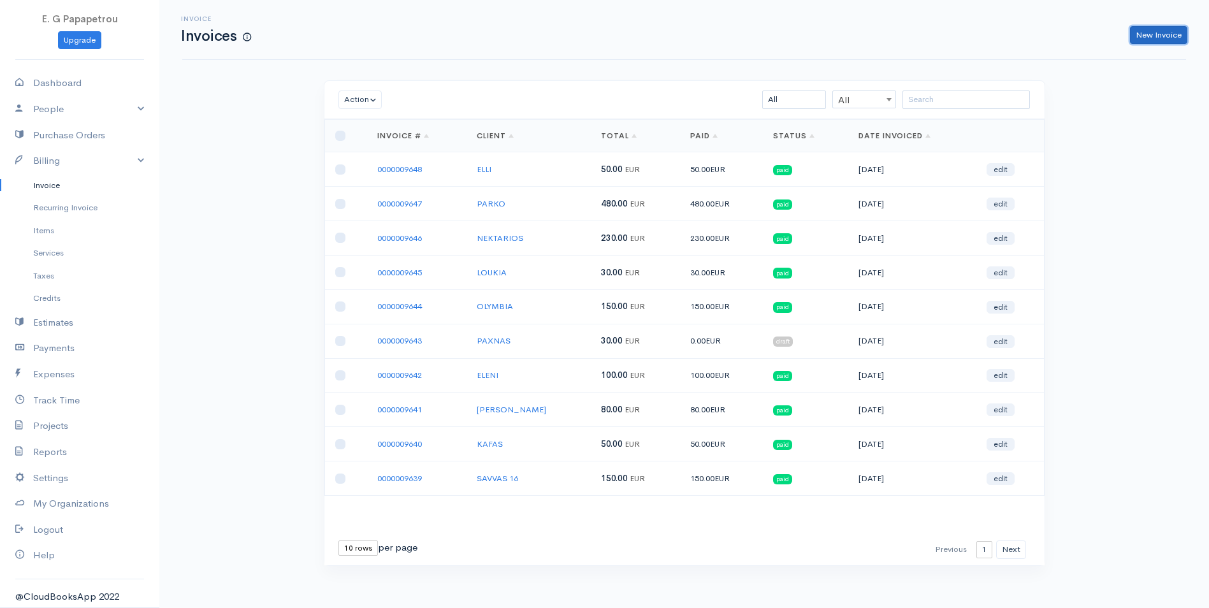
click at [1164, 34] on link "New Invoice" at bounding box center [1158, 35] width 57 height 18
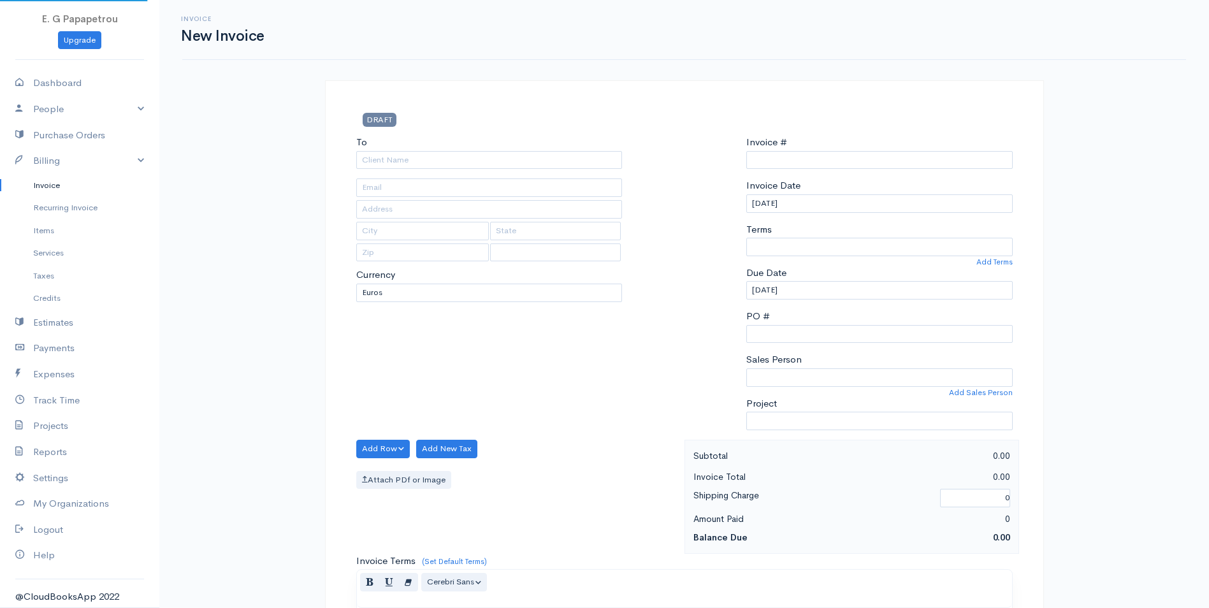
type input "0000009649"
select select "[GEOGRAPHIC_DATA]"
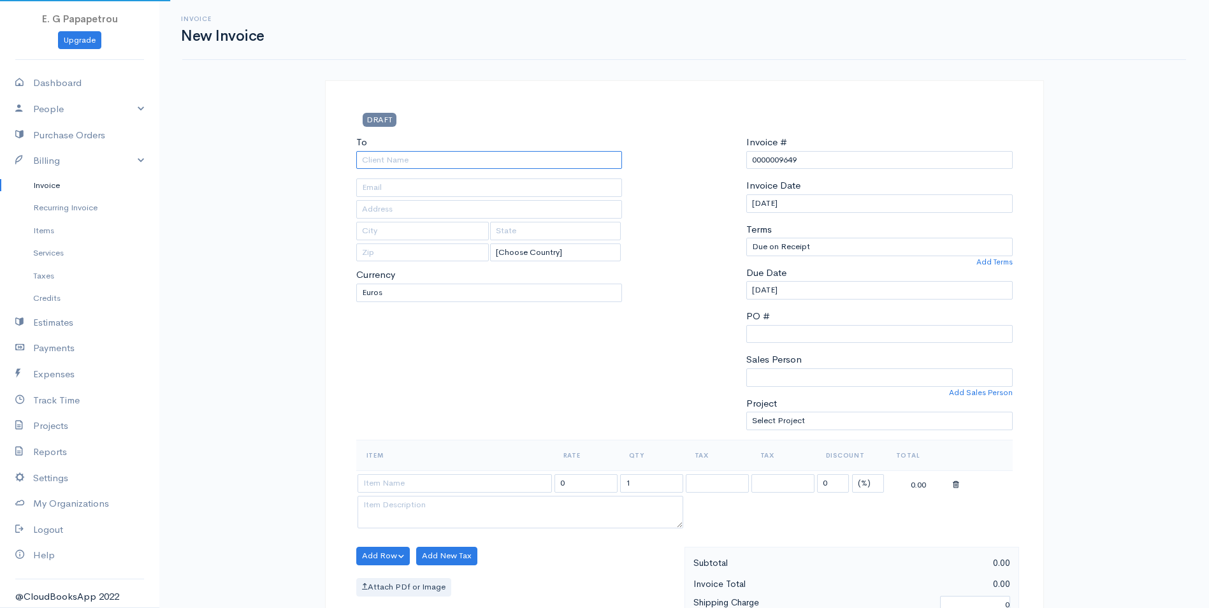
click at [581, 155] on input "To" at bounding box center [489, 160] width 266 height 18
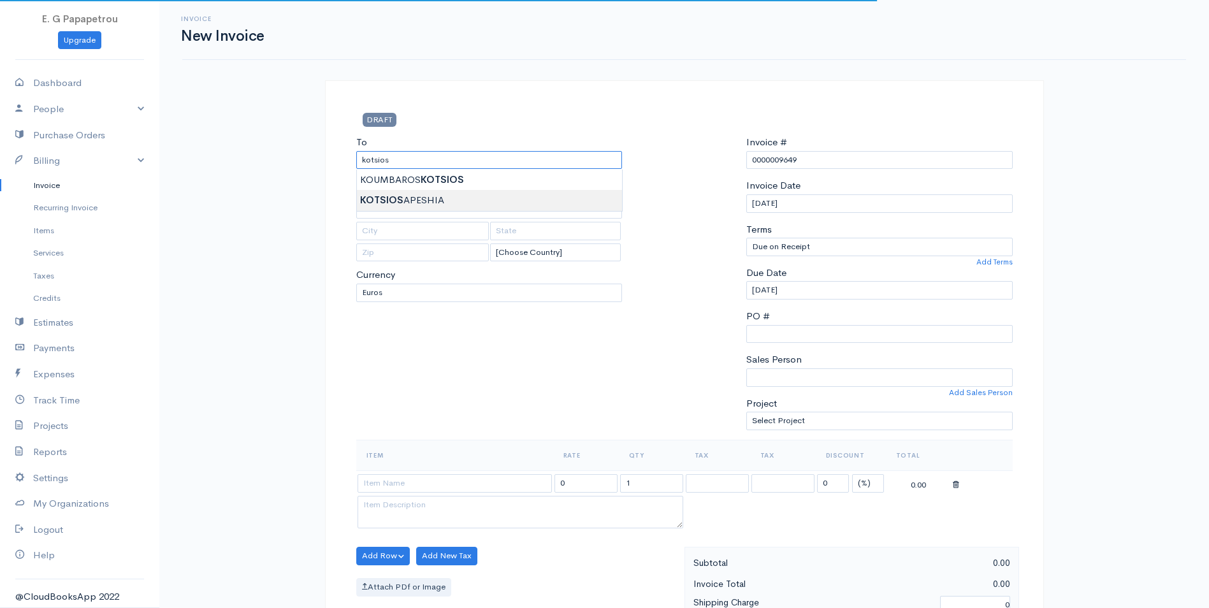
type input "KOTSIOS APESHIA"
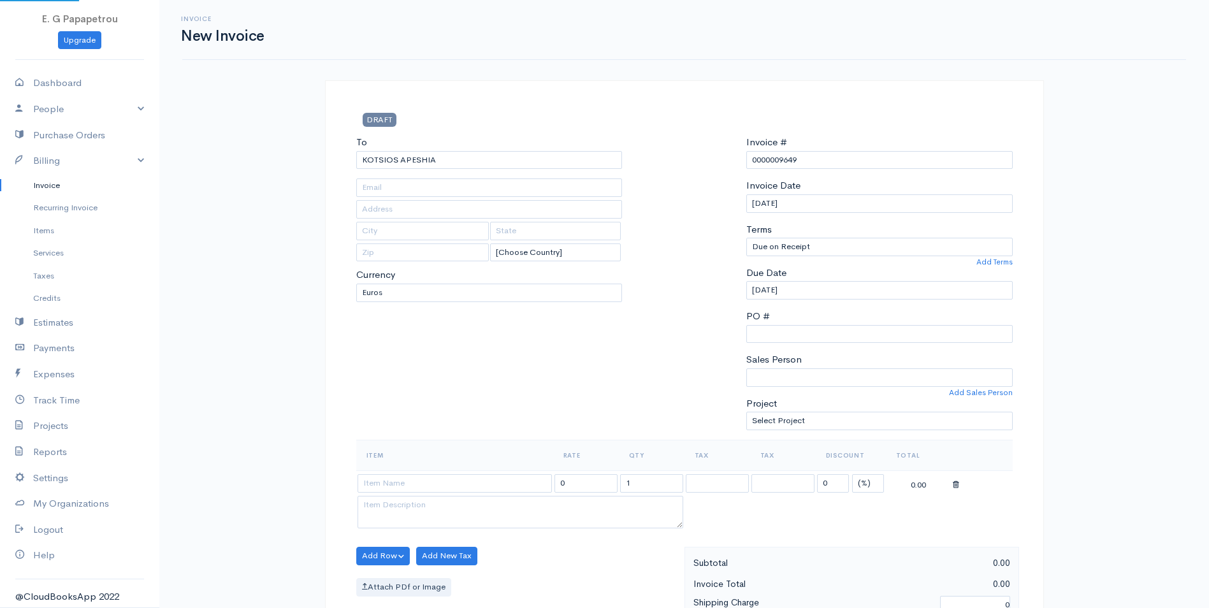
click at [524, 203] on body "E. G Papapetrou Upgrade Dashboard People Clients Vendors Staff Users Purchase O…" at bounding box center [604, 551] width 1209 height 1102
click at [863, 341] on input "PO #" at bounding box center [879, 334] width 266 height 18
type input "9757"
click at [487, 483] on input at bounding box center [454, 483] width 194 height 18
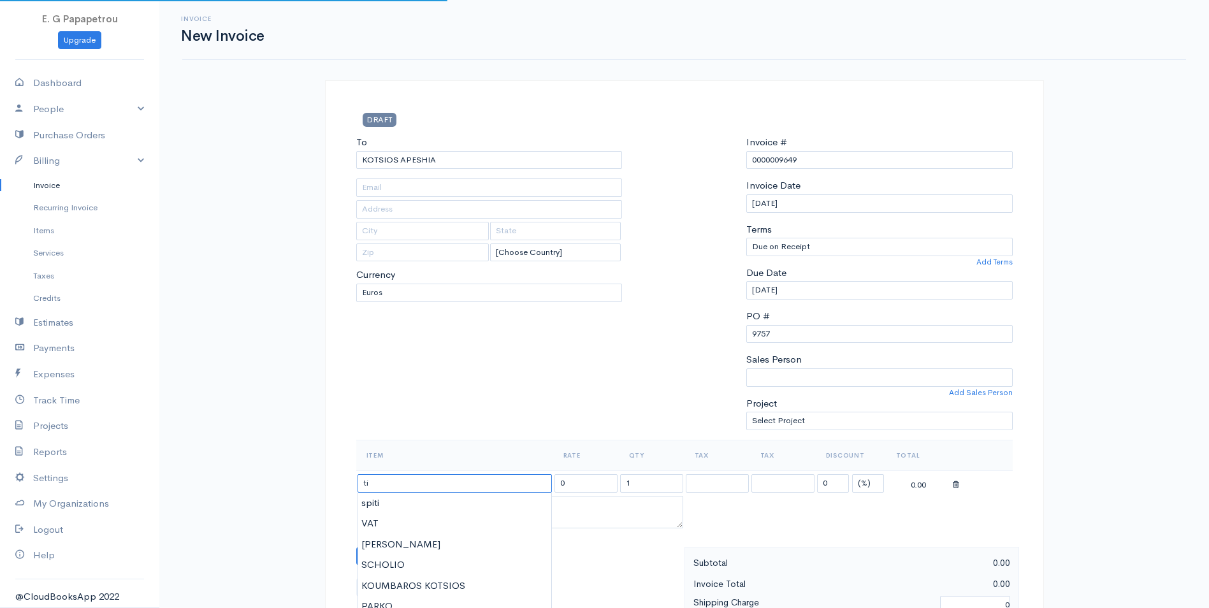
type input "t"
type input "TIMOLOGIO"
type input "350.00"
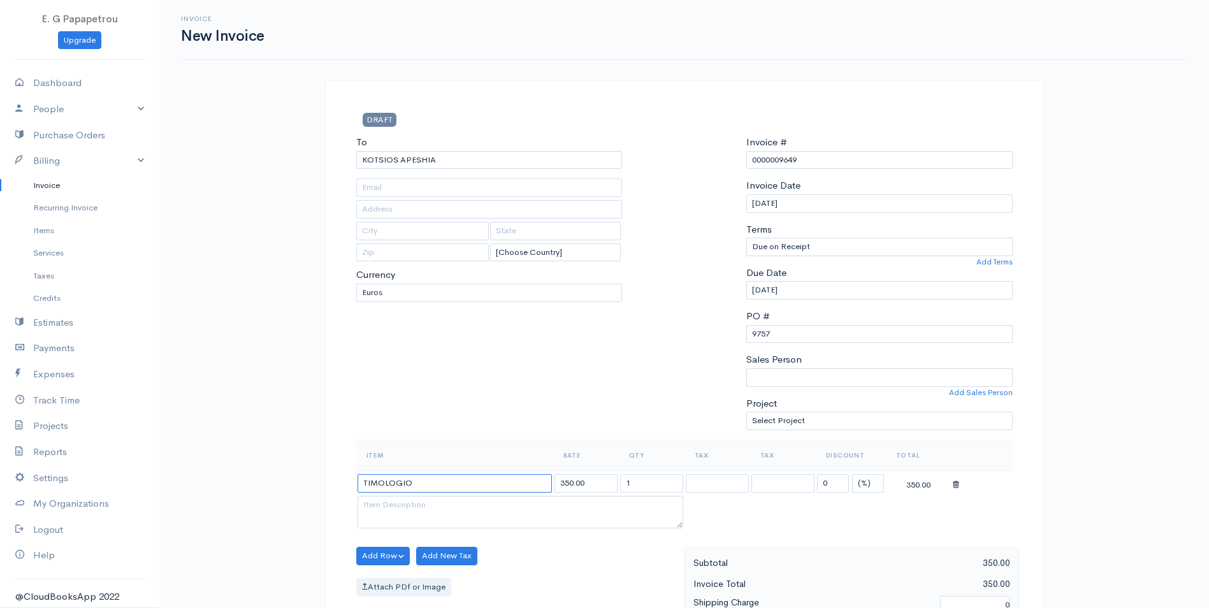
type input "TIMOLOGIO"
drag, startPoint x: 603, startPoint y: 484, endPoint x: 480, endPoint y: 475, distance: 124.0
click at [480, 475] on tr "TIMOLOGIO 350.00 1 19% 19% 0 (%) Flat 350.00" at bounding box center [684, 482] width 656 height 25
type input "124"
click at [715, 487] on select "19%" at bounding box center [717, 483] width 63 height 18
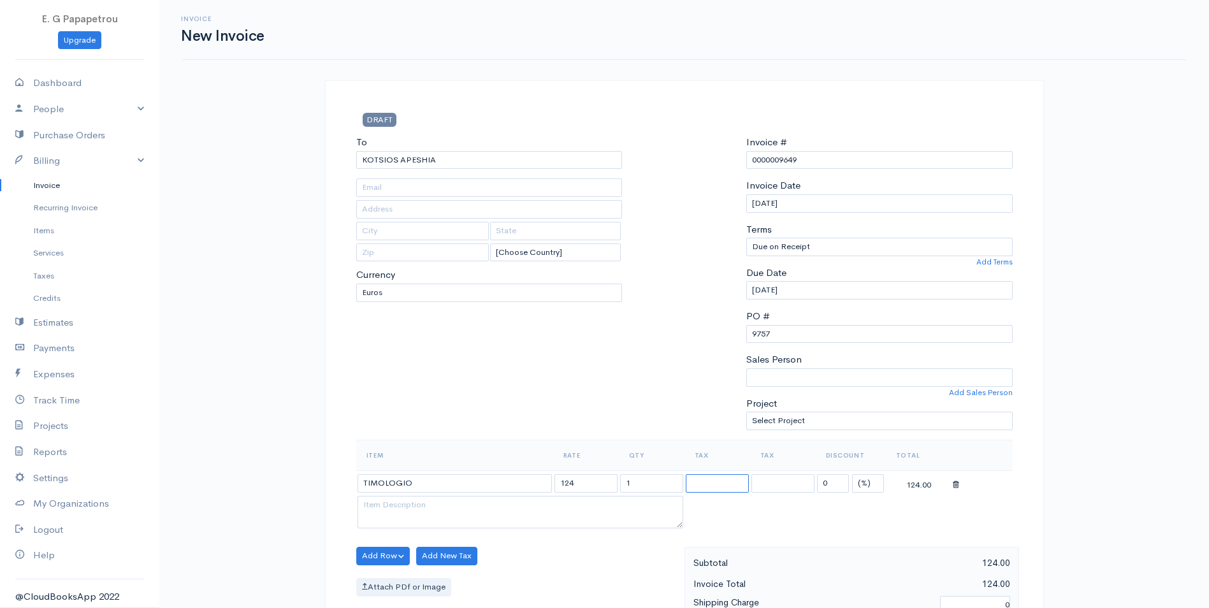
select select "19.000"
click at [686, 474] on select "19%" at bounding box center [717, 483] width 63 height 18
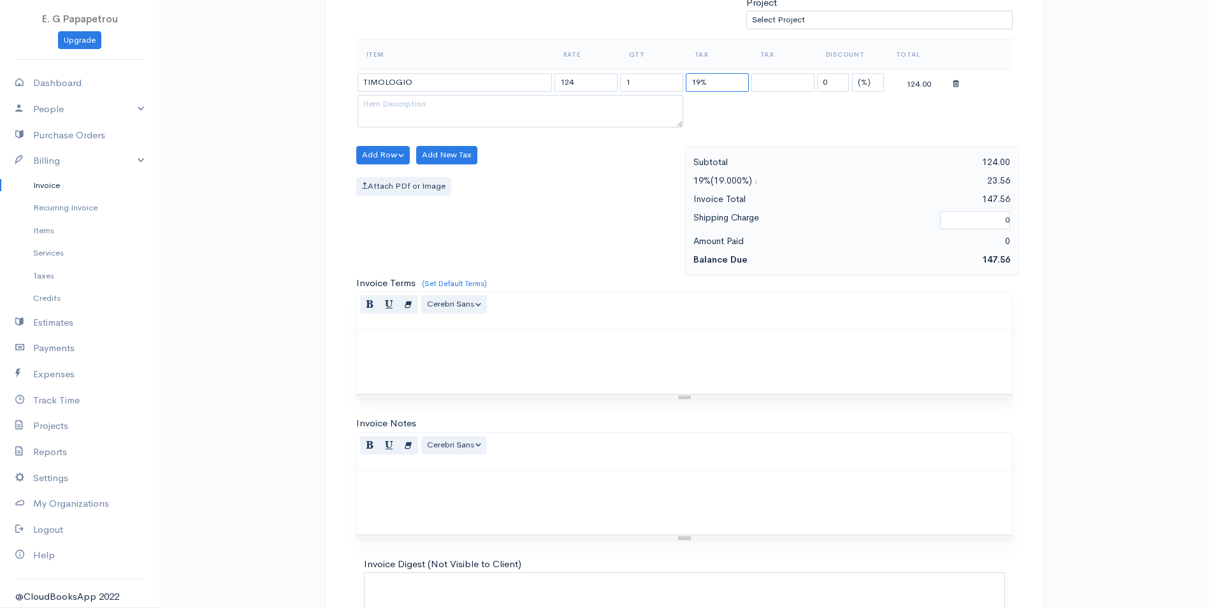
scroll to position [446, 0]
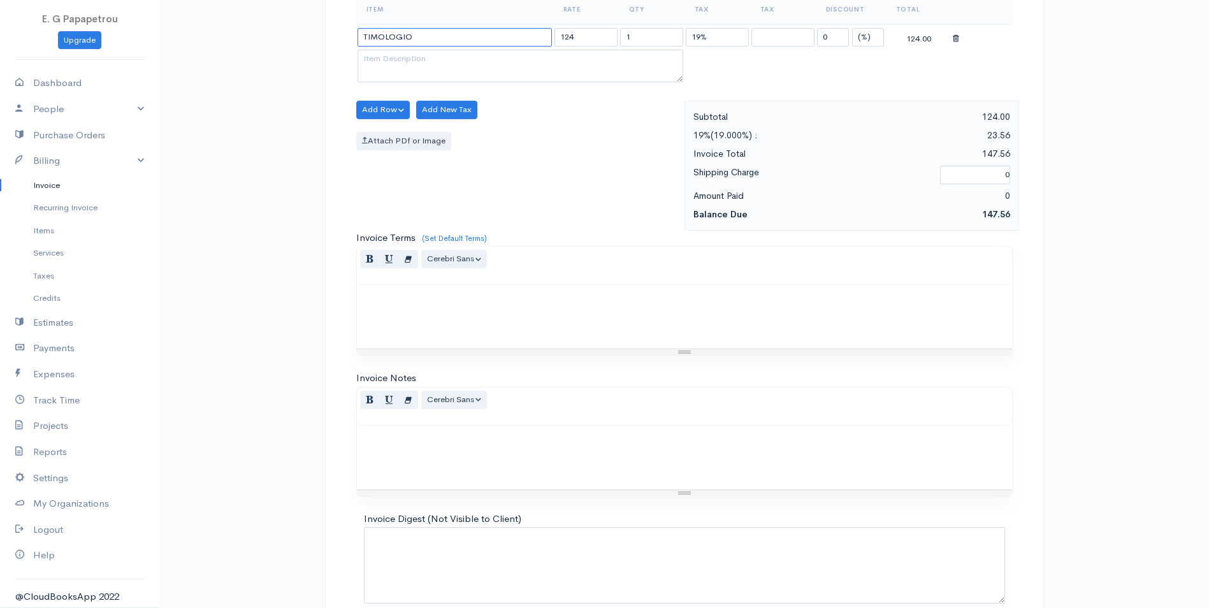
drag, startPoint x: 443, startPoint y: 36, endPoint x: 291, endPoint y: 39, distance: 151.7
click at [291, 39] on div "Invoice New Invoice DRAFT To [GEOGRAPHIC_DATA] APESHIA [Choose Country] [GEOGRA…" at bounding box center [684, 113] width 1050 height 1118
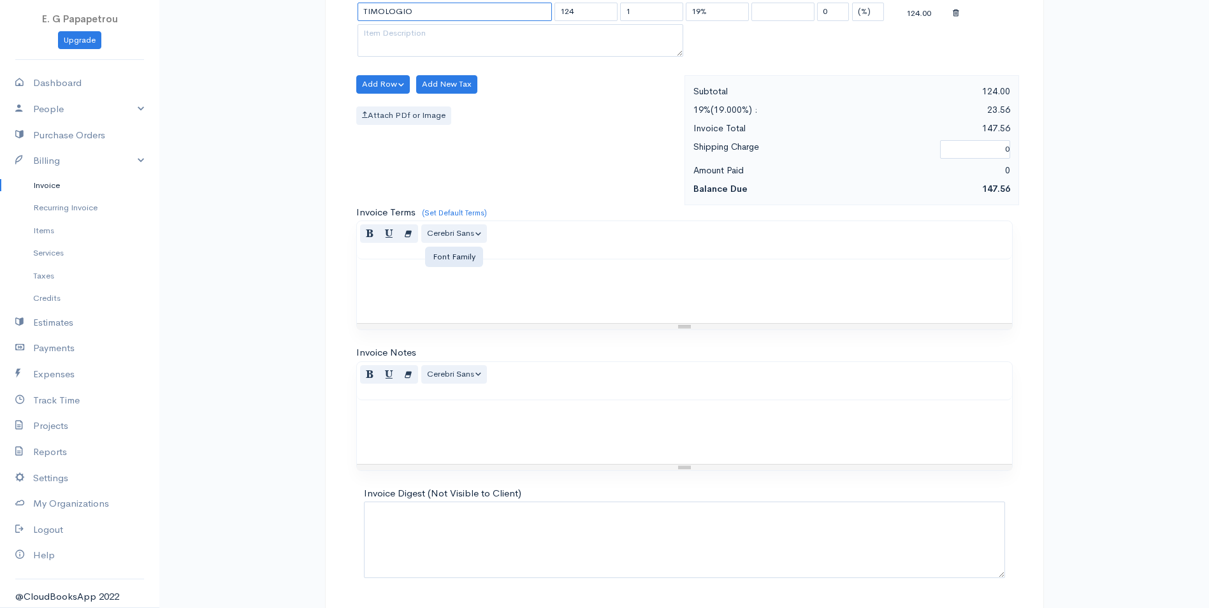
scroll to position [510, 0]
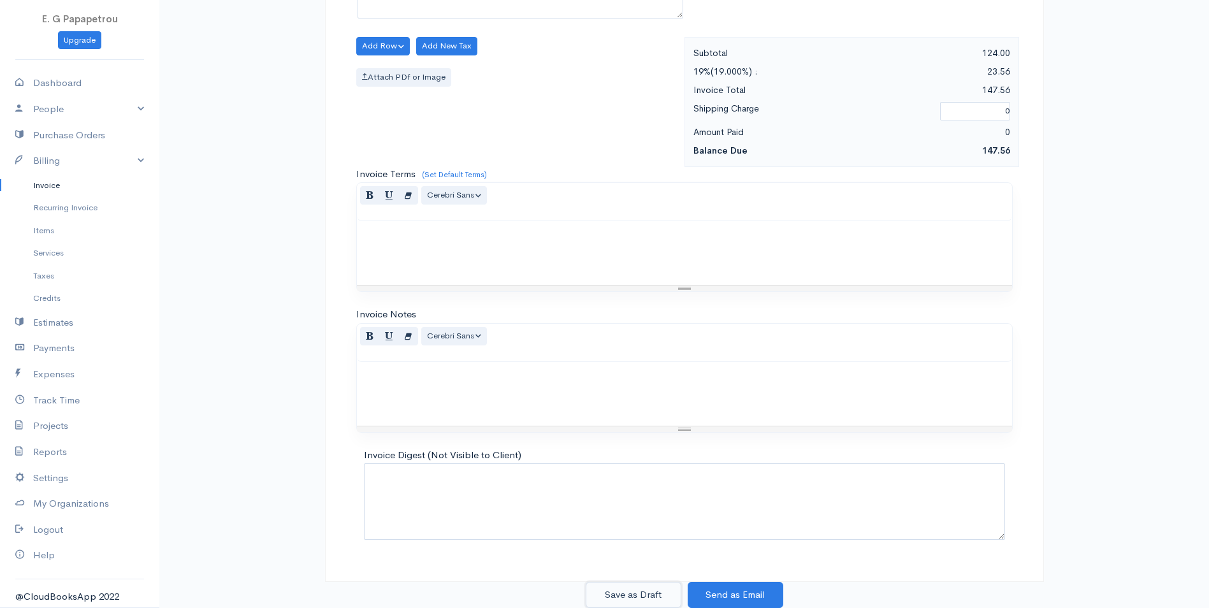
click at [646, 593] on button "Save as Draft" at bounding box center [634, 595] width 96 height 26
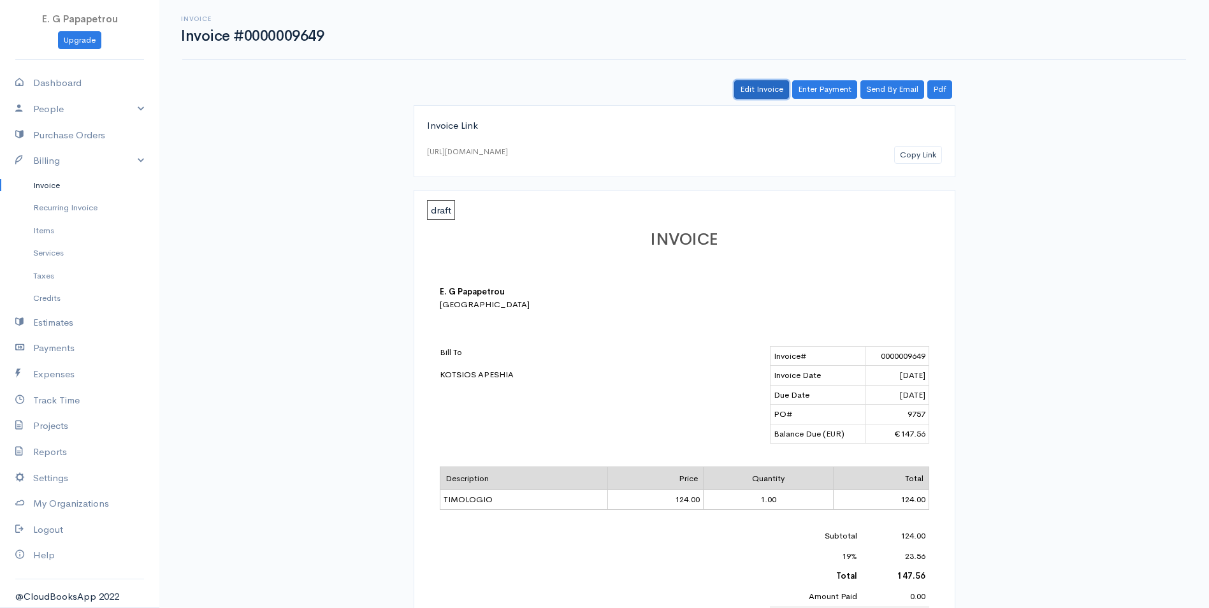
click at [767, 89] on link "Edit Invoice" at bounding box center [761, 89] width 55 height 18
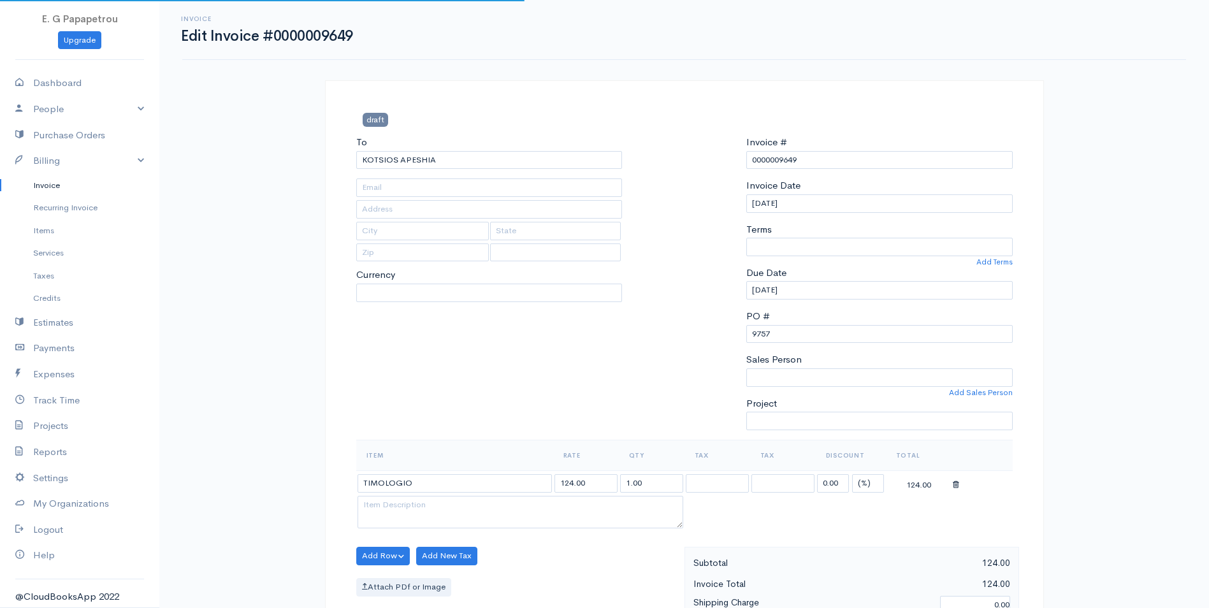
select select
select select "[GEOGRAPHIC_DATA]"
select select "EUR"
select select "0"
drag, startPoint x: 433, startPoint y: 485, endPoint x: 285, endPoint y: 467, distance: 148.9
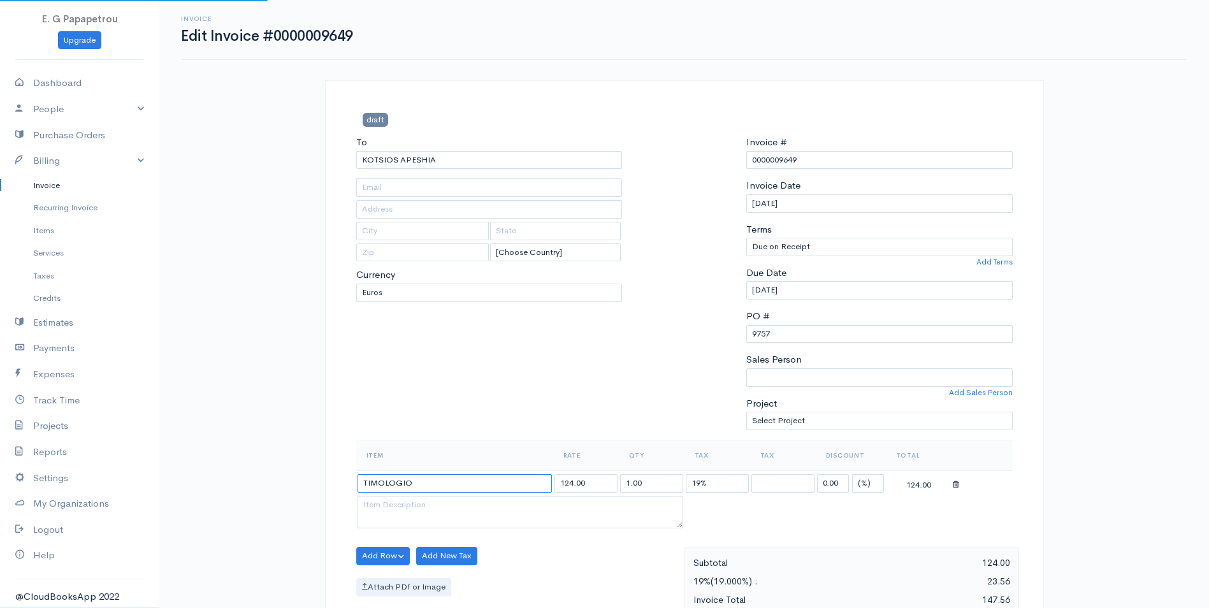
click at [316, 479] on div "draft To KOTSIOS APESHIA [Choose Country] [GEOGRAPHIC_DATA] [GEOGRAPHIC_DATA] […" at bounding box center [684, 598] width 765 height 1037
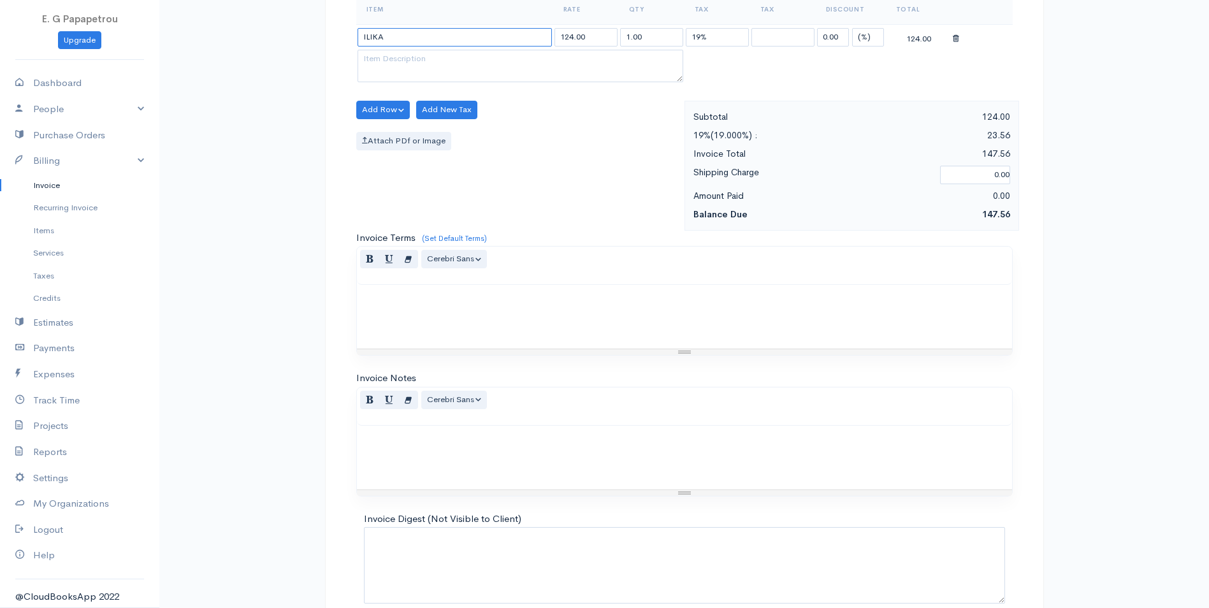
scroll to position [510, 0]
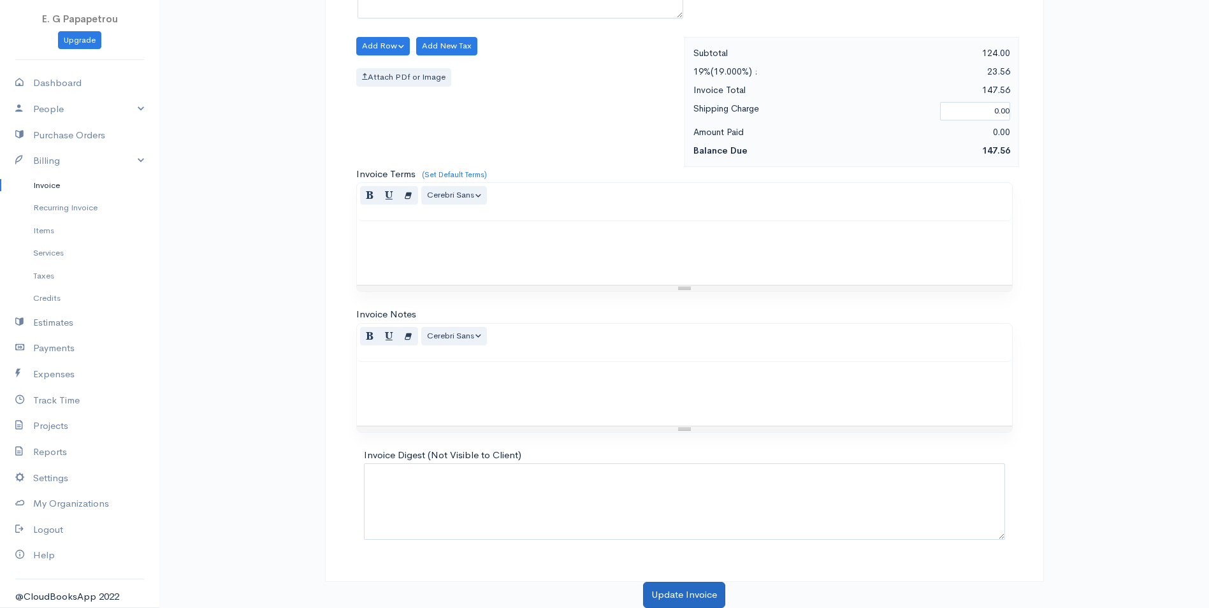
type input "ILIKA"
click at [655, 592] on button "Update Invoice" at bounding box center [684, 595] width 82 height 26
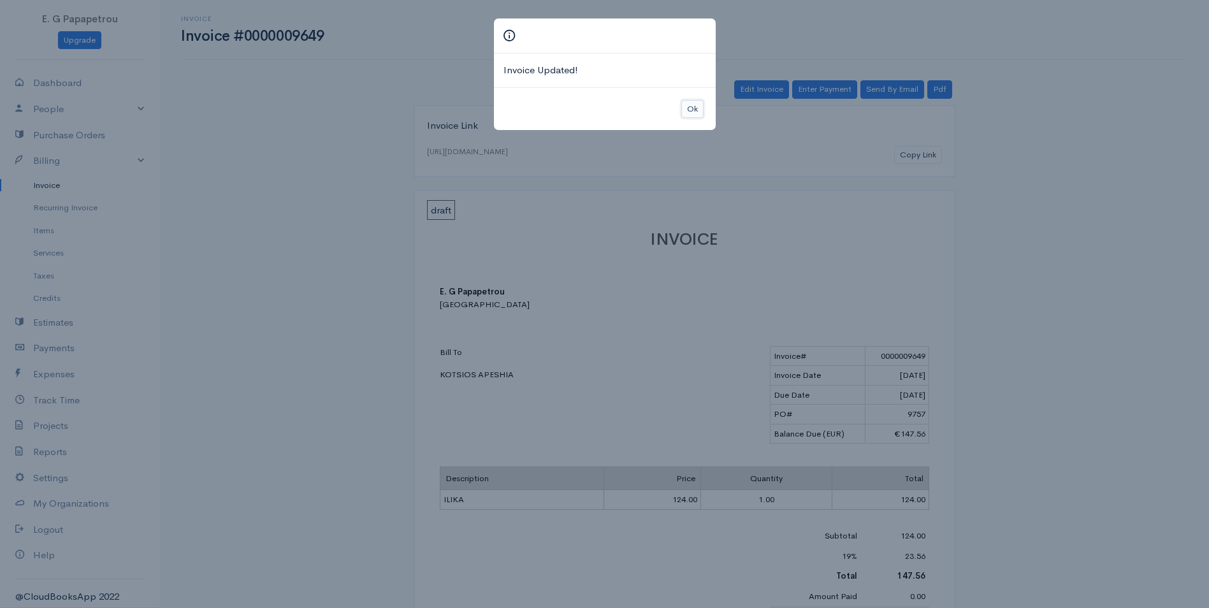
click at [689, 110] on button "Ok" at bounding box center [692, 109] width 22 height 18
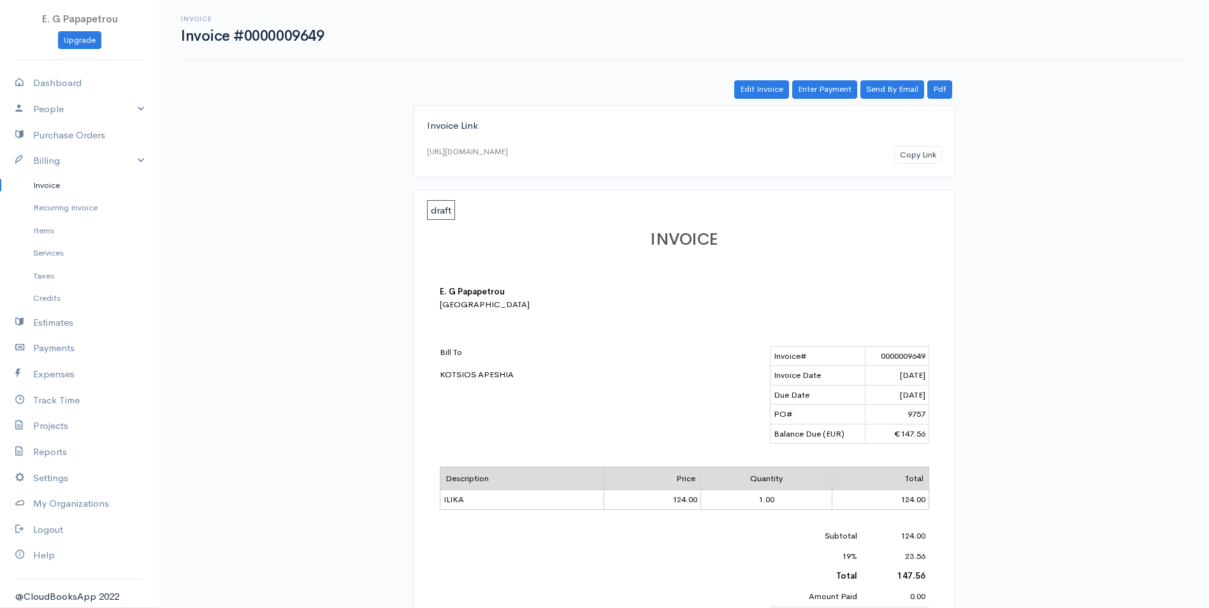
click at [46, 185] on link "Invoice" at bounding box center [79, 185] width 159 height 23
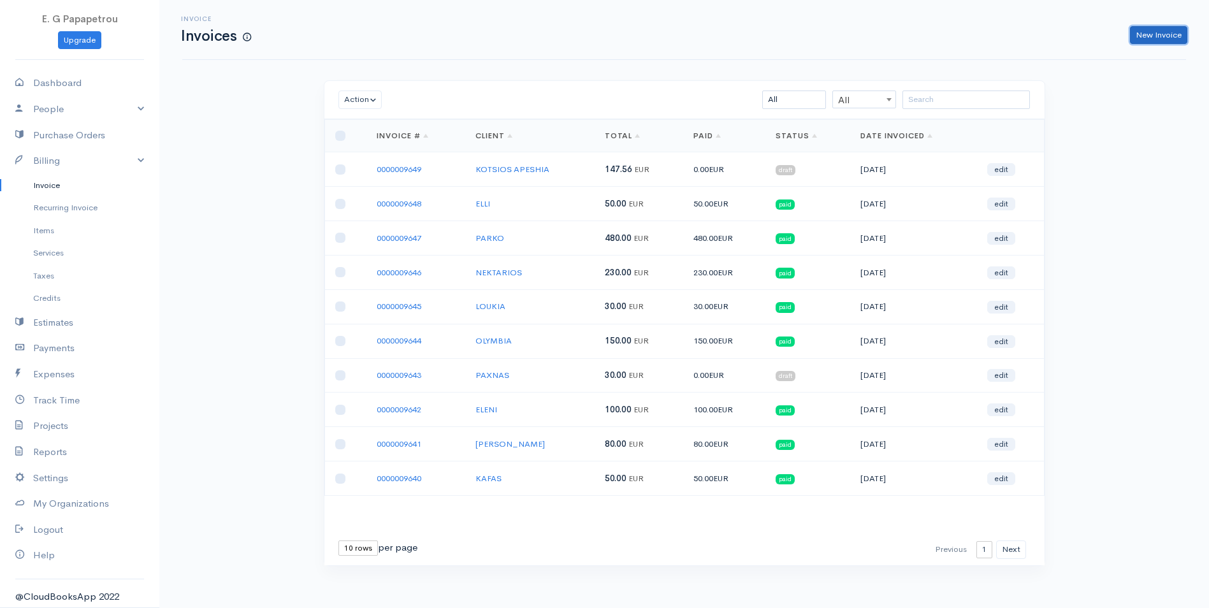
click at [1146, 36] on link "New Invoice" at bounding box center [1158, 35] width 57 height 18
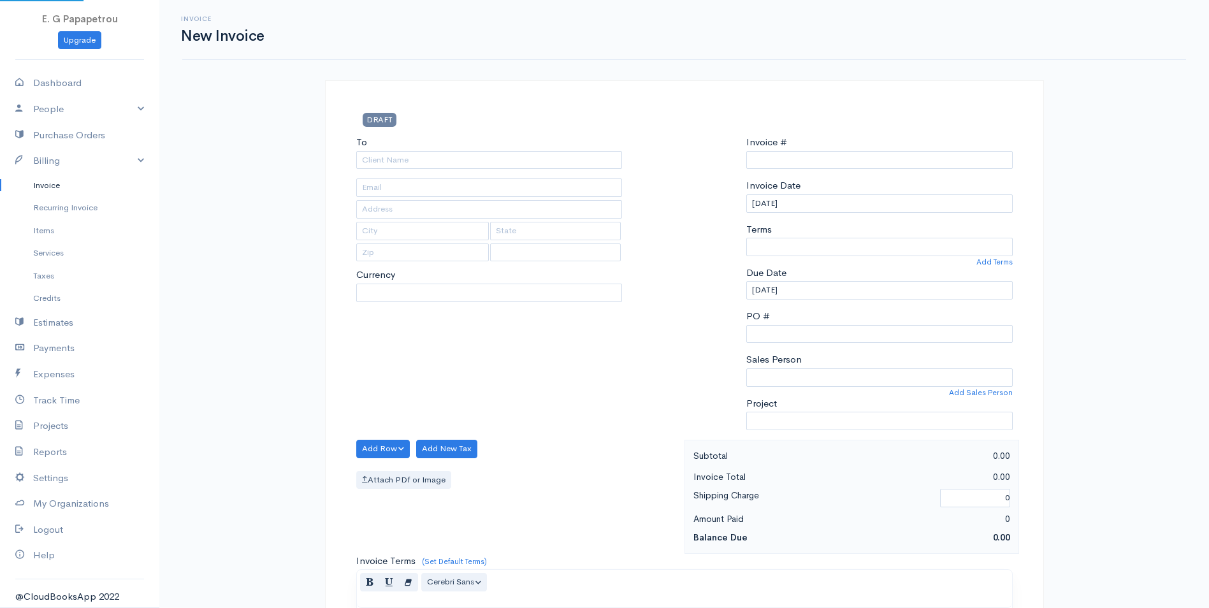
select select "EUR"
type input "0000009650"
select select "[GEOGRAPHIC_DATA]"
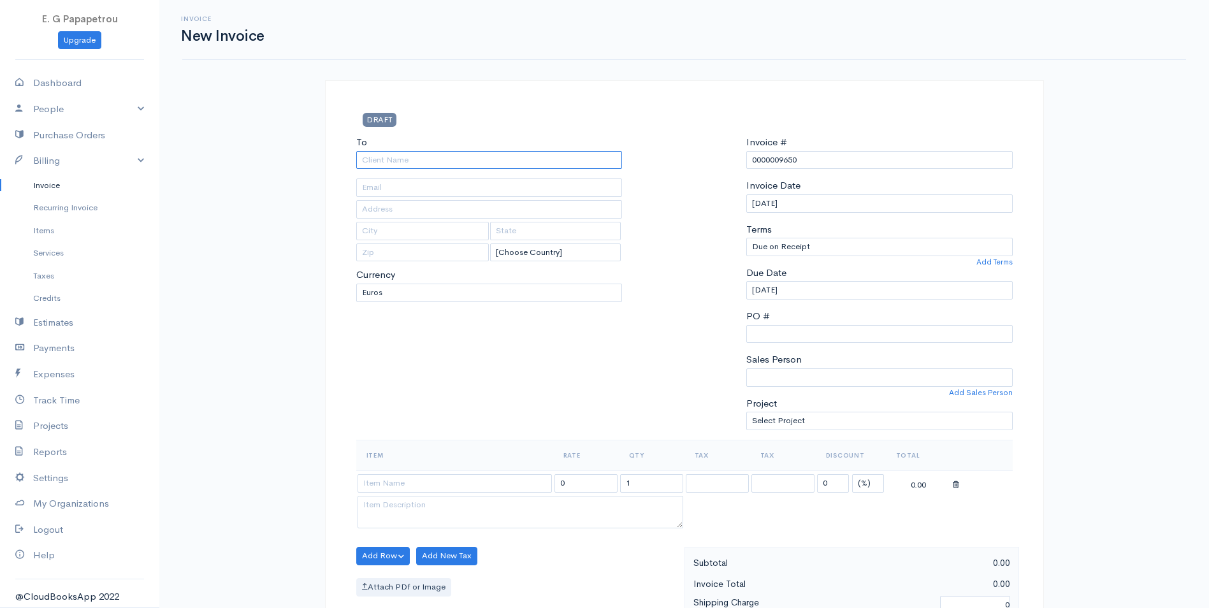
click at [450, 159] on input "To" at bounding box center [489, 160] width 266 height 18
type input "[PERSON_NAME]"
click at [422, 181] on body "E. G Papapetrou Upgrade Dashboard People Clients Vendors Staff Users Purchase O…" at bounding box center [604, 551] width 1209 height 1102
click at [790, 336] on input "PO #" at bounding box center [879, 334] width 266 height 18
type input "9757"
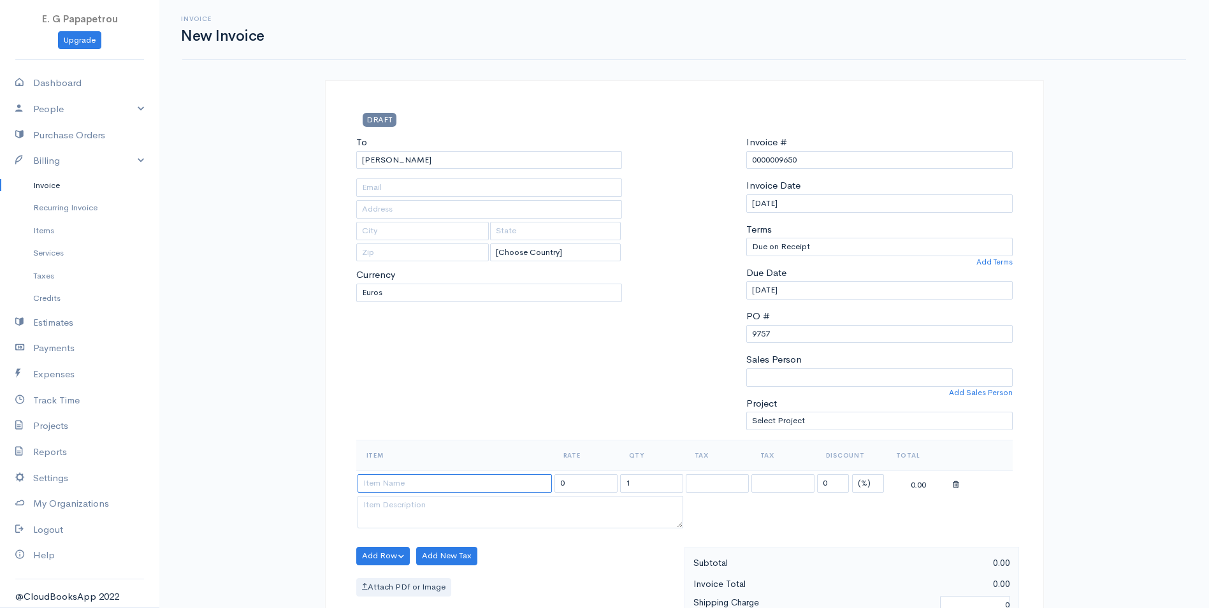
click at [478, 484] on input at bounding box center [454, 483] width 194 height 18
type input "ILIKA"
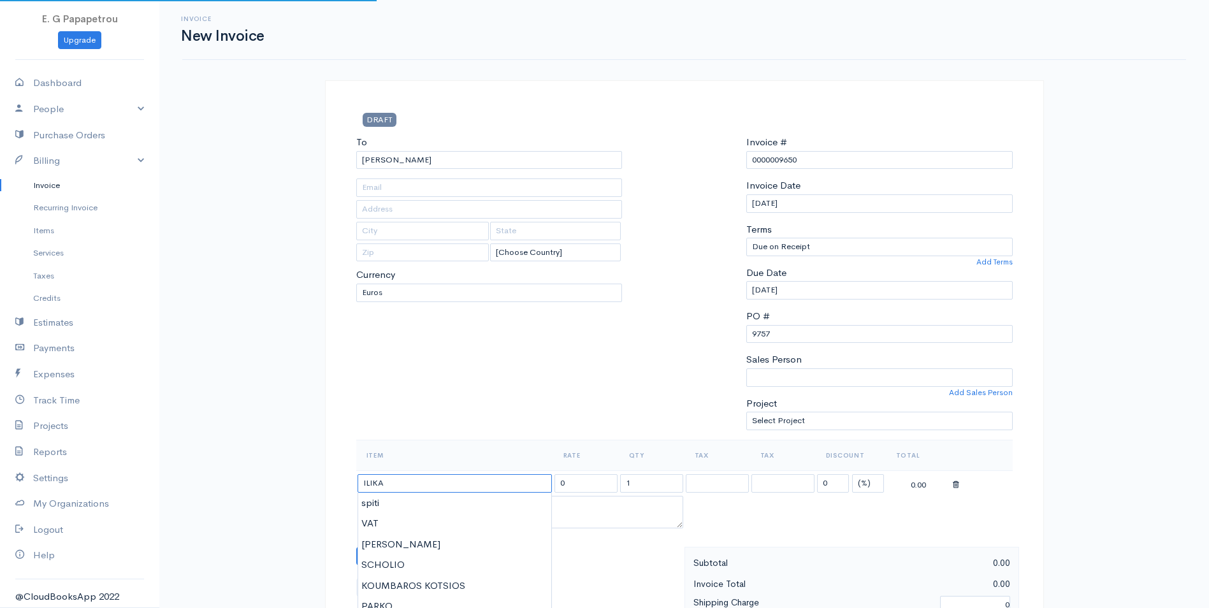
type input "38.72"
type input "ILIKA"
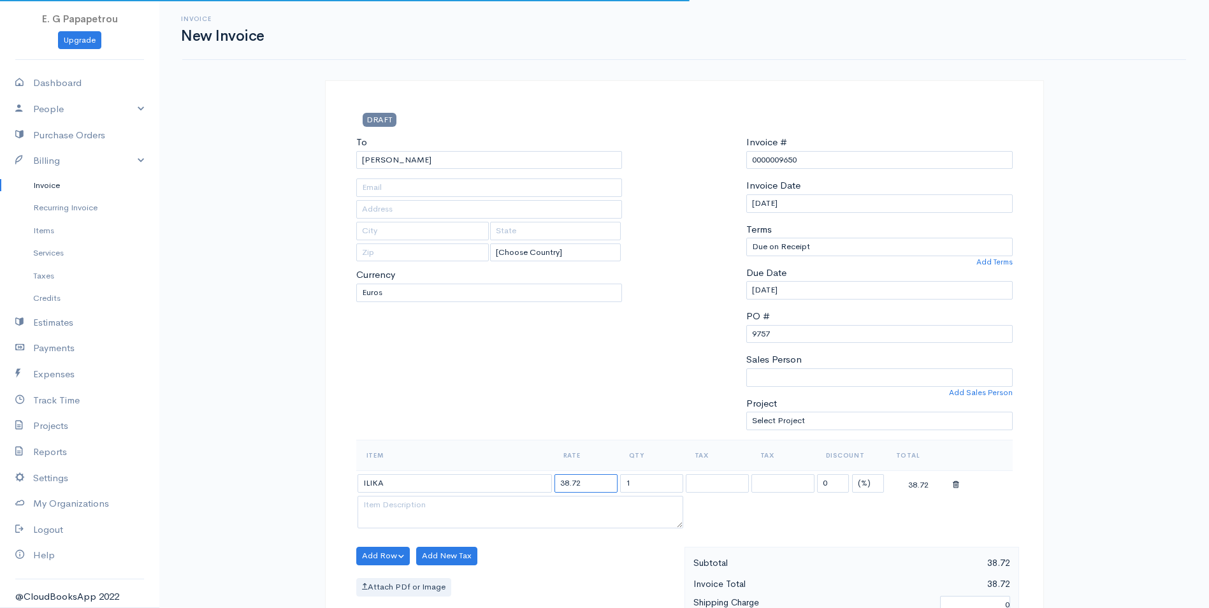
drag, startPoint x: 594, startPoint y: 485, endPoint x: 481, endPoint y: 482, distance: 112.8
click at [485, 484] on tr "ILIKA 38.72 1 19% 19% 0 (%) Flat 38.72" at bounding box center [684, 482] width 656 height 25
type input "219.60"
click at [560, 514] on textarea at bounding box center [520, 512] width 326 height 33
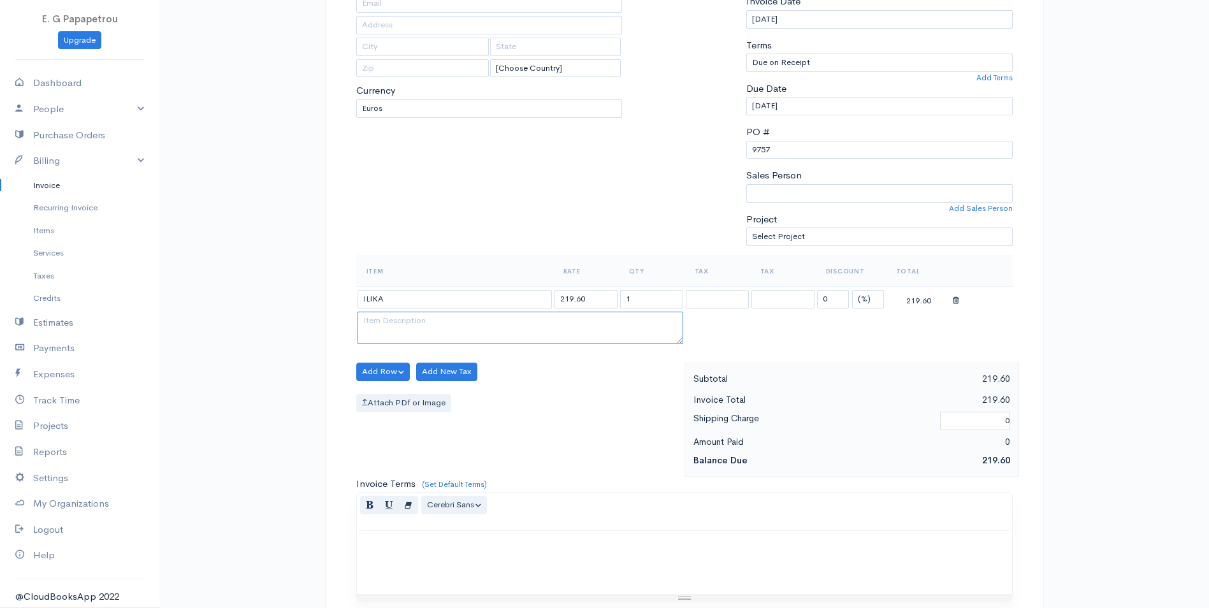
scroll to position [191, 0]
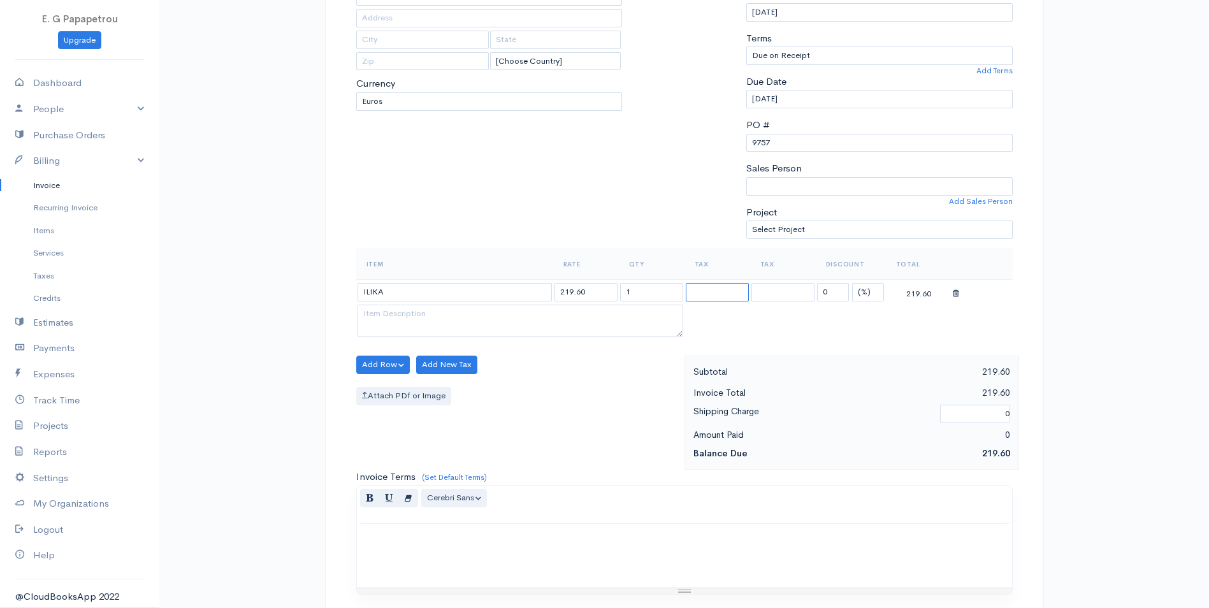
click at [718, 289] on select "19%" at bounding box center [717, 292] width 63 height 18
select select "19.000"
click at [686, 283] on select "19%" at bounding box center [717, 292] width 63 height 18
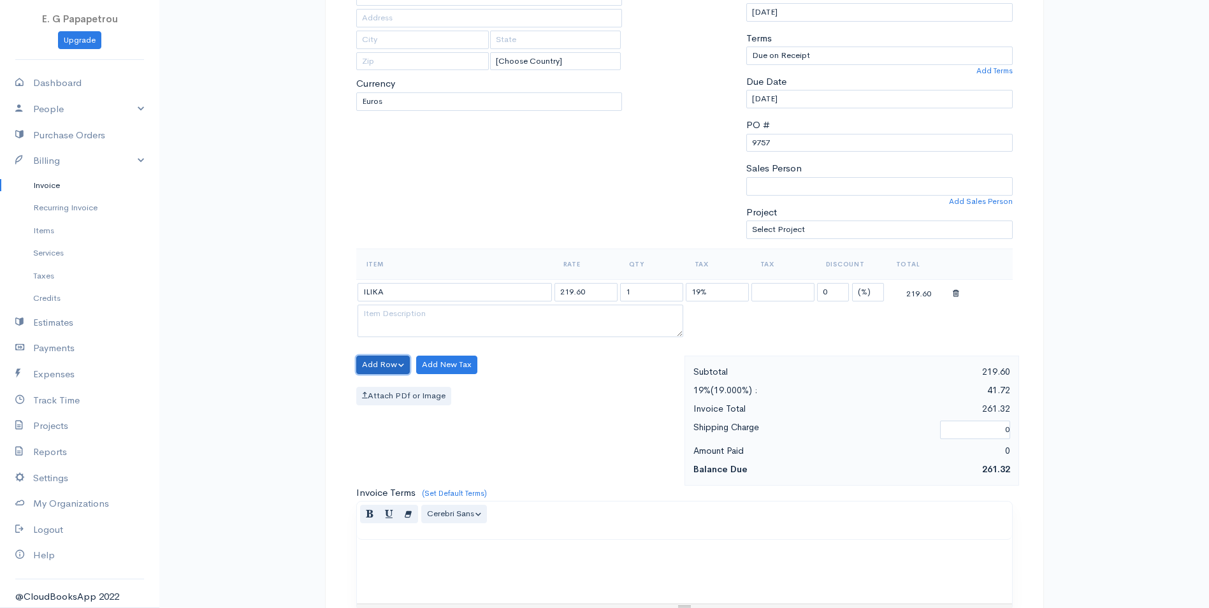
click at [393, 367] on button "Add Row" at bounding box center [383, 365] width 54 height 18
click at [399, 391] on link "Add Item Row" at bounding box center [407, 391] width 101 height 22
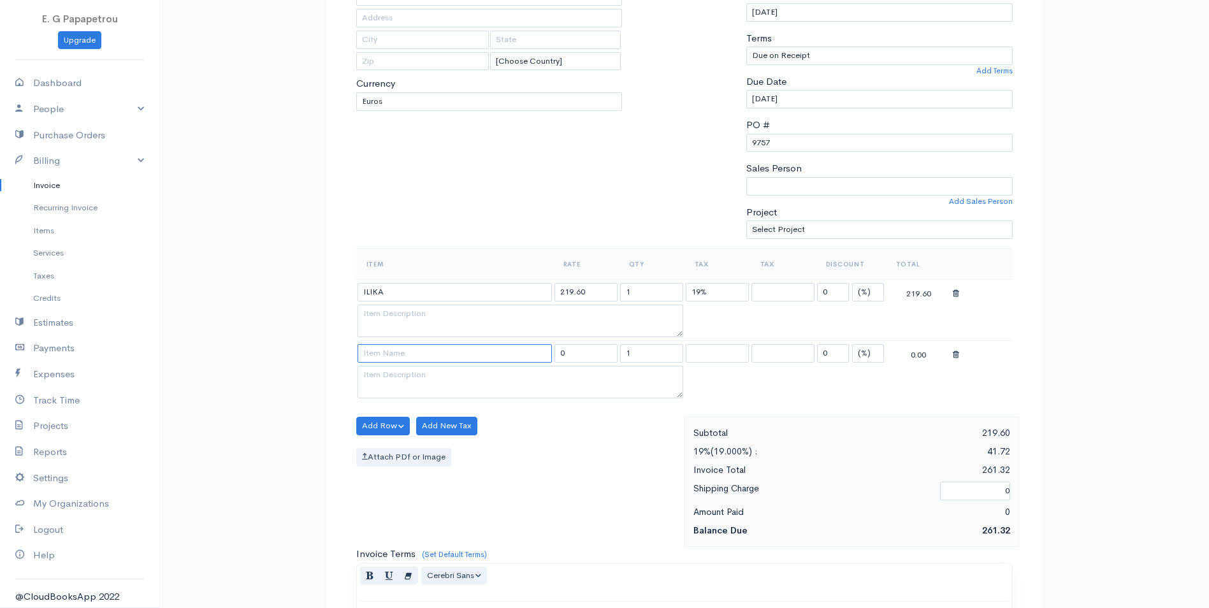
click at [401, 354] on input at bounding box center [454, 353] width 194 height 18
type input "ERGATIKA"
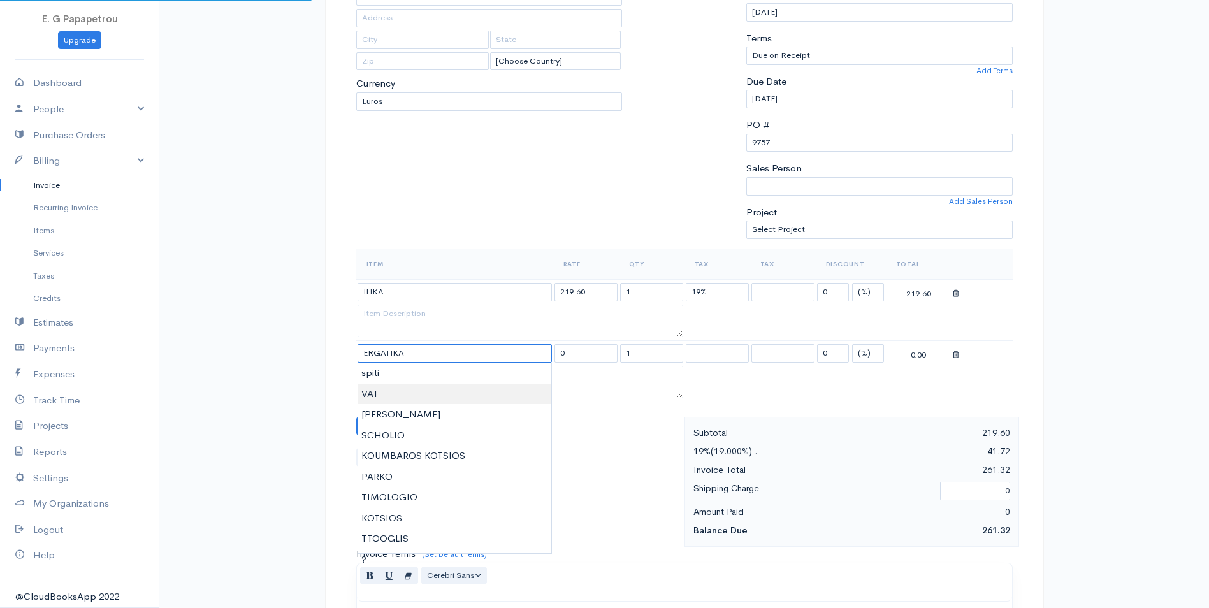
type input "61.28"
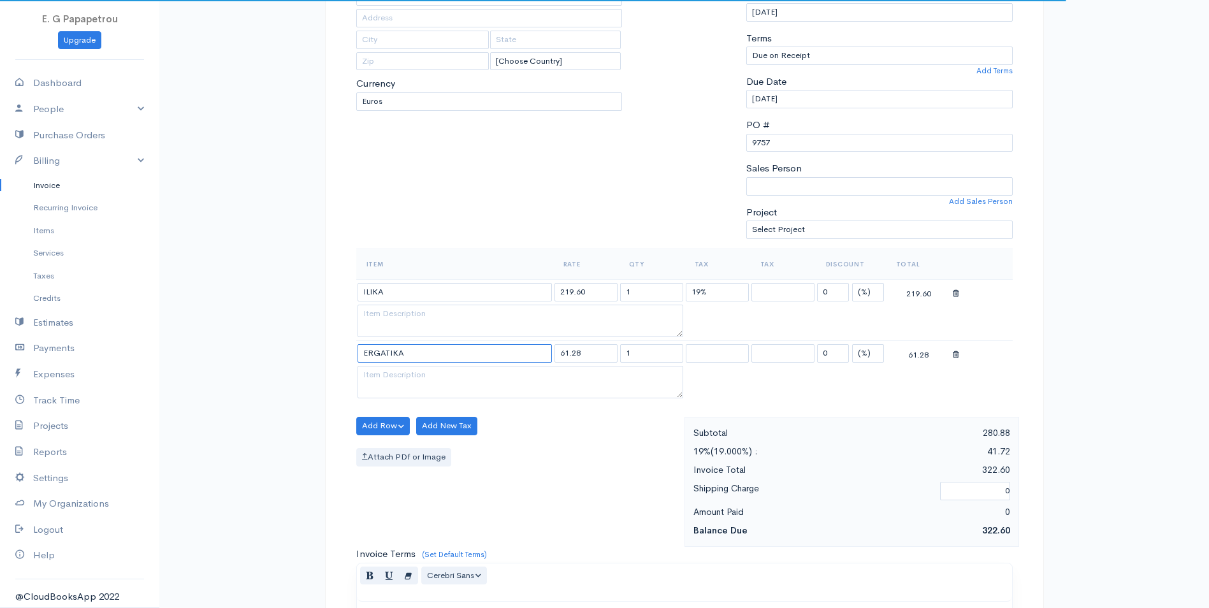
type input "ERGATIKA"
drag, startPoint x: 590, startPoint y: 435, endPoint x: 584, endPoint y: 383, distance: 51.9
click at [589, 435] on div "Add Row Add Item Row Add Time Row Add New Tax Attach PDf or Image" at bounding box center [517, 482] width 335 height 130
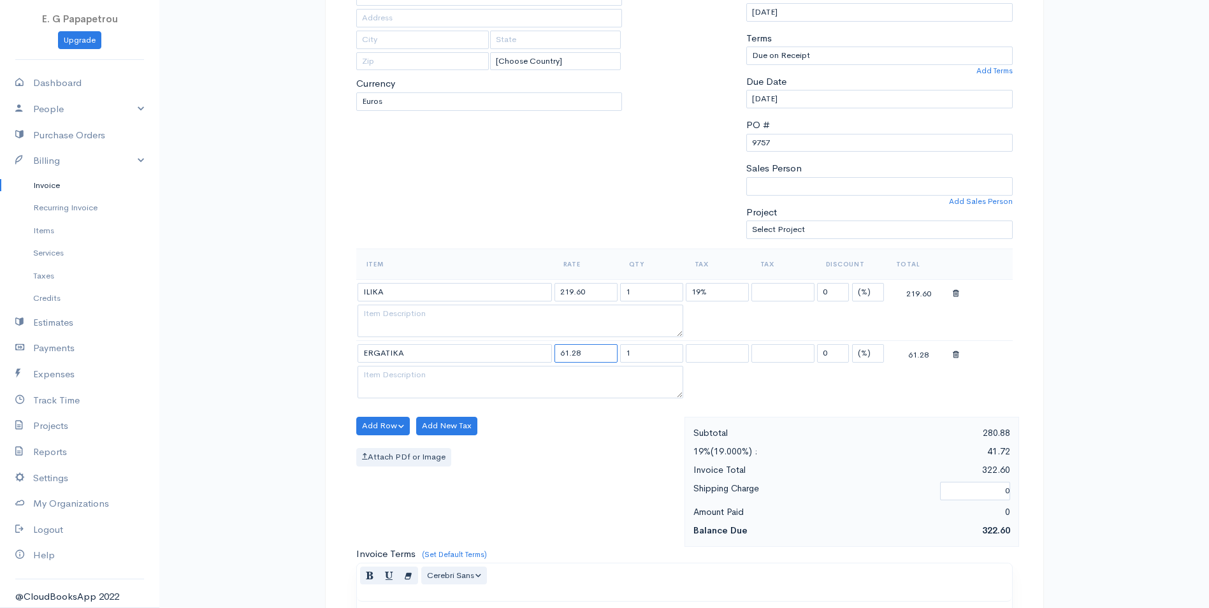
drag, startPoint x: 585, startPoint y: 354, endPoint x: 493, endPoint y: 349, distance: 91.9
click at [493, 349] on tr "ERGATIKA 61.28 1 19% 19% 0 (%) Flat 61.28" at bounding box center [684, 353] width 656 height 25
drag, startPoint x: 514, startPoint y: 560, endPoint x: 530, endPoint y: 522, distance: 40.6
click at [516, 558] on div "Invoice Terms (Set Default Terms) Normal Blockquote Header 1 Header 2 Header 3 …" at bounding box center [684, 610] width 656 height 126
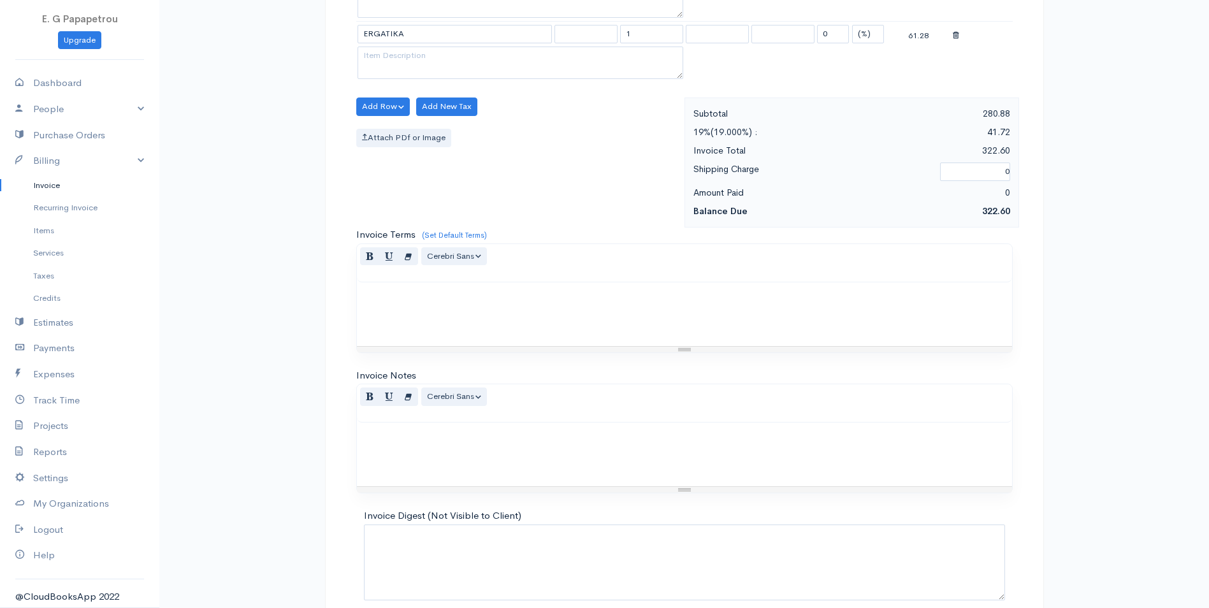
scroll to position [571, 0]
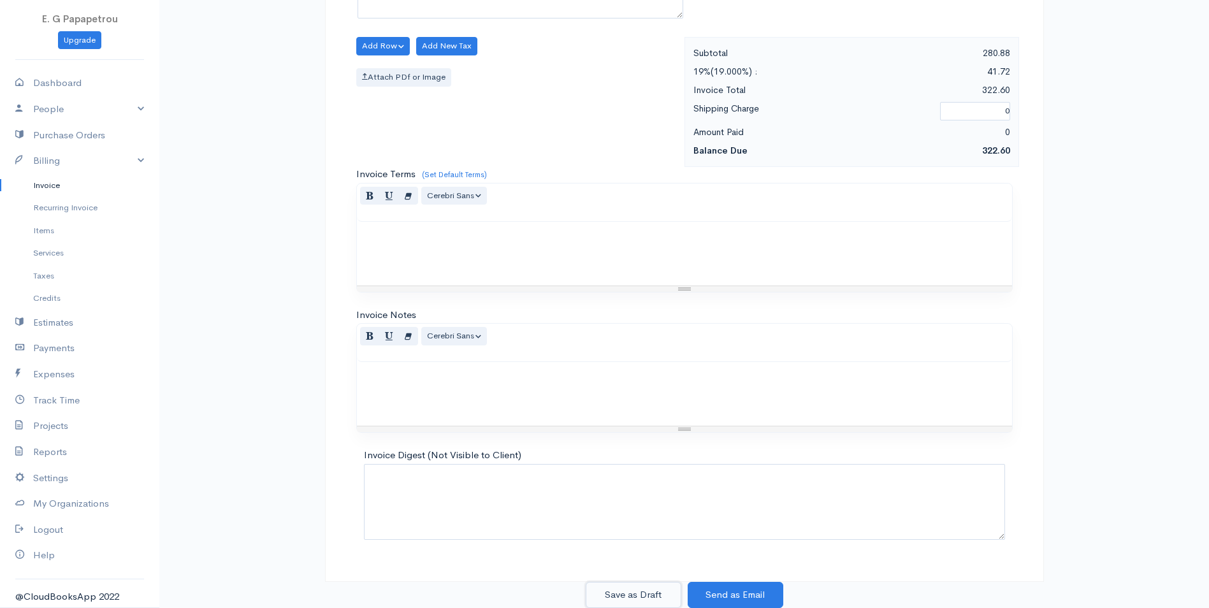
click at [632, 603] on button "Save as Draft" at bounding box center [634, 595] width 96 height 26
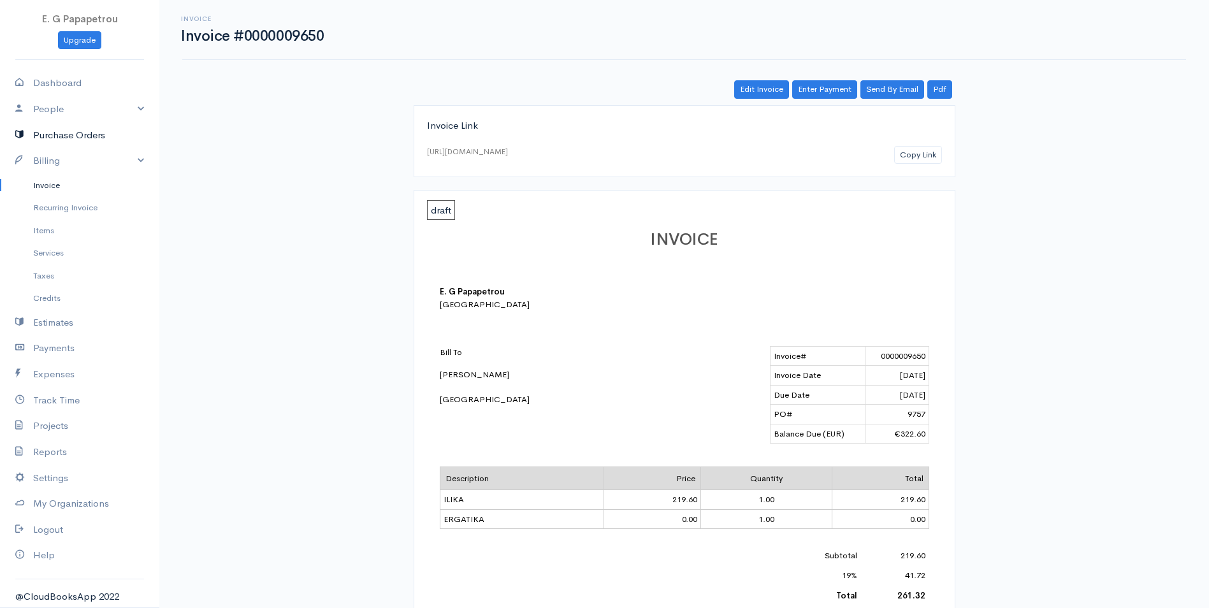
click at [53, 137] on link "Purchase Orders" at bounding box center [79, 135] width 159 height 26
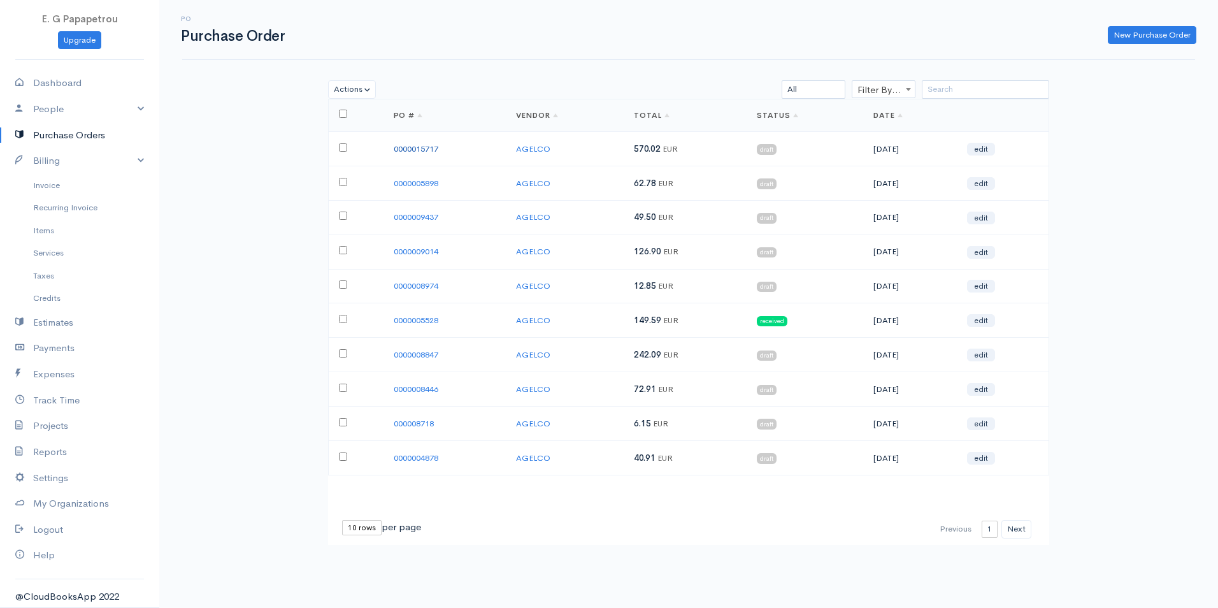
click at [417, 146] on link "0000015717" at bounding box center [416, 148] width 45 height 11
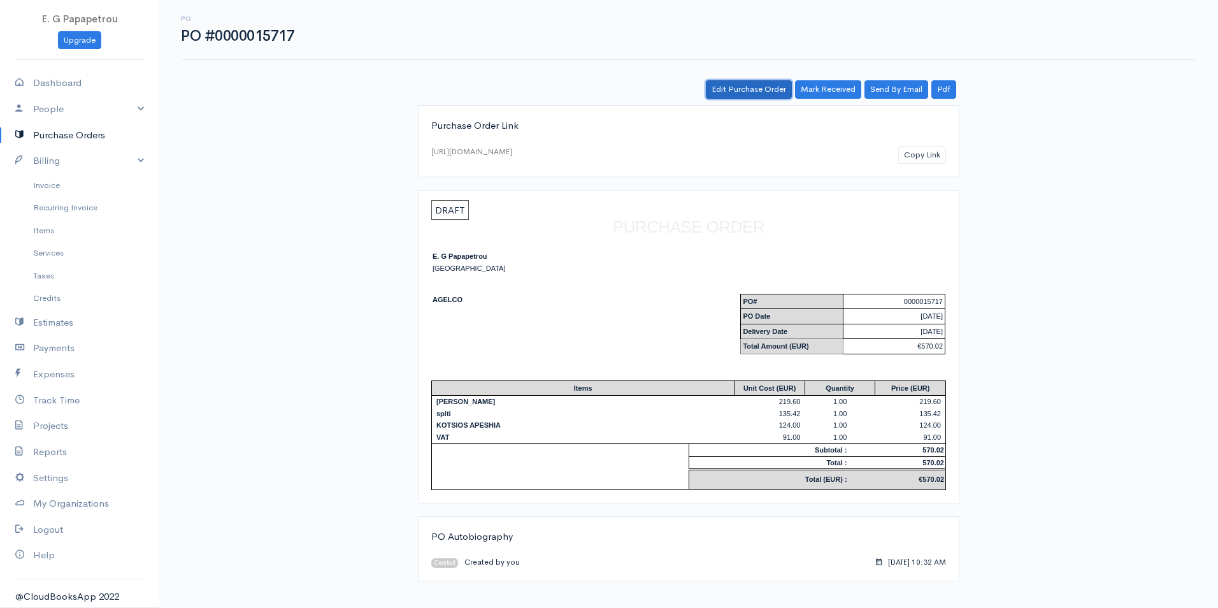
click at [758, 91] on link "Edit Purchase Order" at bounding box center [749, 89] width 86 height 18
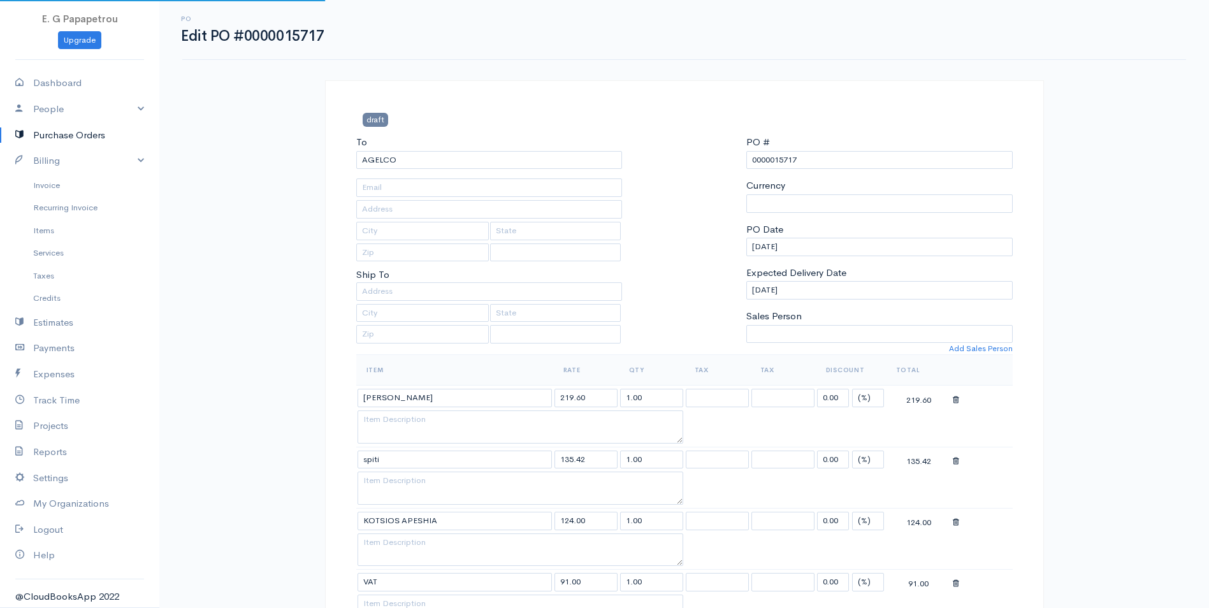
select select "[GEOGRAPHIC_DATA]"
select select "EUR"
drag, startPoint x: 846, startPoint y: 162, endPoint x: 777, endPoint y: 170, distance: 69.8
click at [777, 170] on div "PO # 0000015717 Currency U.S. Dollars Canadian Dollars British Pounds Sterling …" at bounding box center [879, 244] width 279 height 219
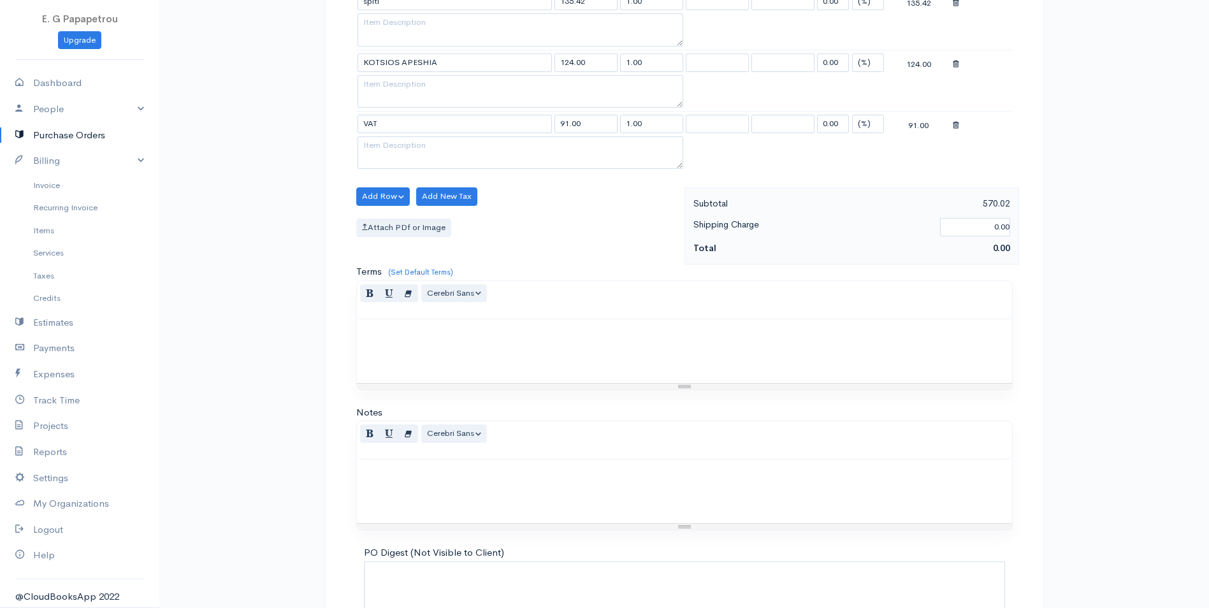
scroll to position [556, 0]
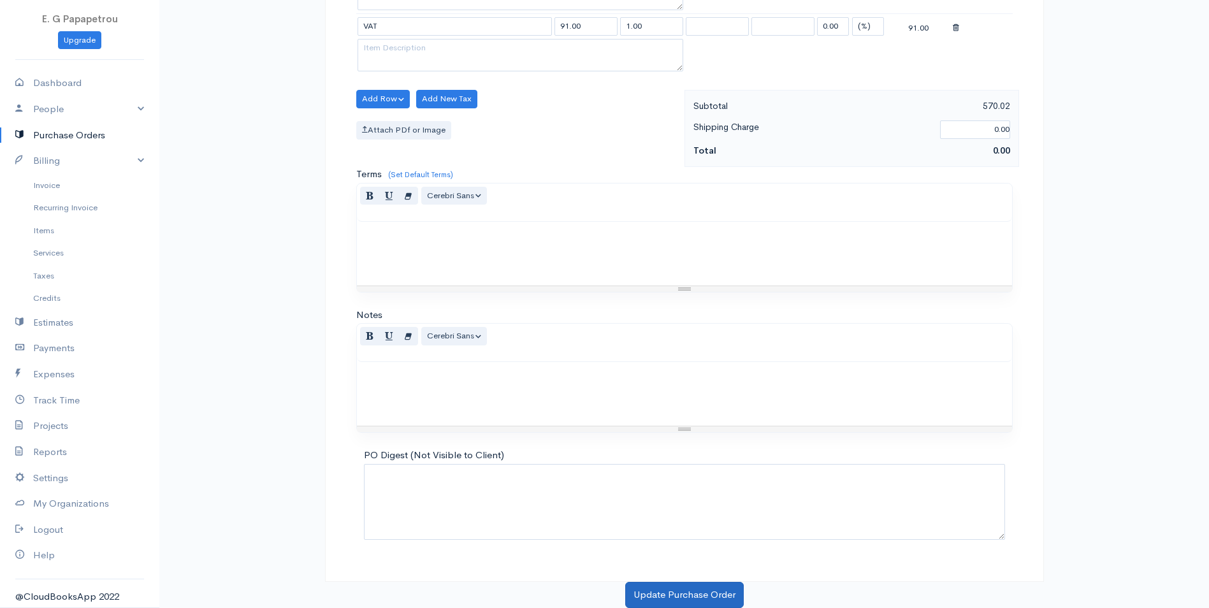
type input "000009757"
click at [684, 595] on button "Update Purchase Order" at bounding box center [684, 595] width 119 height 26
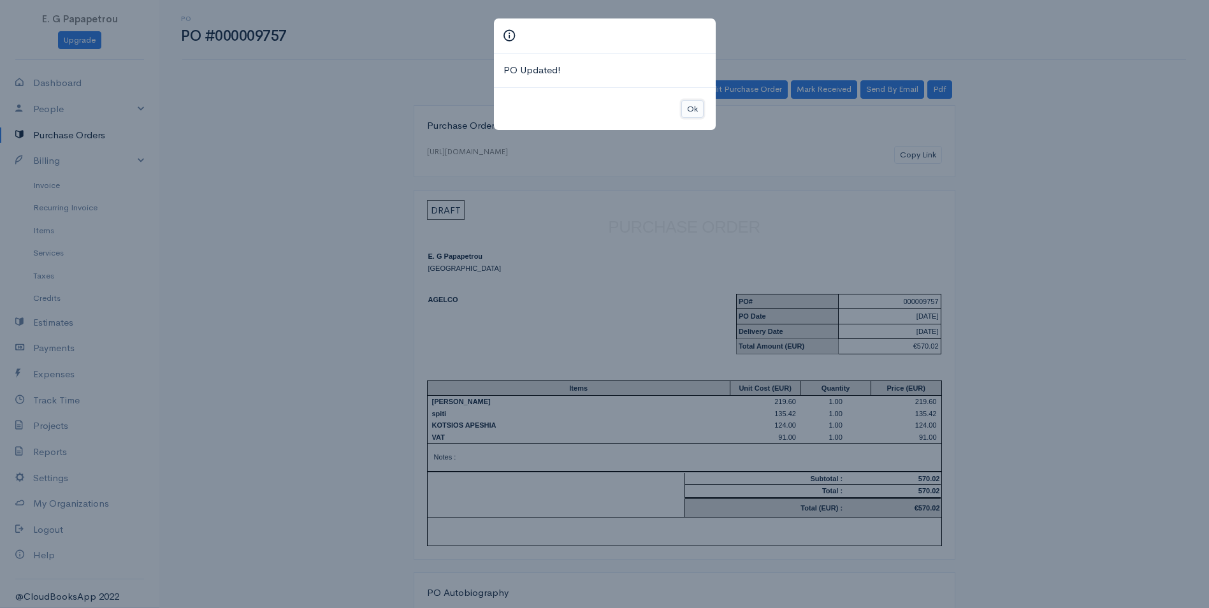
click at [688, 114] on button "Ok" at bounding box center [692, 109] width 22 height 18
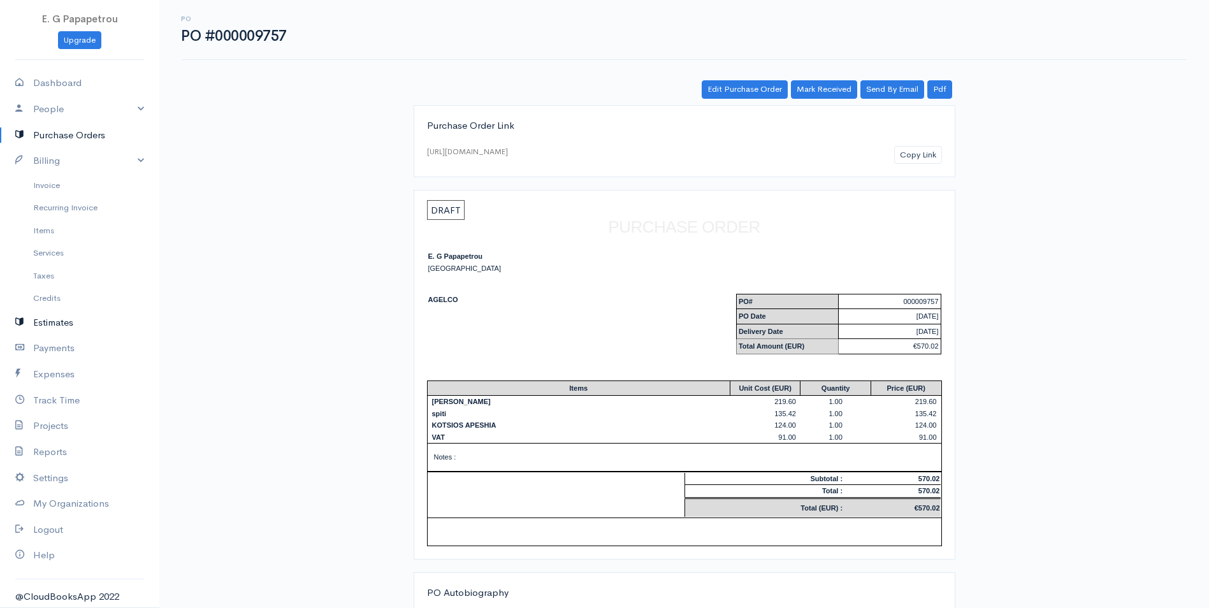
click at [57, 322] on link "Estimates" at bounding box center [79, 323] width 159 height 26
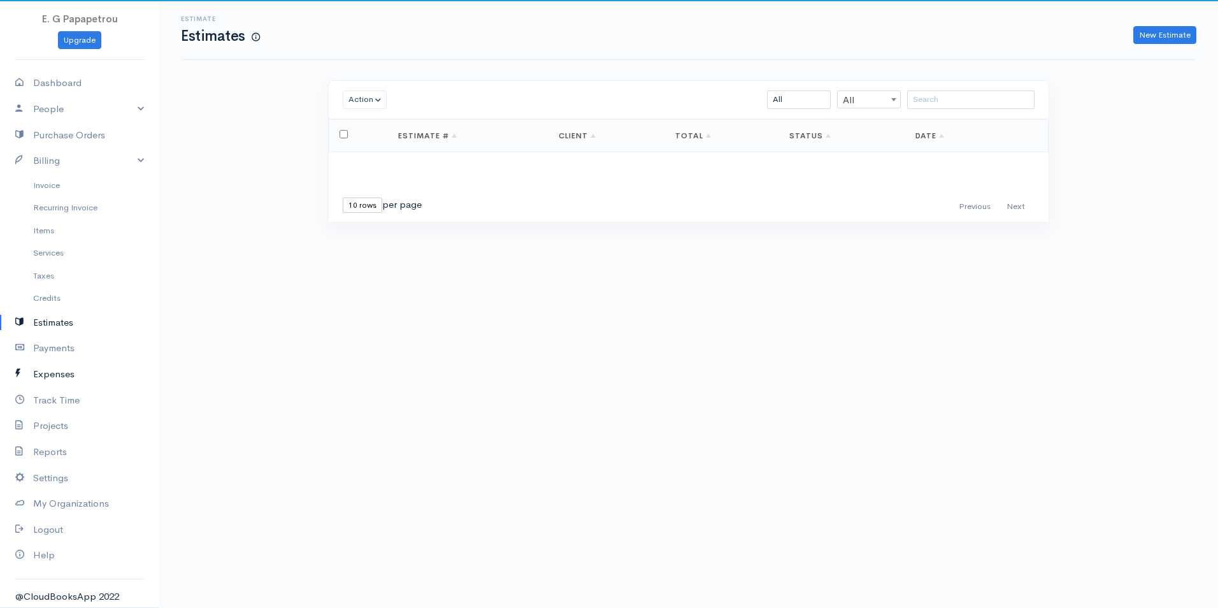
click at [66, 374] on link "Expenses" at bounding box center [79, 374] width 159 height 26
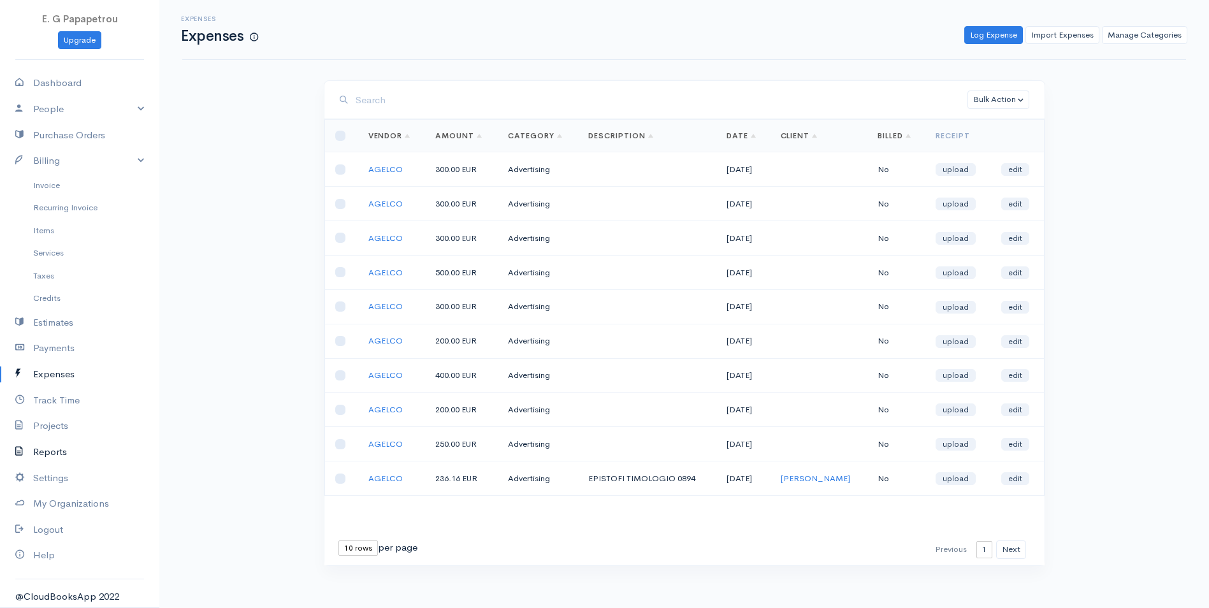
click at [50, 448] on link "Reports" at bounding box center [79, 452] width 159 height 26
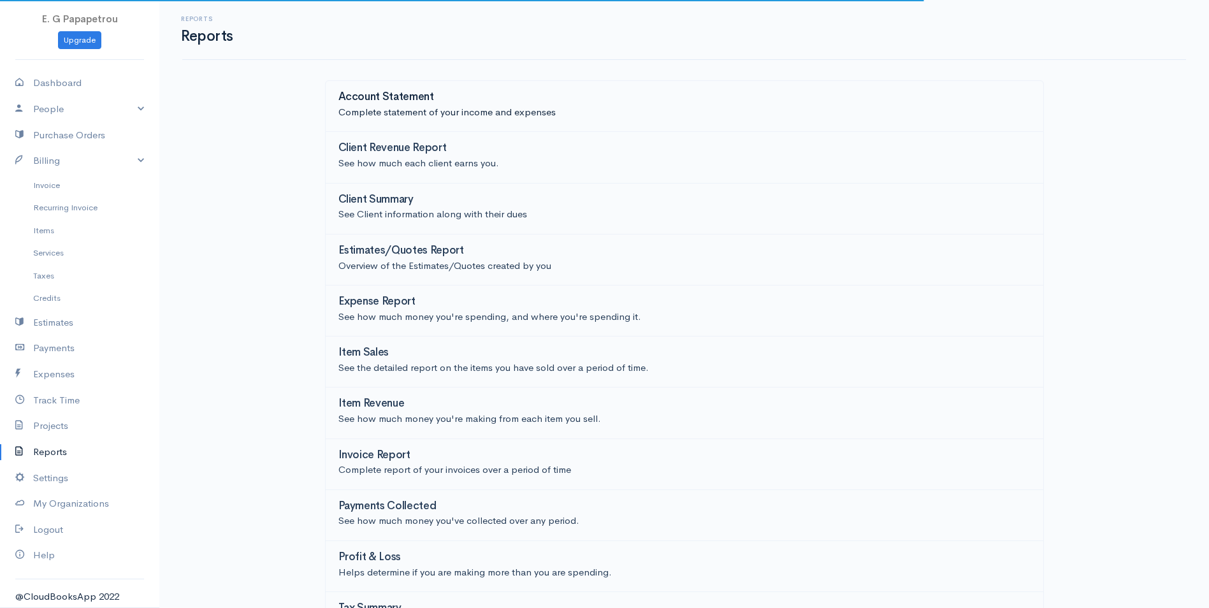
click at [403, 100] on h3 "Account Statement" at bounding box center [386, 97] width 96 height 12
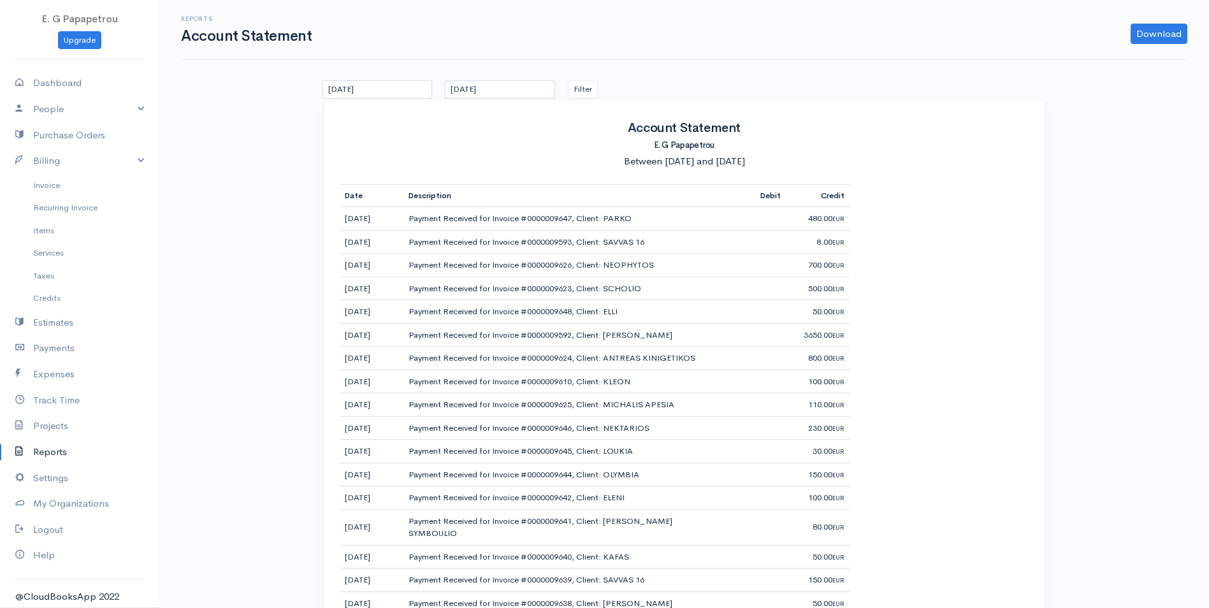
click at [52, 453] on link "Reports" at bounding box center [79, 452] width 159 height 26
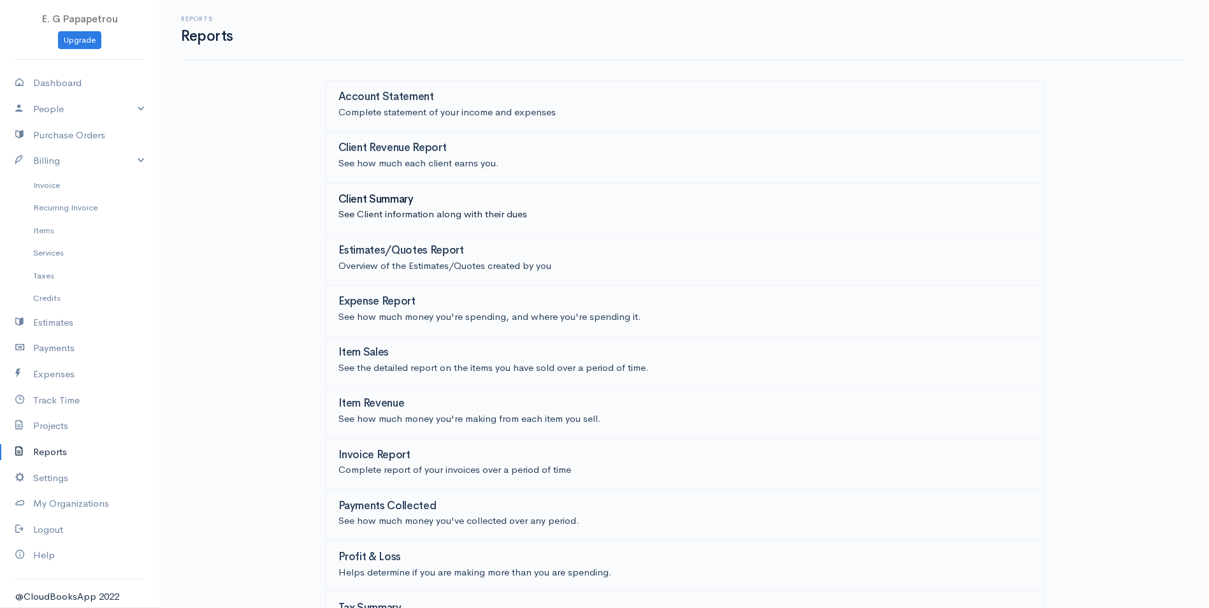
click at [414, 224] on link "Client Summary See Client information along with their dues" at bounding box center [684, 209] width 719 height 51
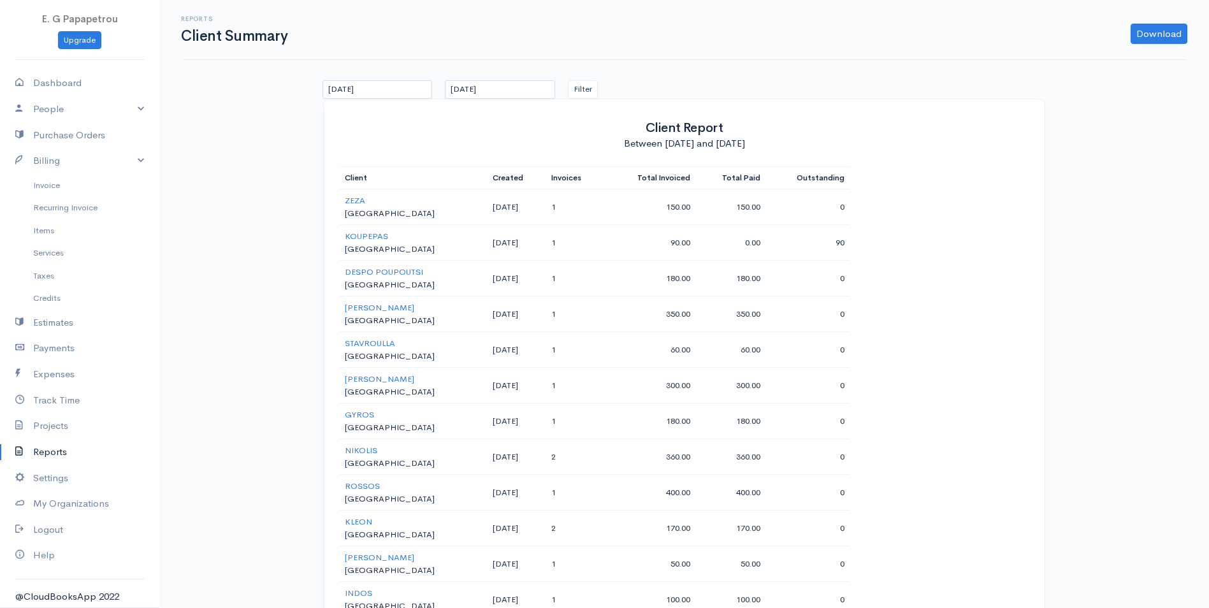
click at [66, 453] on link "Reports" at bounding box center [79, 452] width 159 height 26
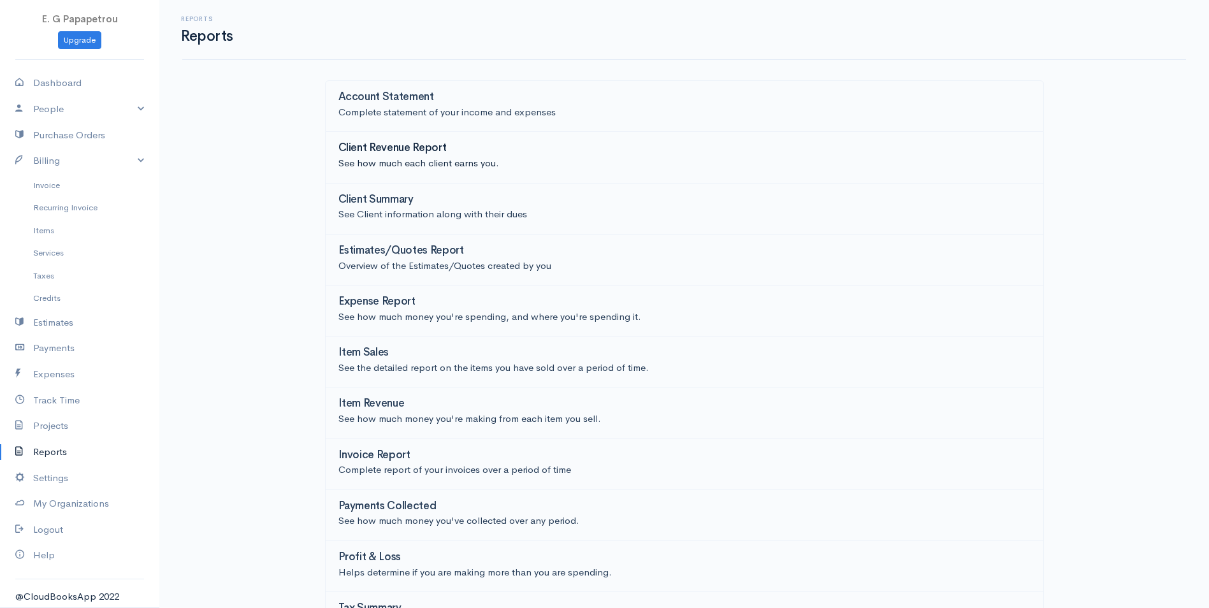
click at [417, 163] on p "See how much each client earns you." at bounding box center [684, 163] width 692 height 15
click at [360, 201] on h3 "Client Summary" at bounding box center [375, 200] width 75 height 12
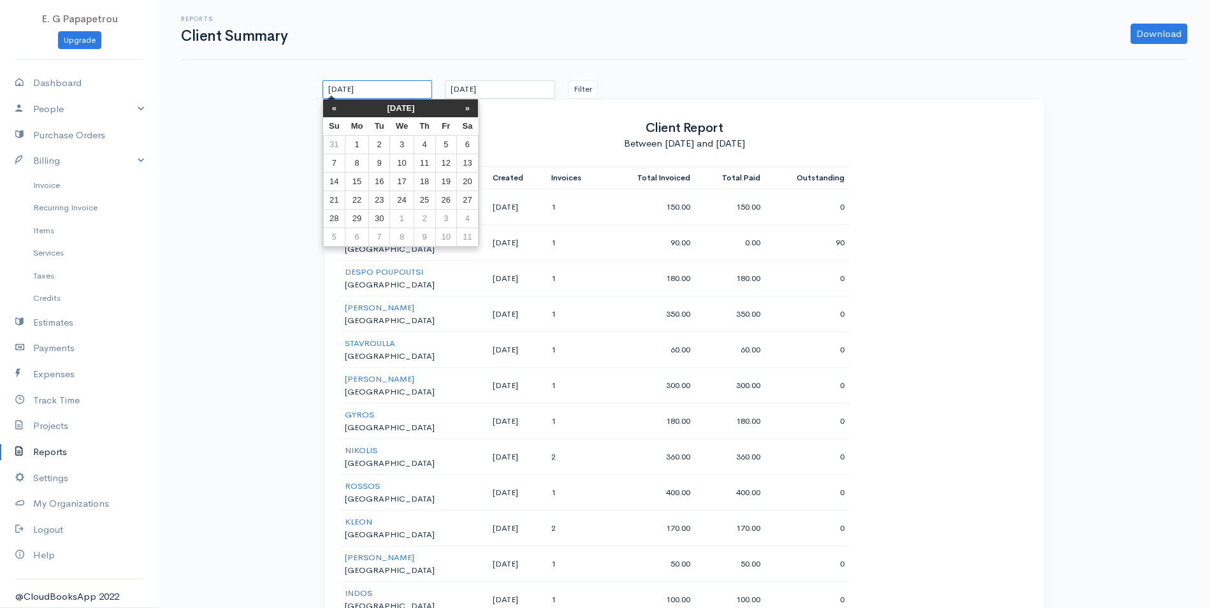
click at [367, 91] on input "[DATE]" at bounding box center [377, 89] width 110 height 18
click at [329, 105] on th "«" at bounding box center [334, 108] width 22 height 18
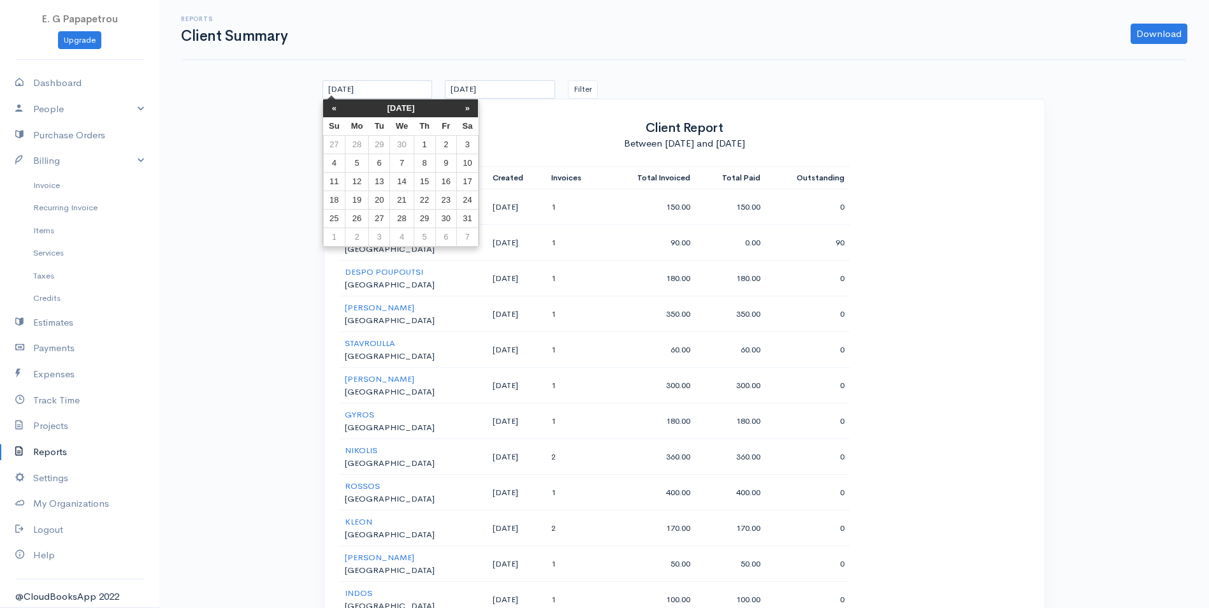
click at [329, 105] on th "«" at bounding box center [334, 108] width 22 height 18
click at [405, 143] on td "1" at bounding box center [402, 145] width 24 height 18
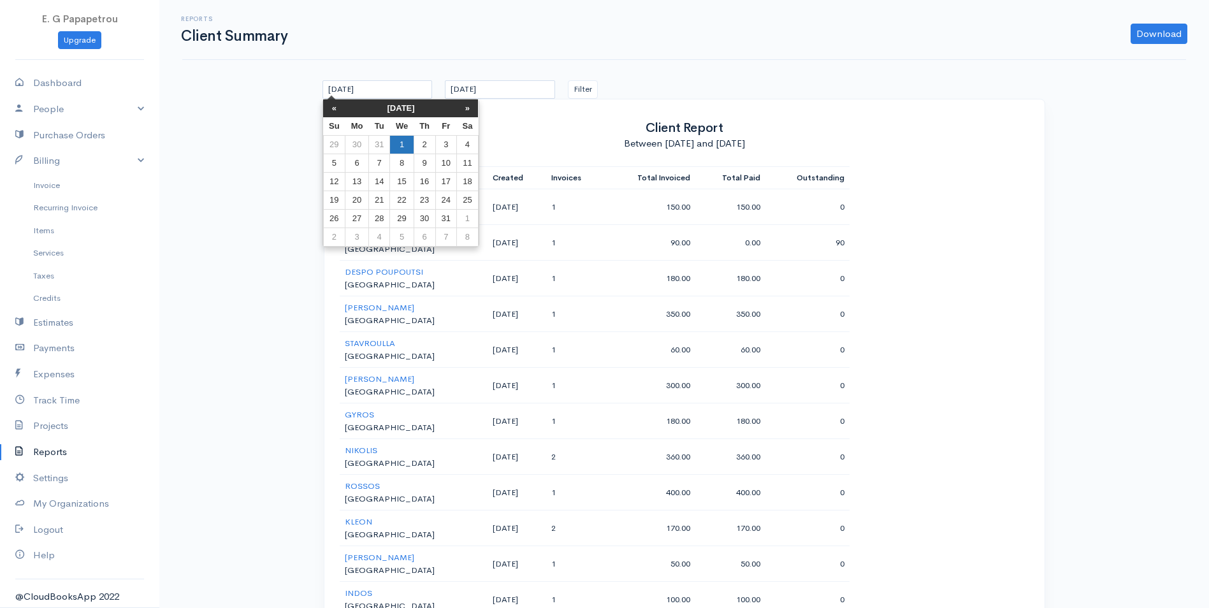
type input "[DATE]"
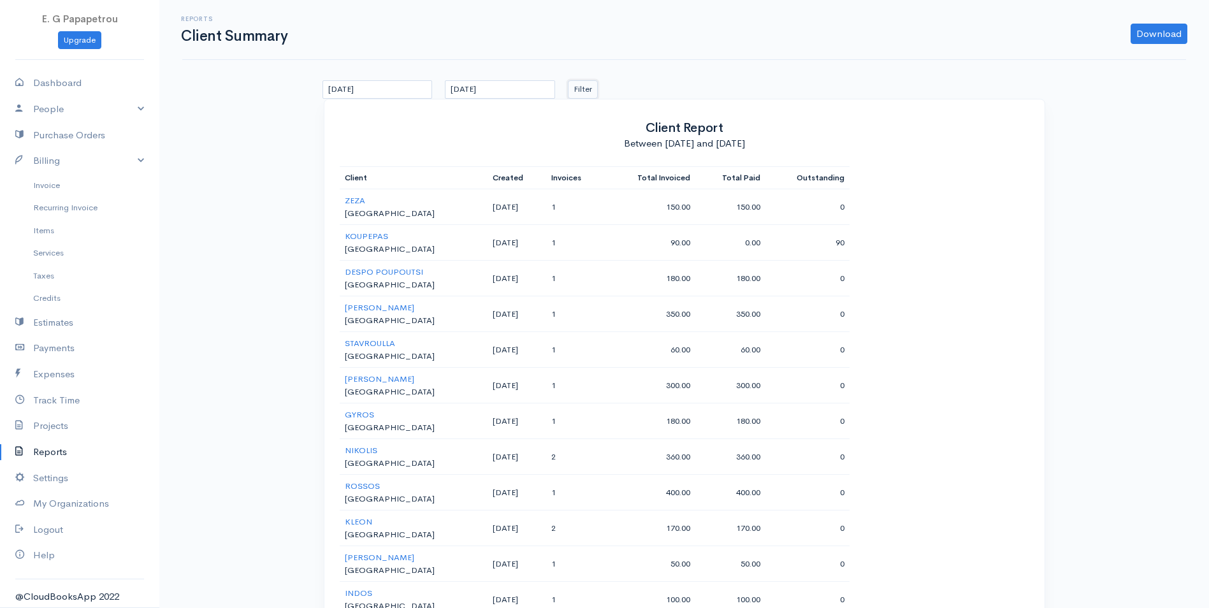
click at [585, 87] on button "Filter" at bounding box center [583, 89] width 30 height 18
click at [584, 90] on button "Filter" at bounding box center [583, 89] width 30 height 18
click at [584, 87] on button "Filter" at bounding box center [583, 89] width 30 height 18
click at [1157, 34] on link "Download" at bounding box center [1158, 34] width 57 height 20
click at [1102, 81] on link "CSV" at bounding box center [1134, 83] width 101 height 22
